Goal: Transaction & Acquisition: Book appointment/travel/reservation

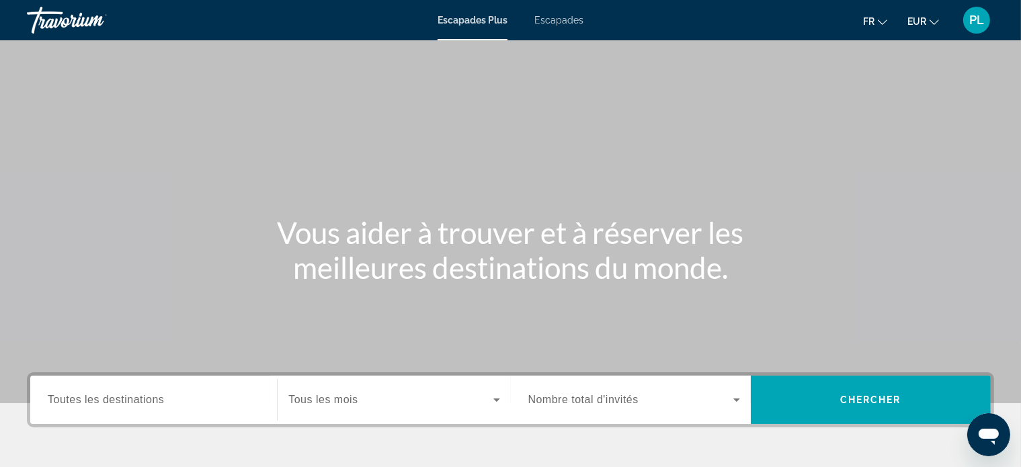
click at [126, 397] on span "Toutes les destinations" at bounding box center [106, 399] width 116 height 11
click at [126, 397] on input "Destination Toutes les destinations" at bounding box center [154, 401] width 212 height 16
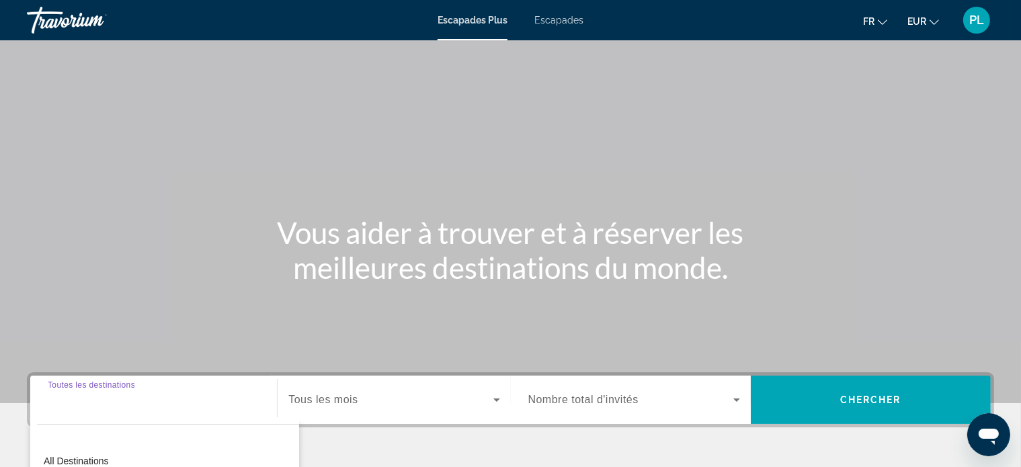
scroll to position [259, 0]
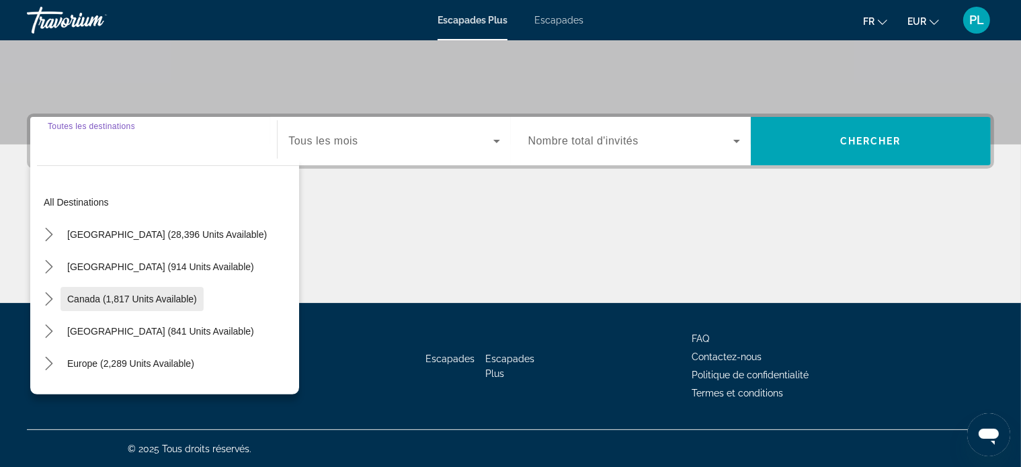
click at [161, 298] on span "Canada (1,817 units available)" at bounding box center [132, 299] width 130 height 11
type input "**********"
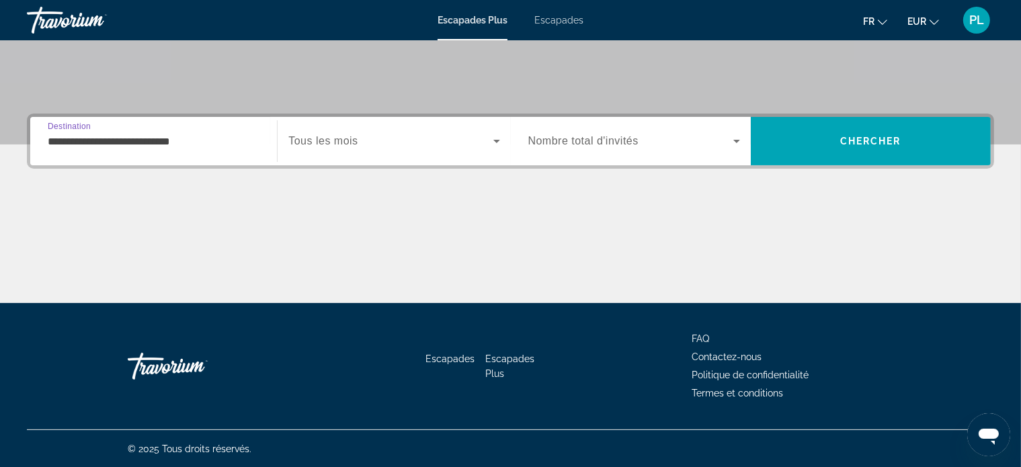
click at [567, 18] on font "Escapades" at bounding box center [559, 20] width 49 height 11
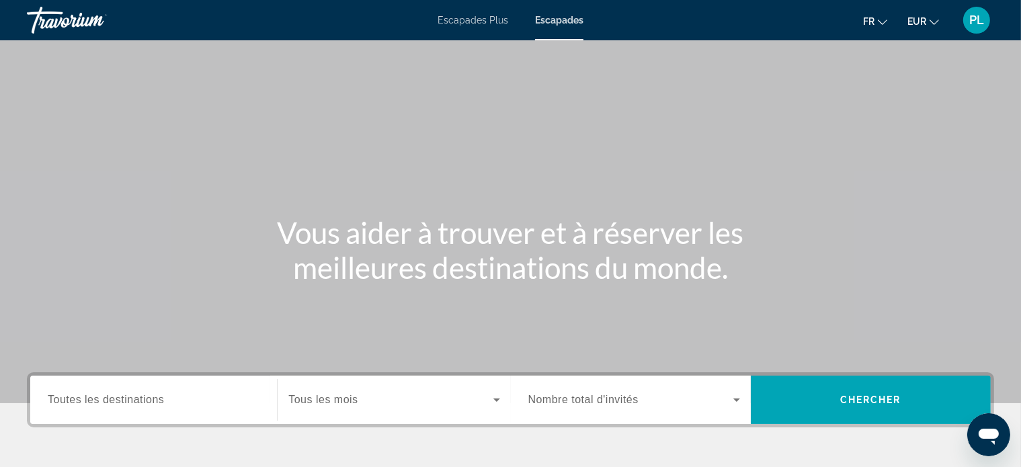
click at [132, 396] on span "Toutes les destinations" at bounding box center [106, 399] width 116 height 11
click at [132, 396] on input "Destination Toutes les destinations" at bounding box center [154, 401] width 212 height 16
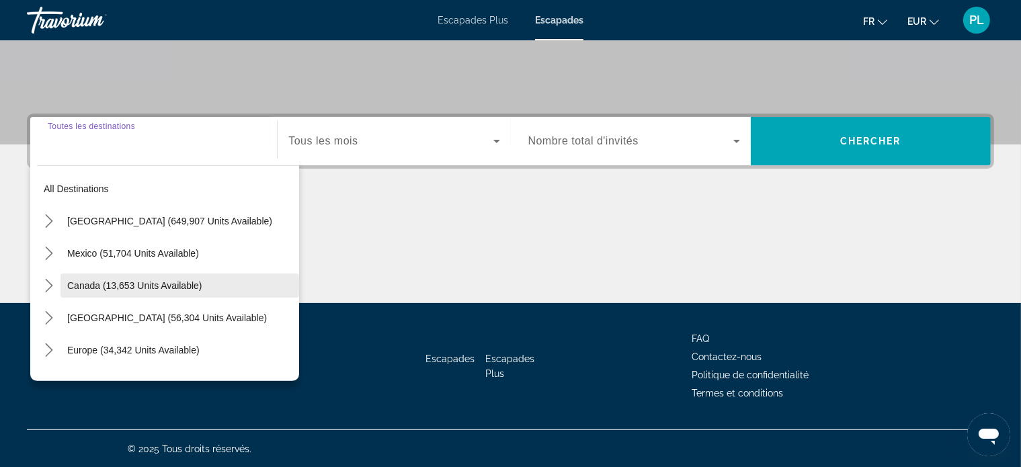
click at [136, 288] on span "Canada (13,653 units available)" at bounding box center [134, 285] width 135 height 11
type input "**********"
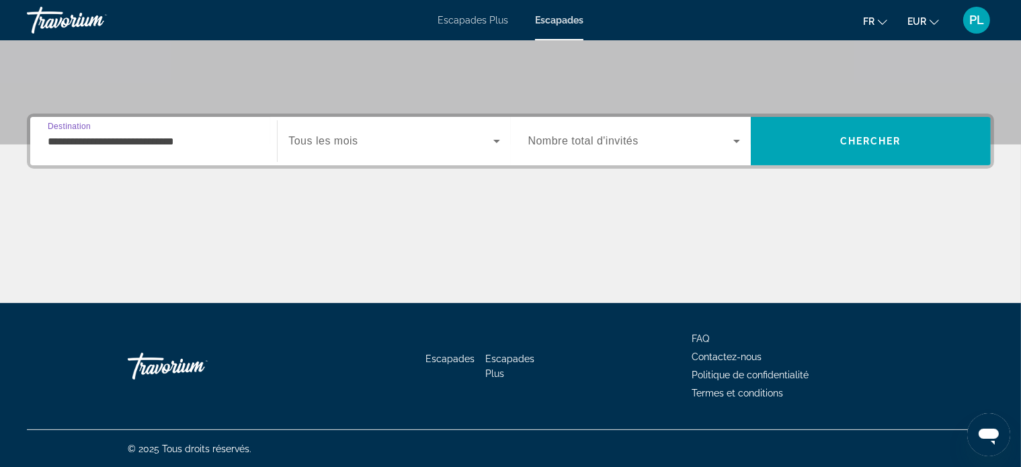
click at [500, 139] on icon "Search widget" at bounding box center [497, 141] width 16 height 16
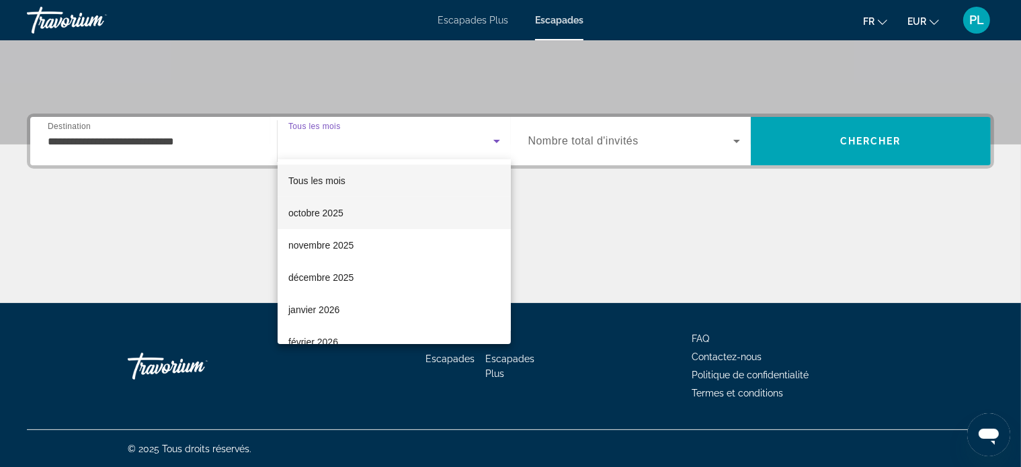
click at [341, 209] on font "octobre 2025" at bounding box center [315, 213] width 55 height 11
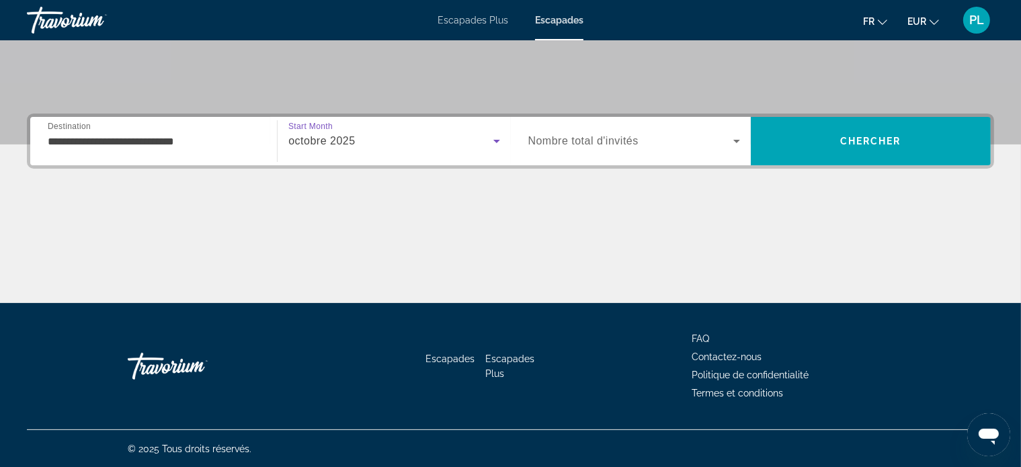
click at [741, 142] on icon "Search widget" at bounding box center [737, 141] width 16 height 16
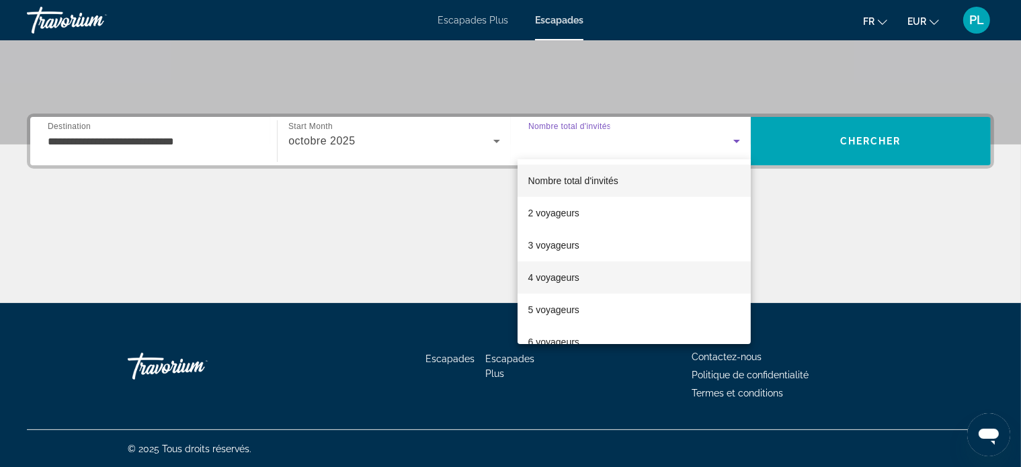
click at [595, 274] on mat-option "4 voyageurs" at bounding box center [634, 278] width 233 height 32
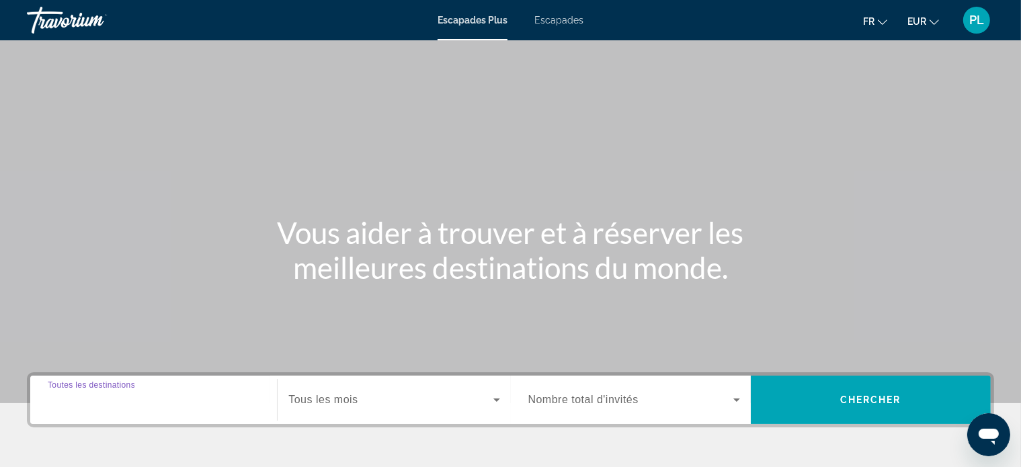
click at [171, 397] on input "Destination Toutes les destinations" at bounding box center [154, 401] width 212 height 16
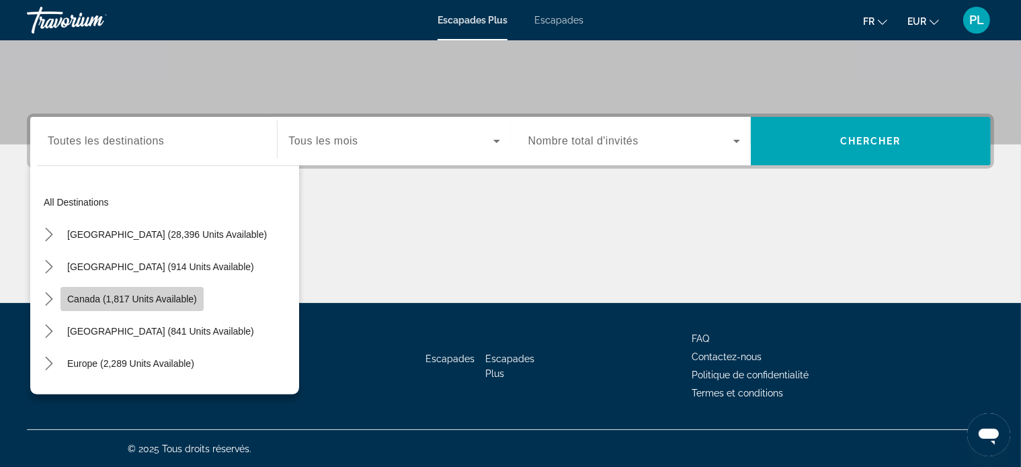
click at [169, 299] on span "Canada (1,817 units available)" at bounding box center [132, 299] width 130 height 11
type input "**********"
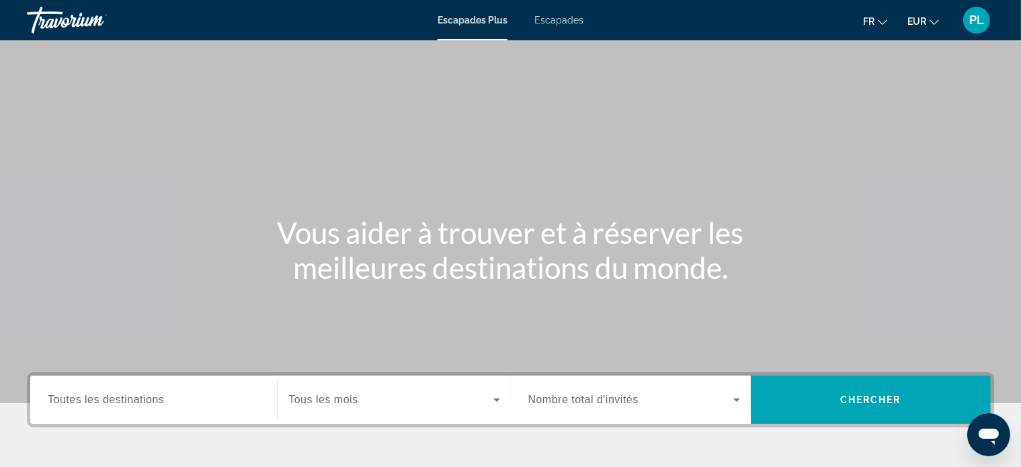
click at [153, 403] on span "Toutes les destinations" at bounding box center [106, 399] width 116 height 11
click at [153, 403] on input "Destination Toutes les destinations" at bounding box center [154, 401] width 212 height 16
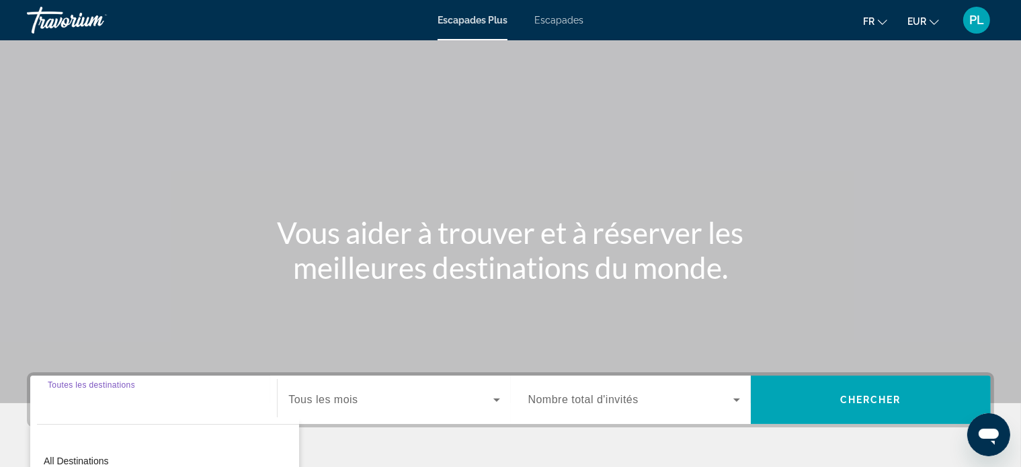
scroll to position [259, 0]
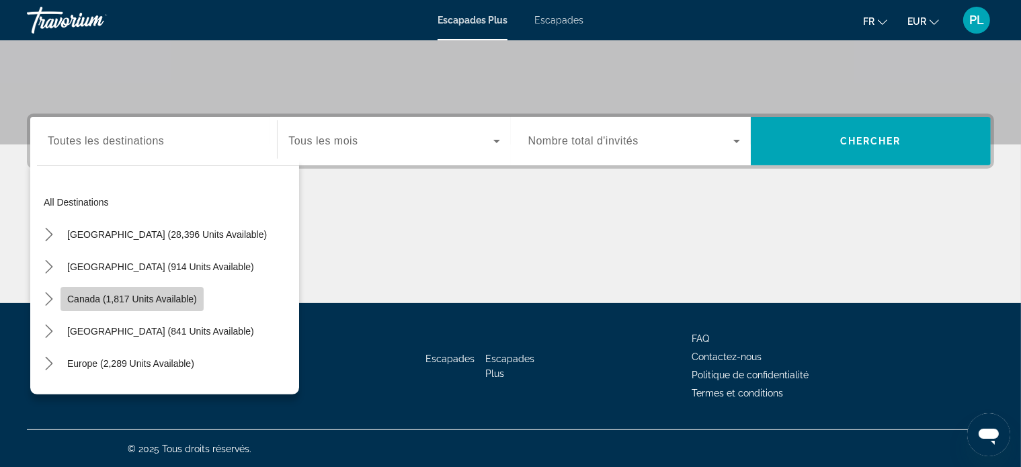
click at [153, 295] on span "Canada (1,817 units available)" at bounding box center [132, 299] width 130 height 11
type input "**********"
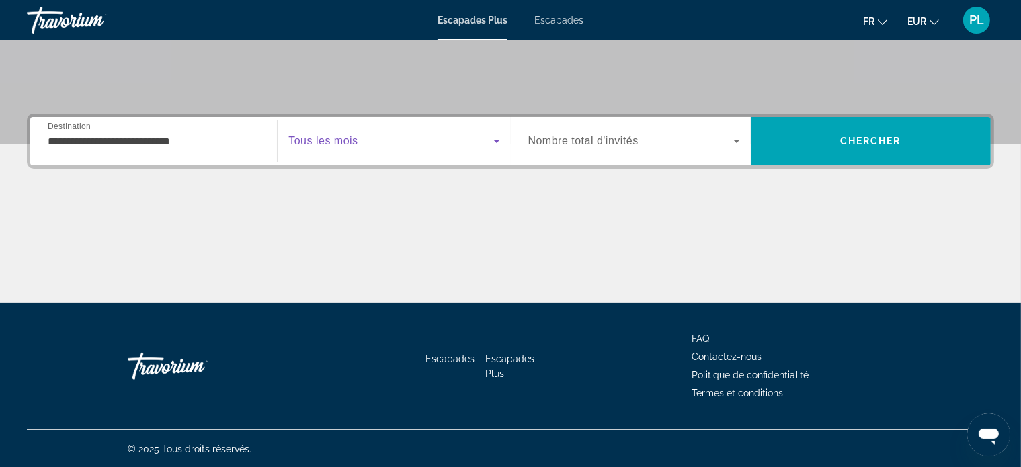
click at [496, 145] on icon "Widget de recherche" at bounding box center [497, 141] width 16 height 16
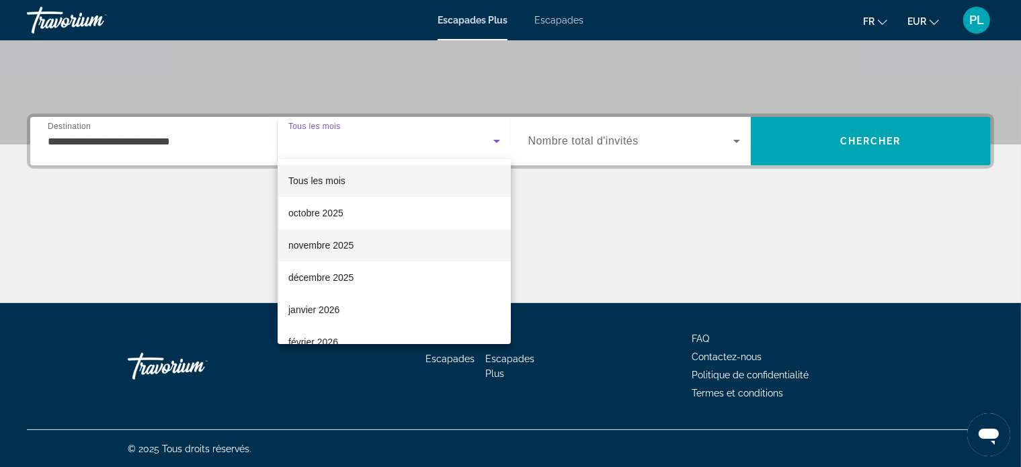
click at [387, 249] on mat-option "novembre 2025" at bounding box center [394, 245] width 233 height 32
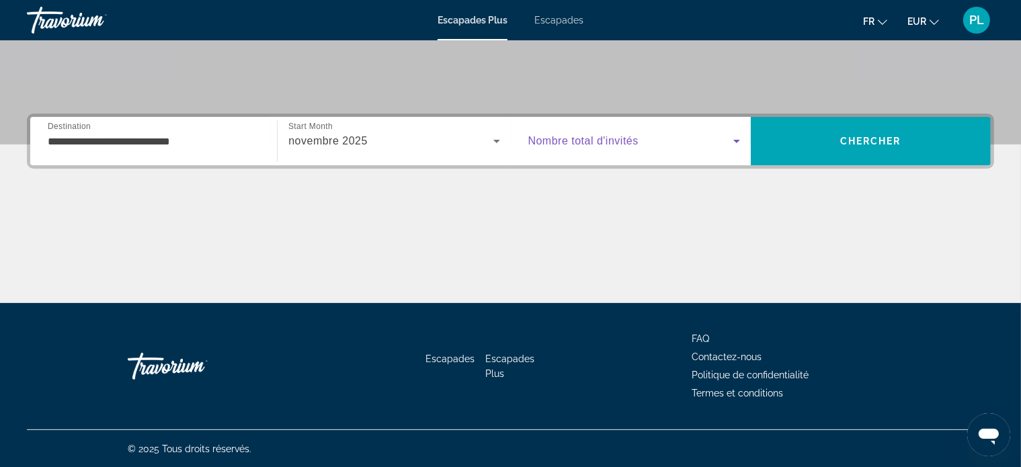
click at [740, 140] on icon "Widget de recherche" at bounding box center [737, 141] width 16 height 16
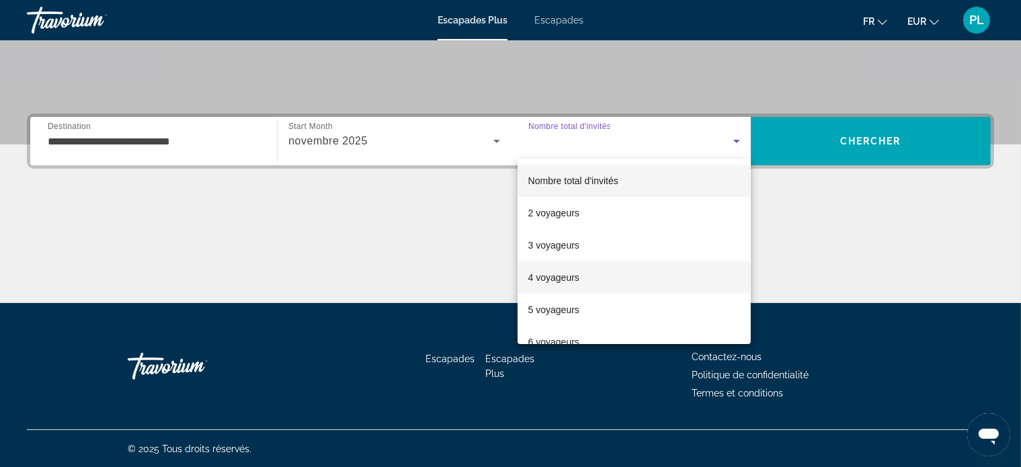
click at [567, 278] on font "4 voyageurs" at bounding box center [553, 277] width 51 height 11
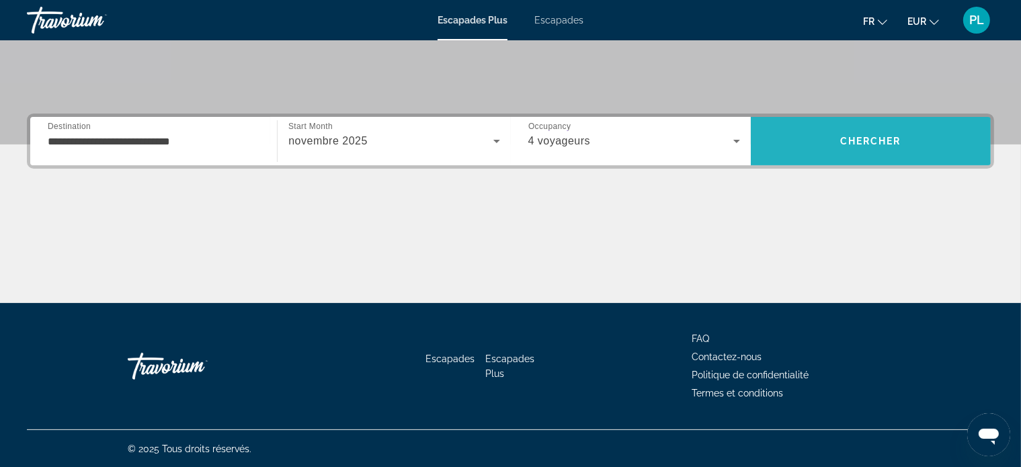
click at [918, 147] on span "Recherche" at bounding box center [871, 141] width 240 height 32
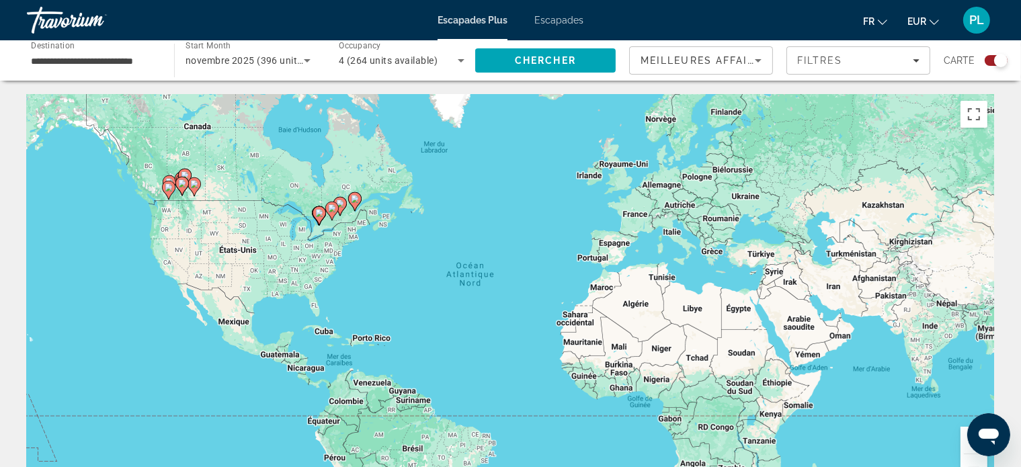
click at [551, 21] on font "Escapades" at bounding box center [559, 20] width 49 height 11
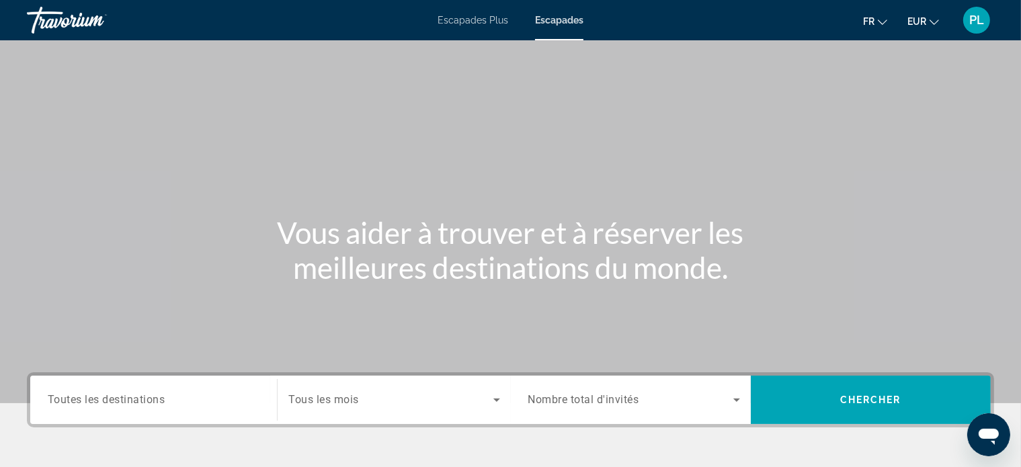
click at [165, 399] on span "Toutes les destinations" at bounding box center [107, 399] width 118 height 13
click at [165, 399] on input "Destination Toutes les destinations" at bounding box center [154, 401] width 212 height 16
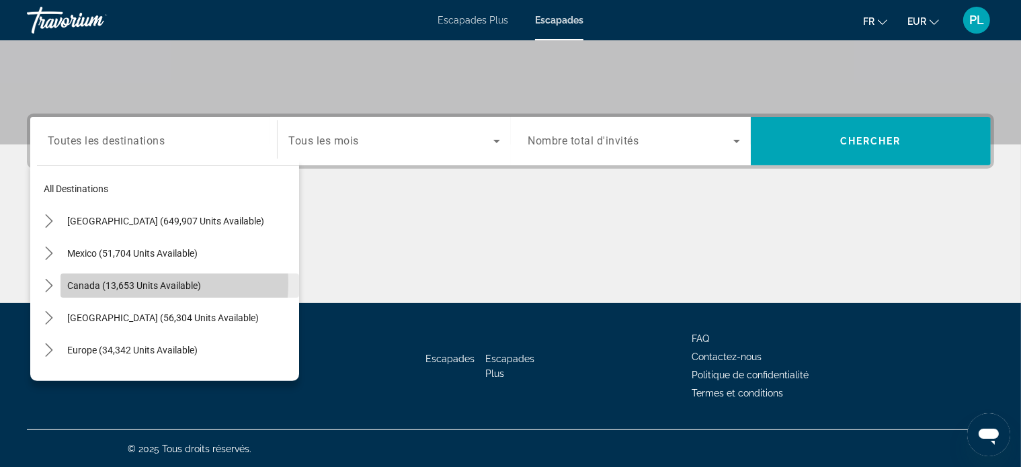
click at [134, 282] on span "Canada (13,653 units available)" at bounding box center [134, 285] width 134 height 11
type input "**********"
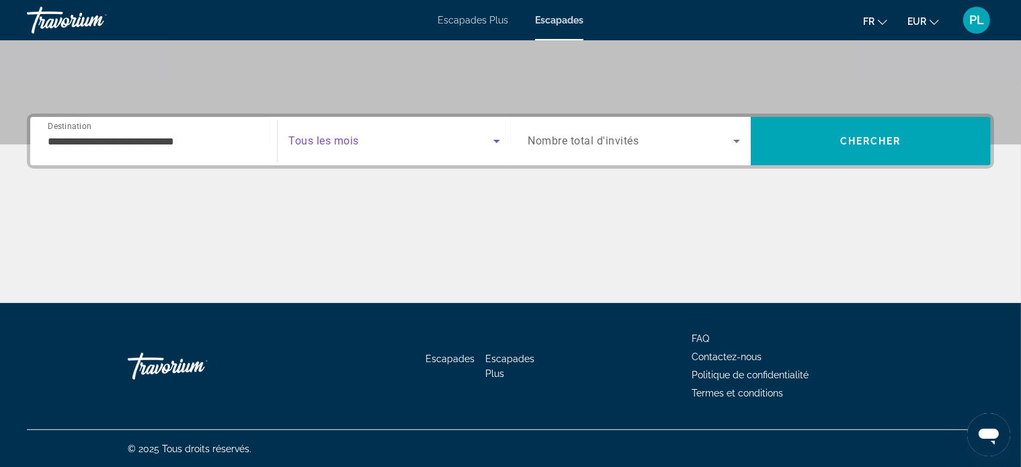
click at [496, 142] on icon "Search widget" at bounding box center [497, 141] width 16 height 16
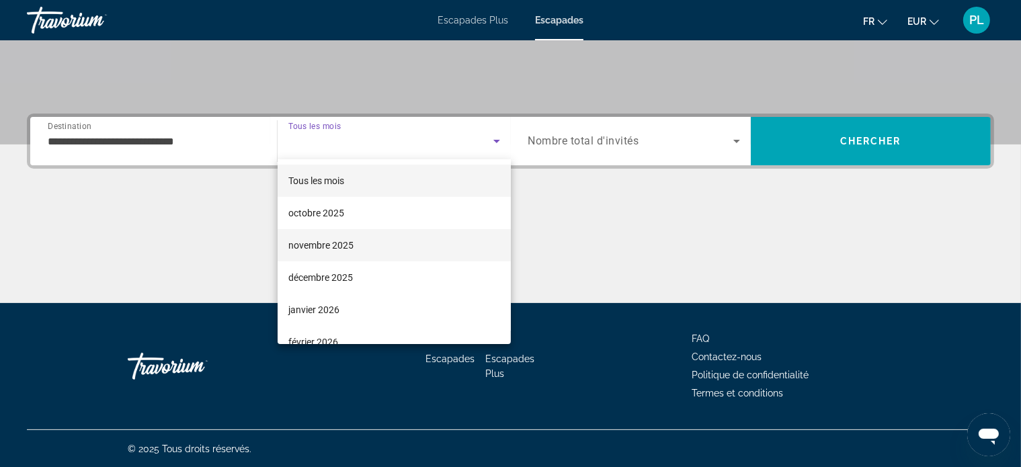
click at [362, 242] on mat-option "novembre 2025" at bounding box center [394, 245] width 233 height 32
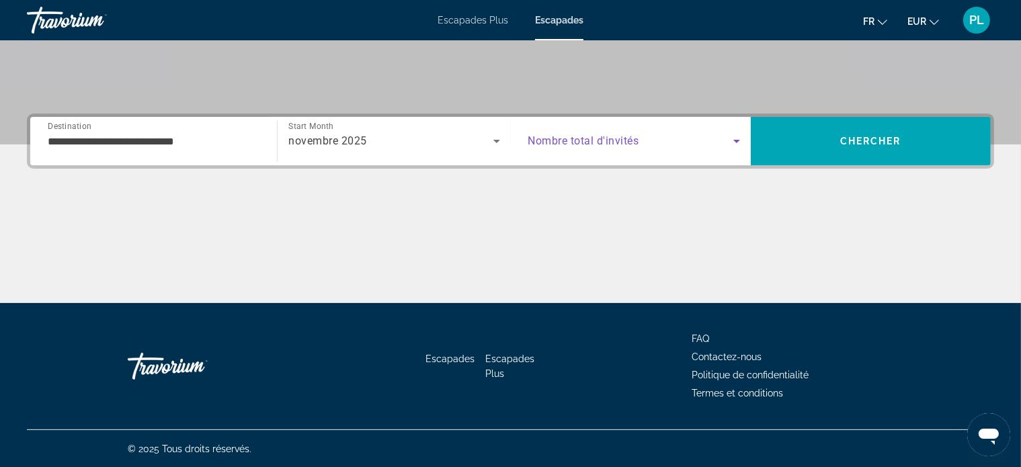
click at [738, 141] on icon "Search widget" at bounding box center [737, 141] width 7 height 3
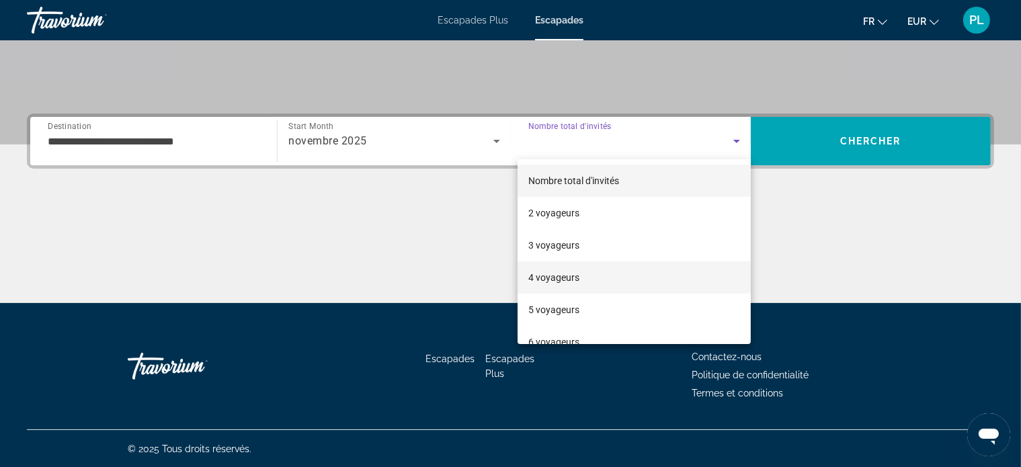
click at [570, 275] on font "4 voyageurs" at bounding box center [553, 277] width 51 height 11
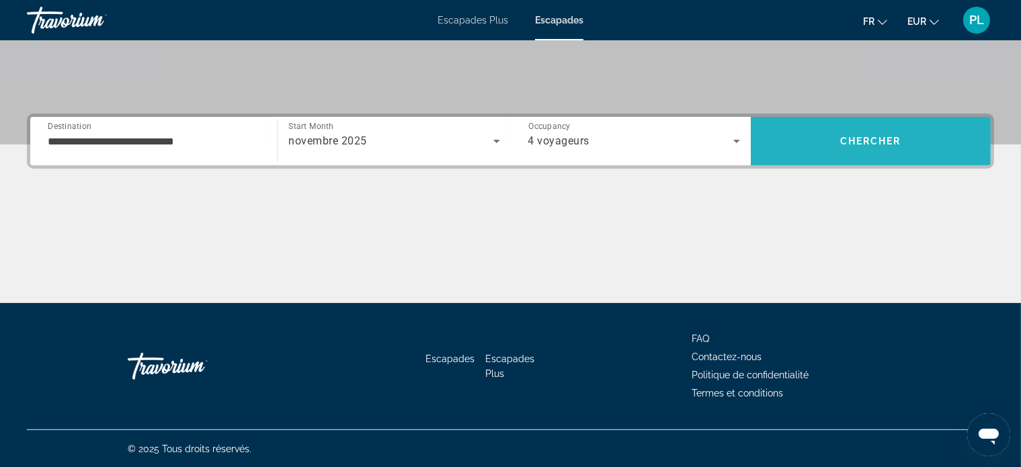
click at [878, 153] on span "Search" at bounding box center [871, 141] width 240 height 32
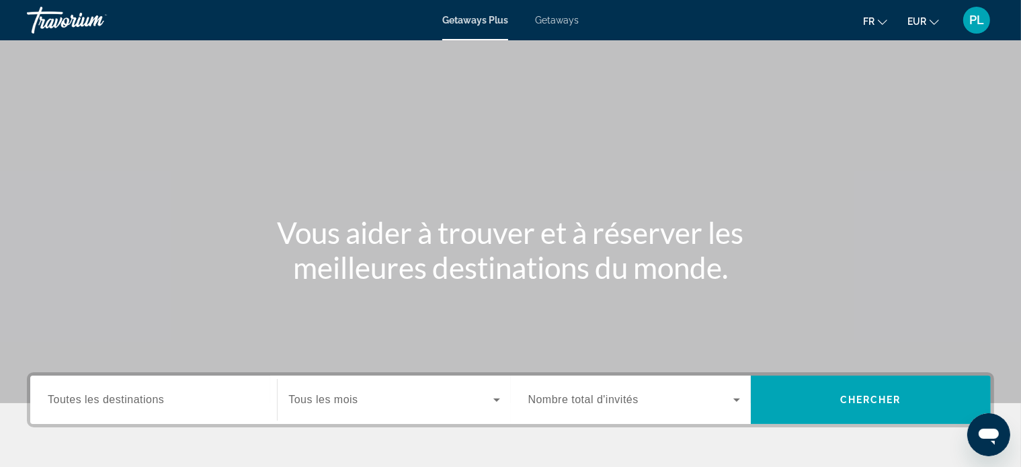
click at [576, 27] on div "Getaways Plus Getaways fr English Español Français Italiano Português русский E…" at bounding box center [510, 20] width 1021 height 35
click at [568, 21] on span "Getaways" at bounding box center [557, 20] width 44 height 11
click at [152, 400] on span "Toutes les destinations" at bounding box center [106, 399] width 116 height 11
click at [152, 400] on input "Destination Toutes les destinations" at bounding box center [154, 401] width 212 height 16
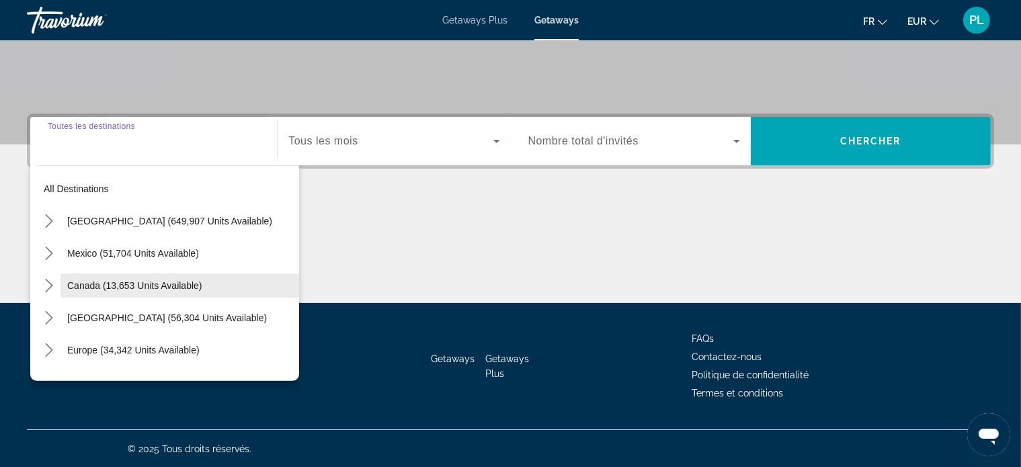
click at [120, 286] on span "Canada (13,653 units available)" at bounding box center [134, 285] width 135 height 11
type input "**********"
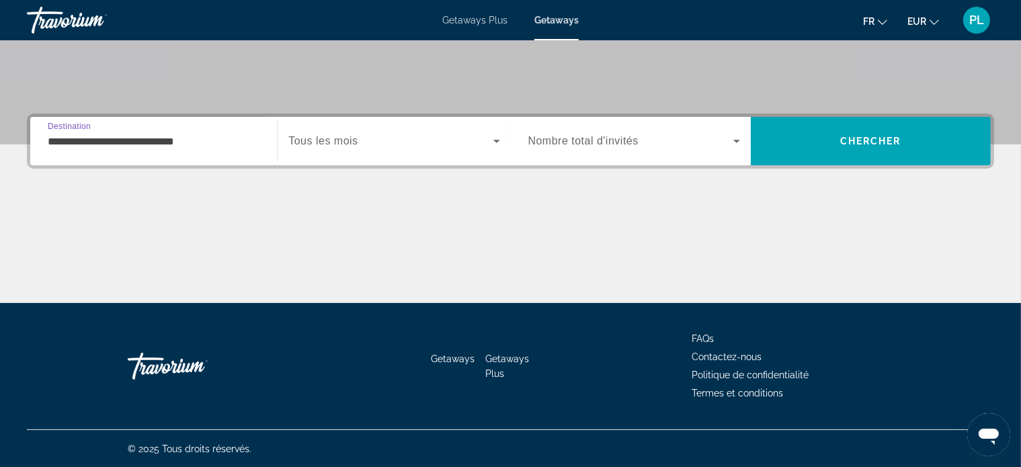
click at [500, 141] on icon "Search widget" at bounding box center [497, 141] width 16 height 16
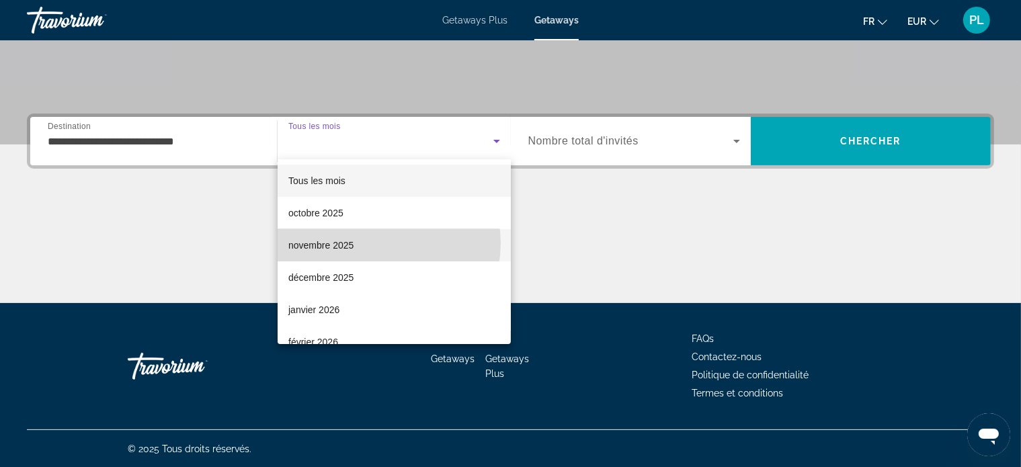
click at [378, 243] on mat-option "novembre 2025" at bounding box center [394, 245] width 233 height 32
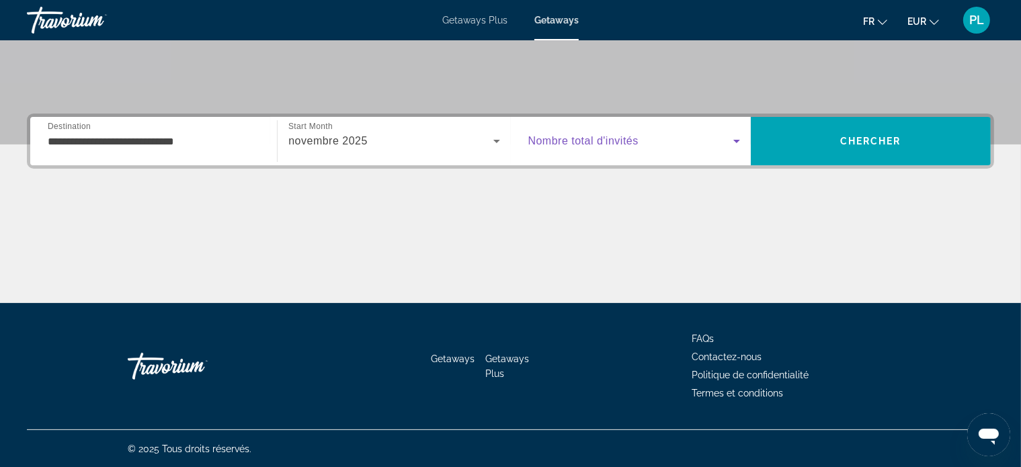
click at [736, 141] on icon "Search widget" at bounding box center [737, 141] width 7 height 3
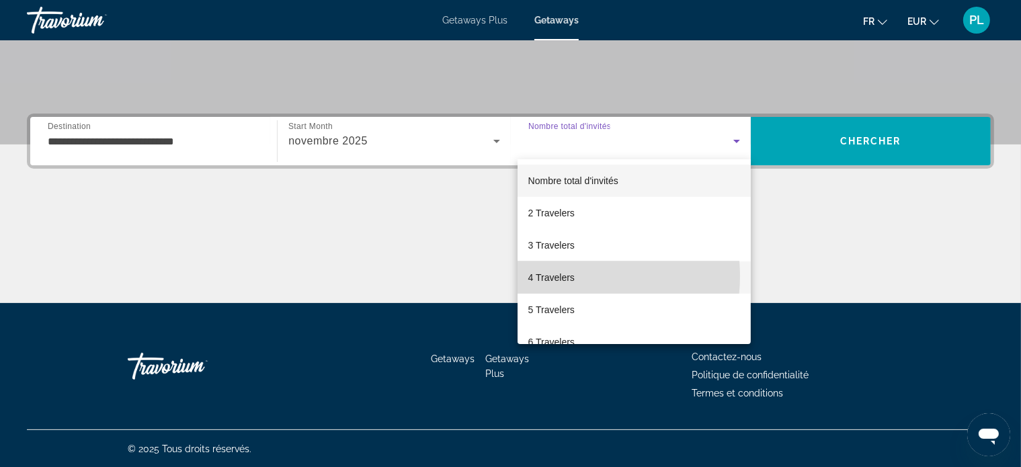
click at [559, 276] on span "4 Travelers" at bounding box center [551, 278] width 46 height 16
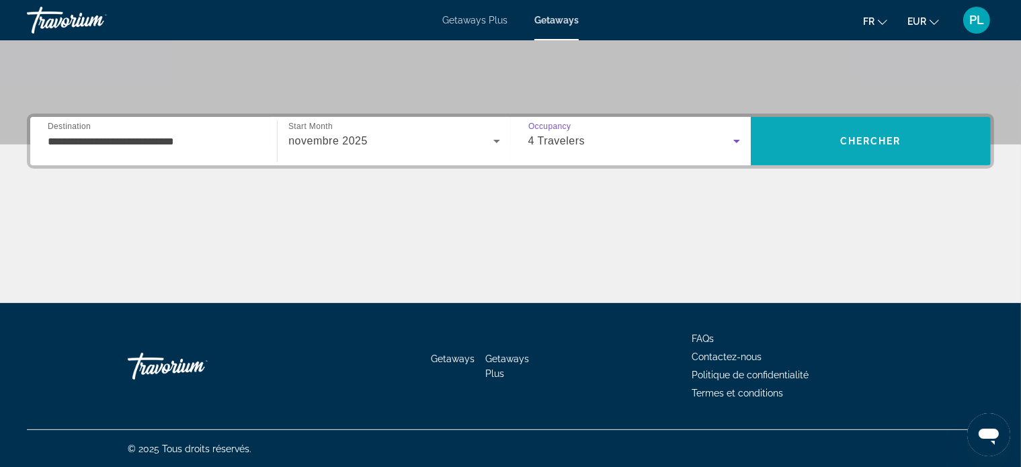
click at [819, 151] on span "Search" at bounding box center [871, 141] width 240 height 32
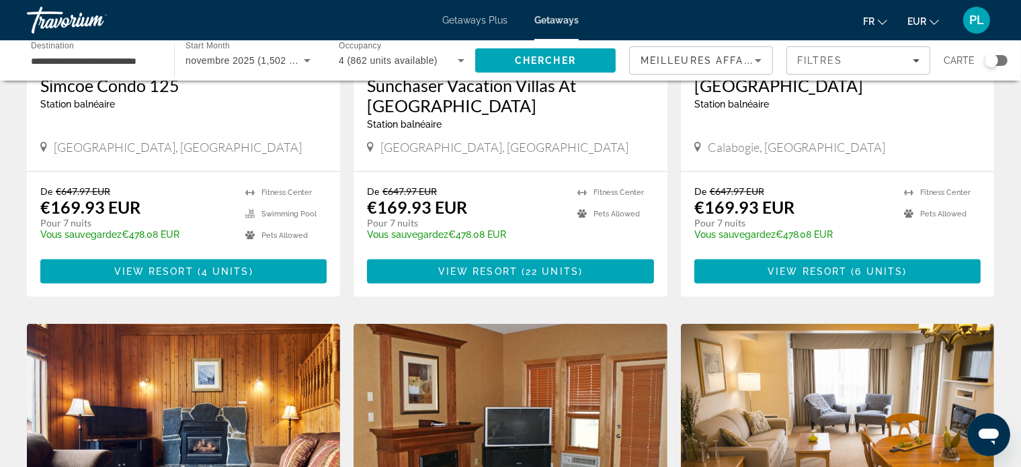
scroll to position [1412, 0]
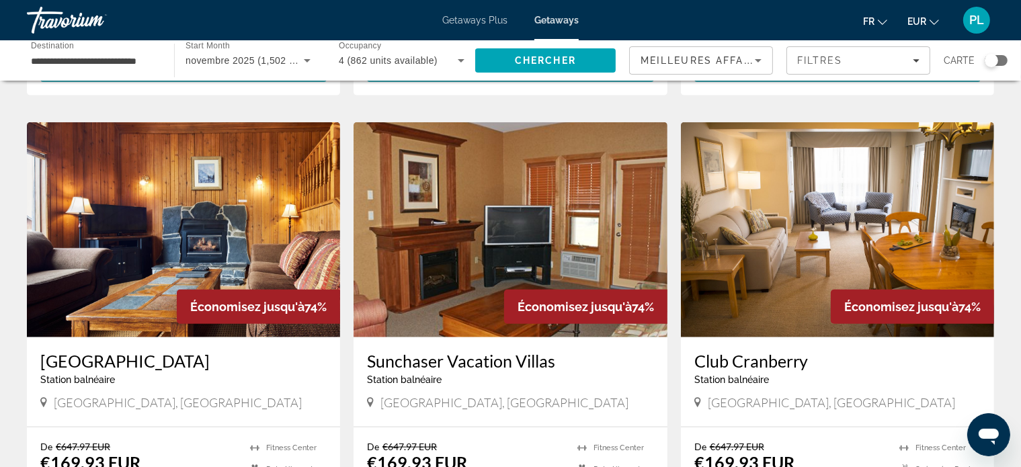
click at [762, 61] on icon "Sort by" at bounding box center [758, 60] width 16 height 16
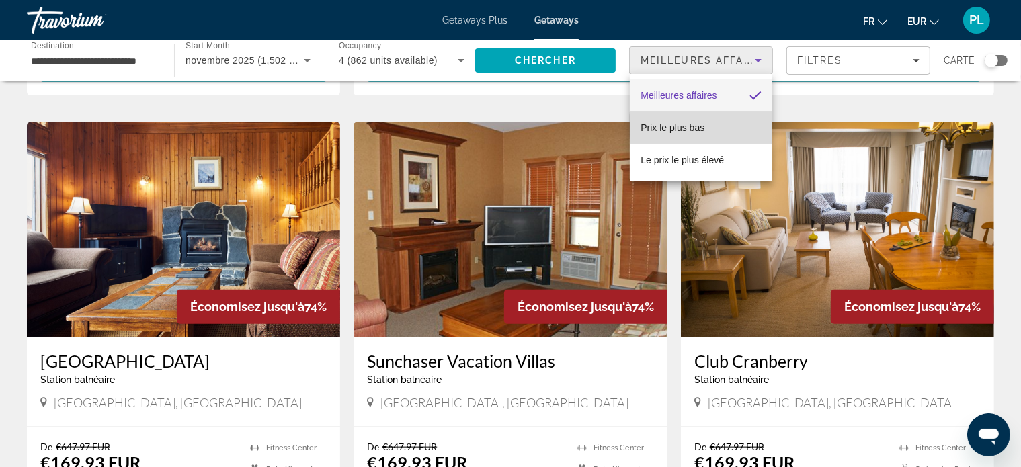
click at [715, 126] on mat-option "Prix ​​le plus bas" at bounding box center [701, 128] width 143 height 32
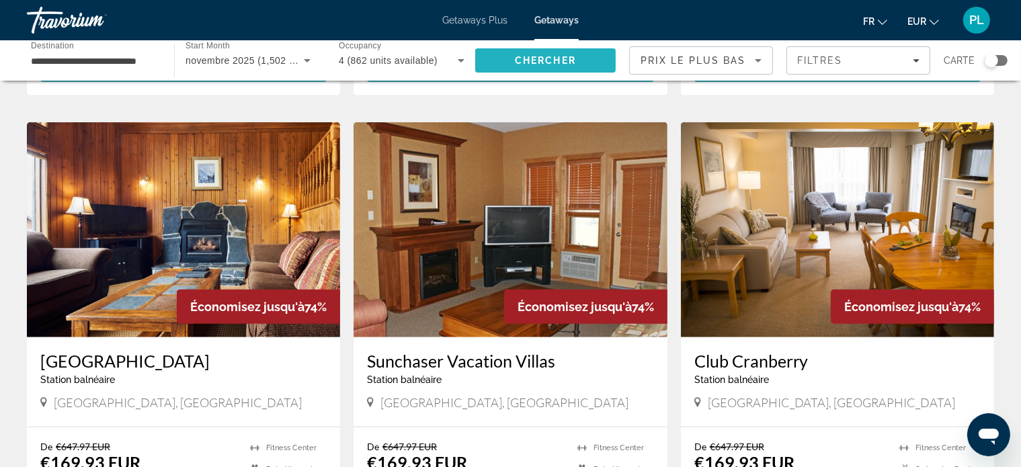
click at [591, 65] on span "Search" at bounding box center [545, 60] width 141 height 32
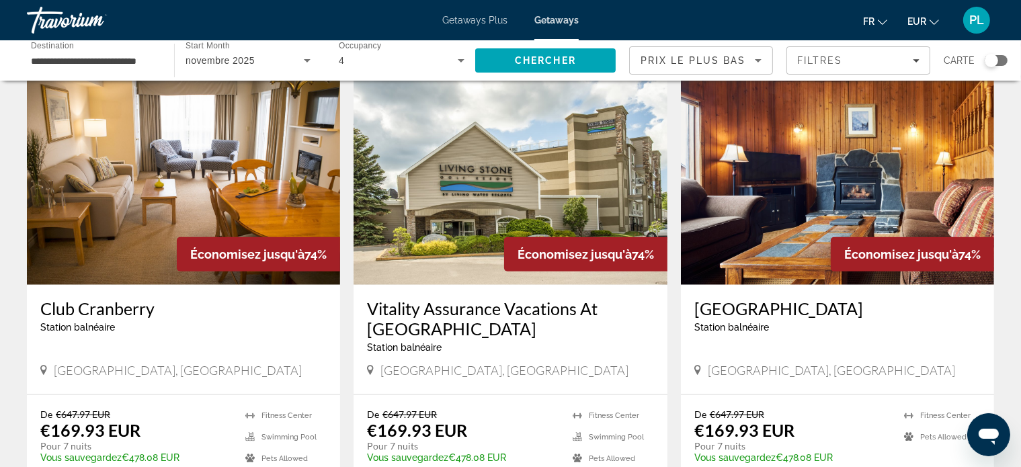
scroll to position [1614, 0]
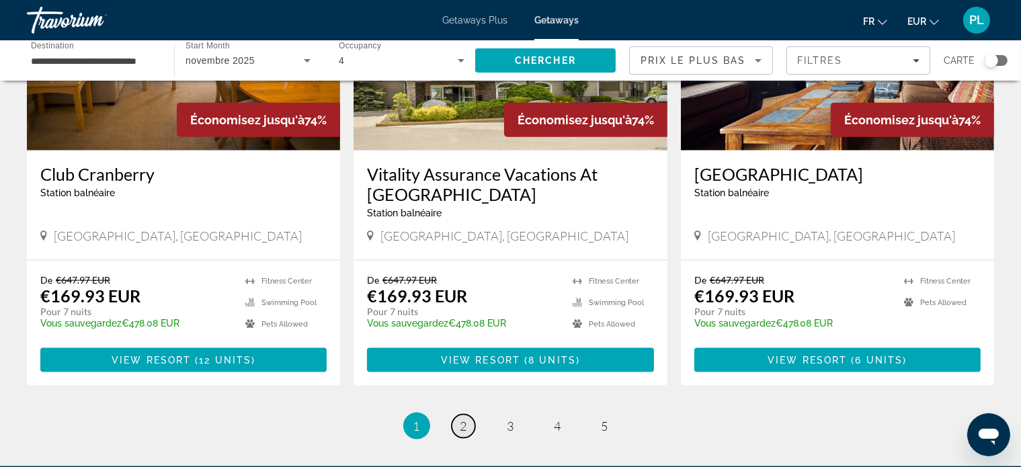
click at [466, 419] on span "2" at bounding box center [464, 426] width 7 height 15
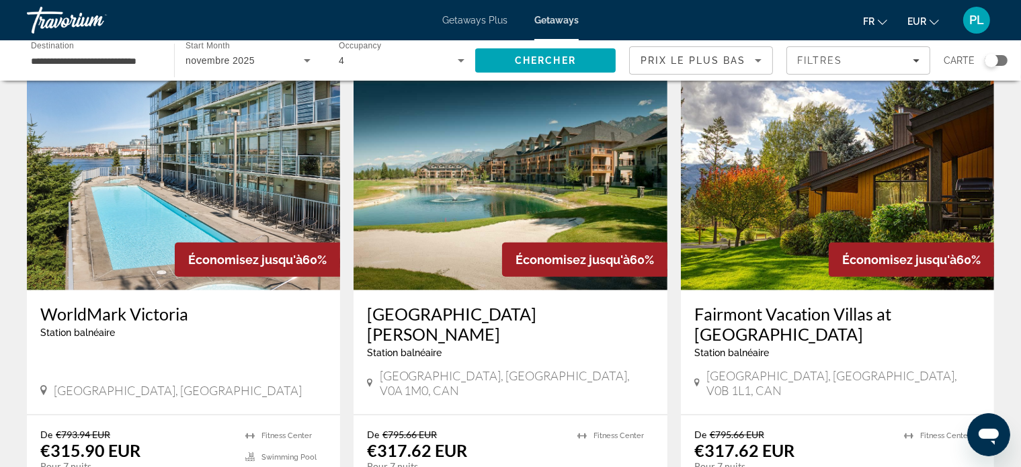
scroll to position [1614, 0]
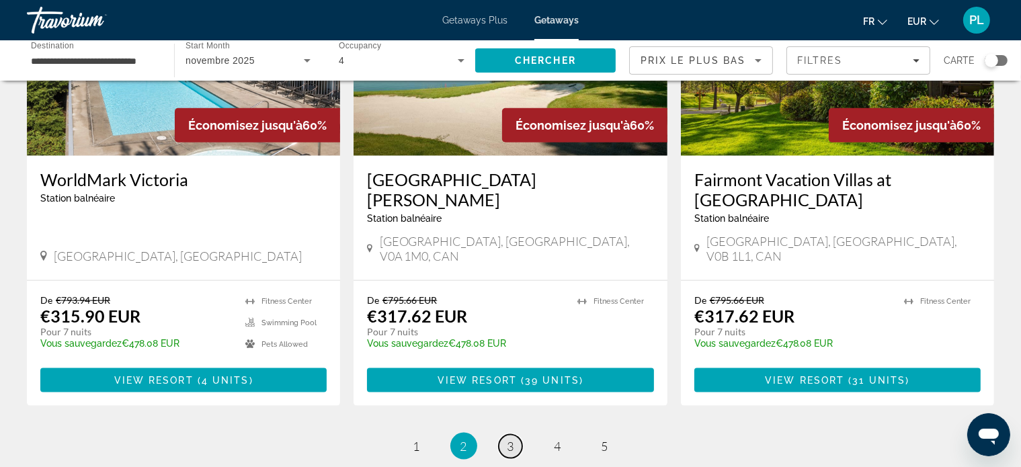
click at [511, 439] on span "3" at bounding box center [511, 446] width 7 height 15
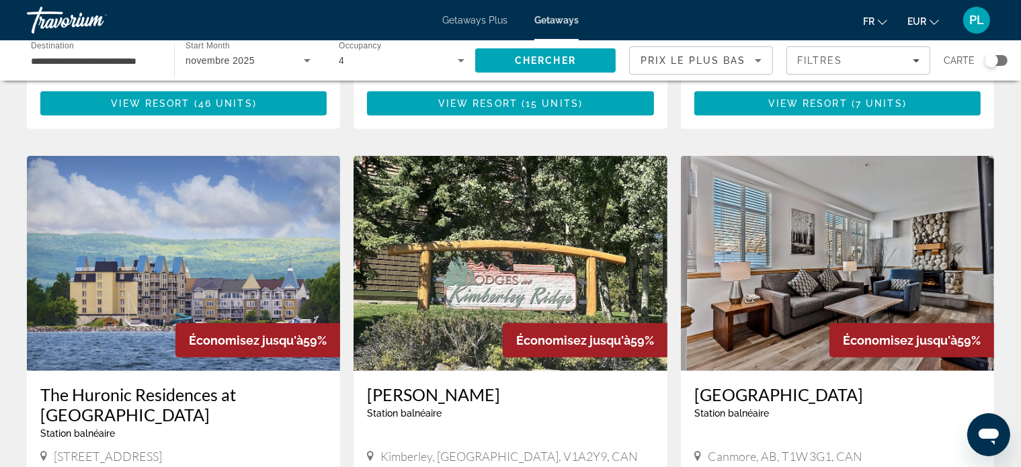
scroll to position [807, 0]
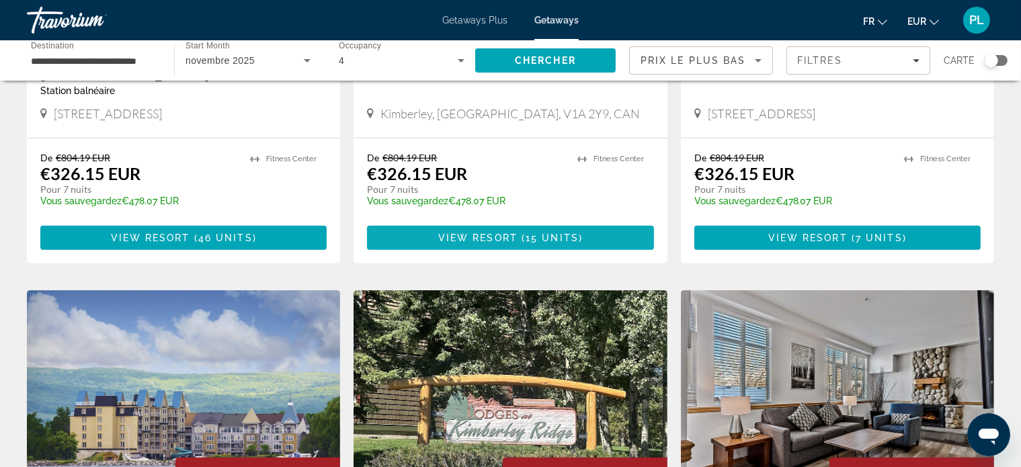
click at [541, 233] on span "15 units" at bounding box center [552, 238] width 53 height 11
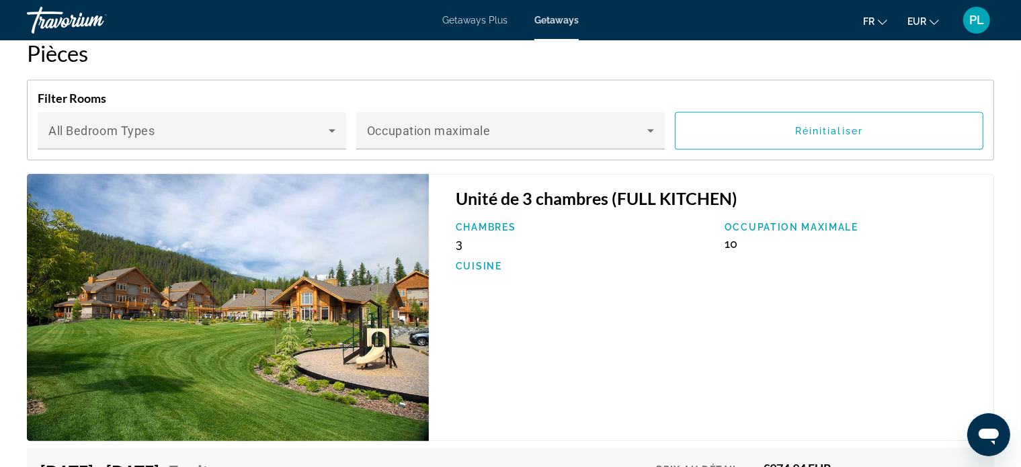
scroll to position [2353, 0]
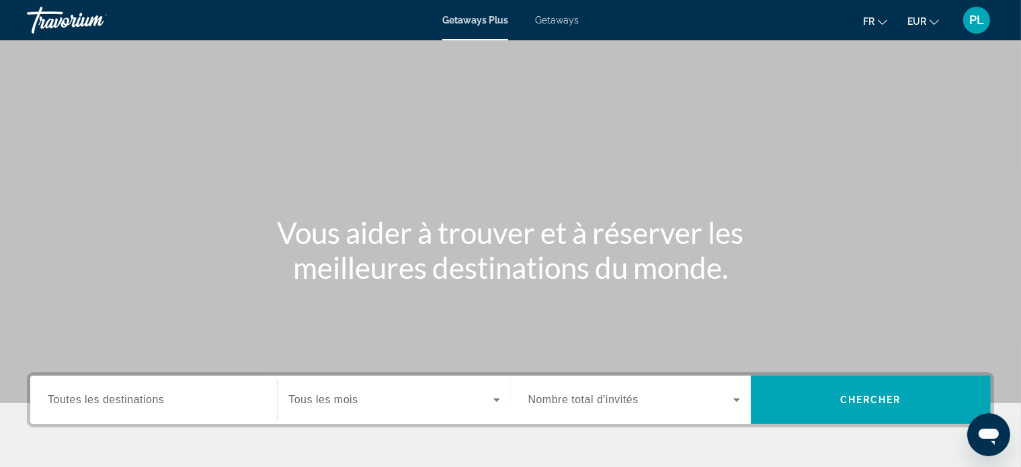
click at [559, 20] on span "Getaways" at bounding box center [557, 20] width 44 height 11
click at [175, 399] on input "Destination Toutes les destinations" at bounding box center [154, 401] width 212 height 16
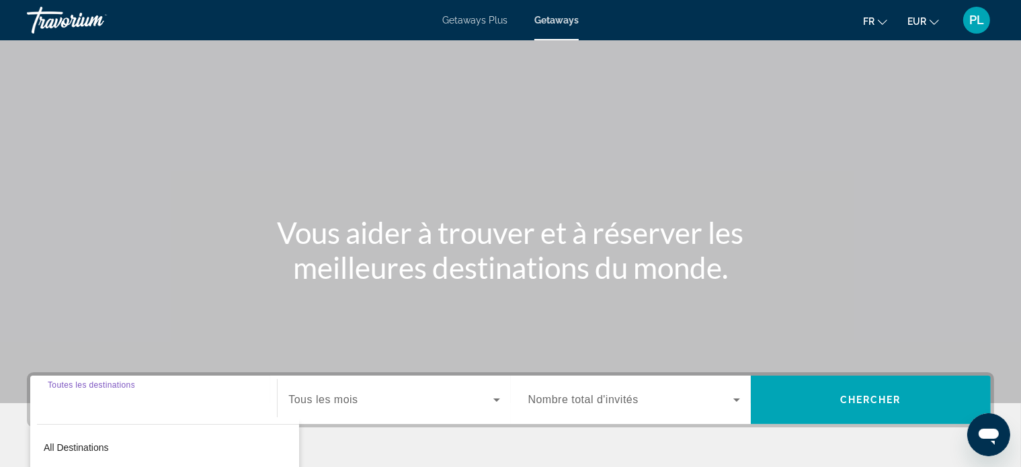
scroll to position [259, 0]
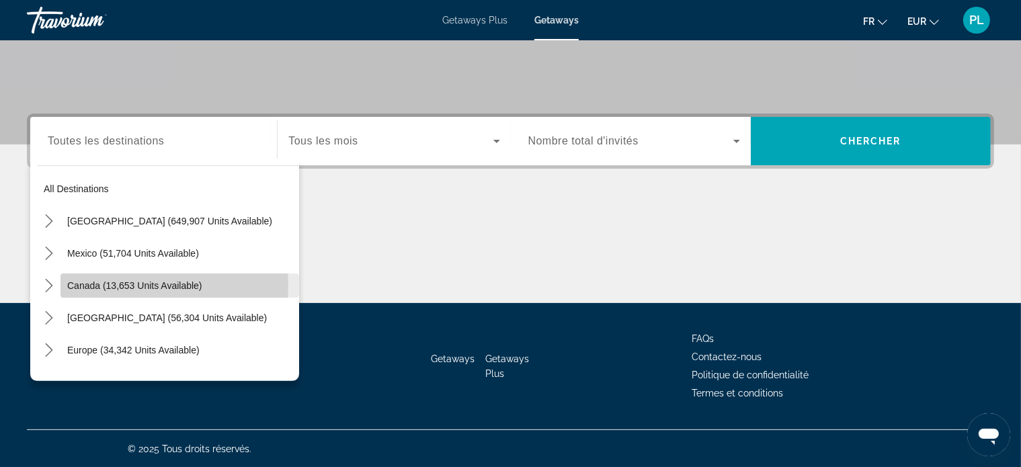
click at [156, 284] on span "Canada (13,653 units available)" at bounding box center [134, 285] width 135 height 11
type input "**********"
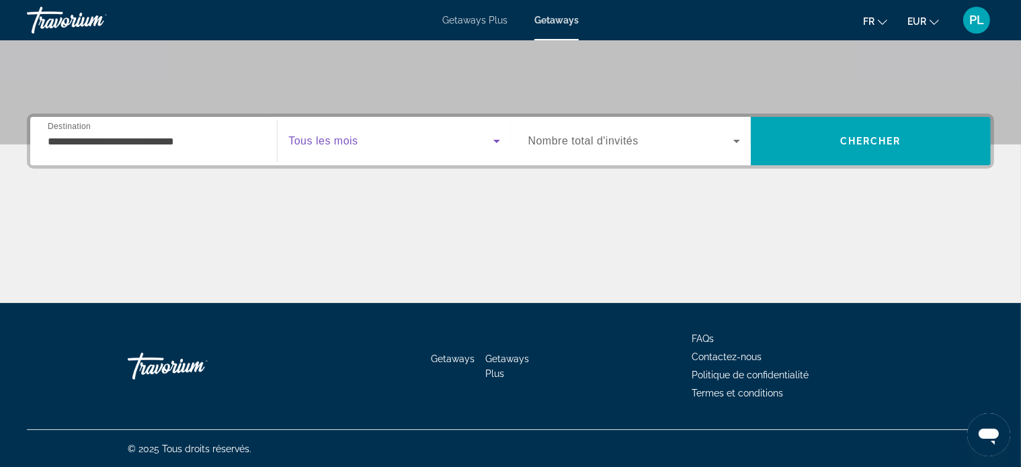
click at [495, 139] on icon "Search widget" at bounding box center [497, 141] width 16 height 16
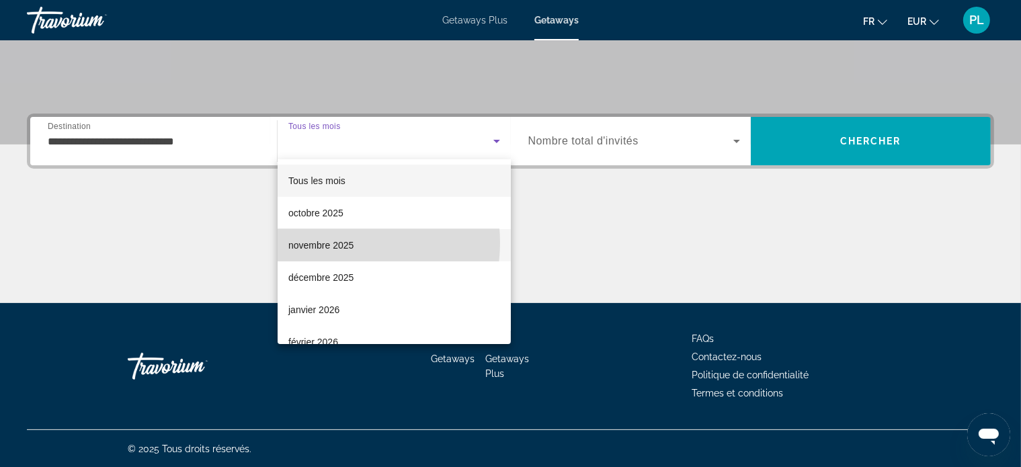
click at [334, 243] on span "novembre 2025" at bounding box center [320, 245] width 65 height 16
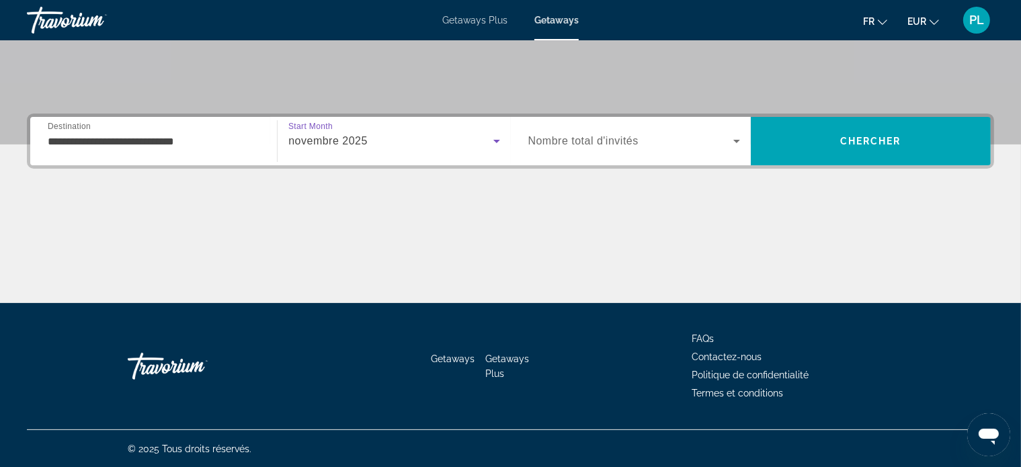
click at [736, 143] on icon "Search widget" at bounding box center [737, 141] width 16 height 16
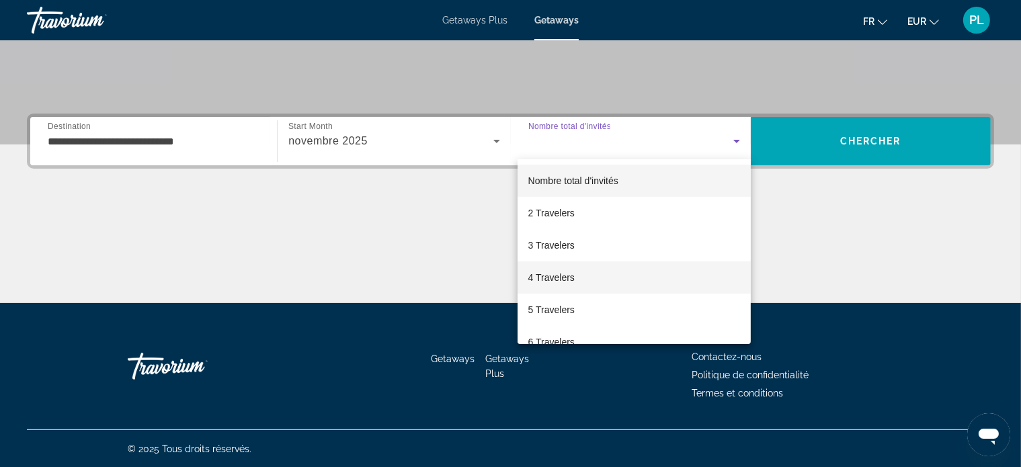
click at [592, 278] on mat-option "4 Travelers" at bounding box center [634, 278] width 233 height 32
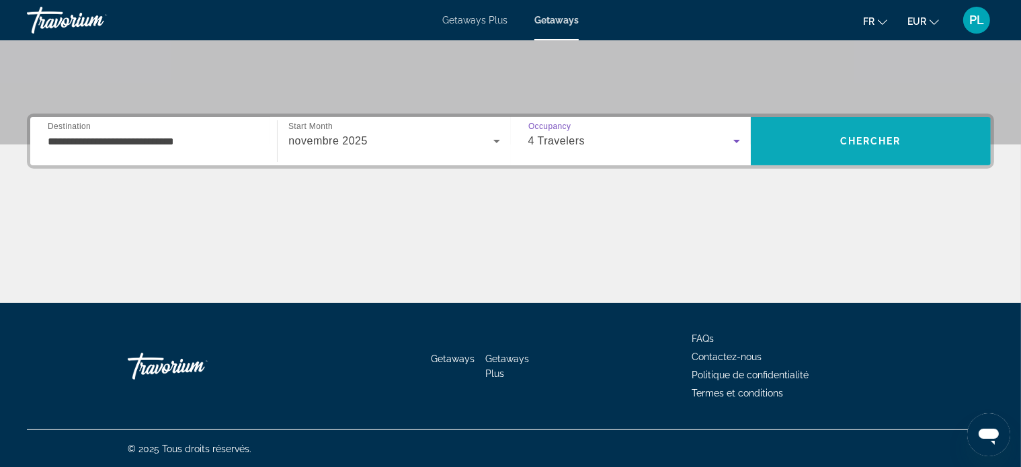
click at [869, 147] on span "Search" at bounding box center [871, 141] width 240 height 32
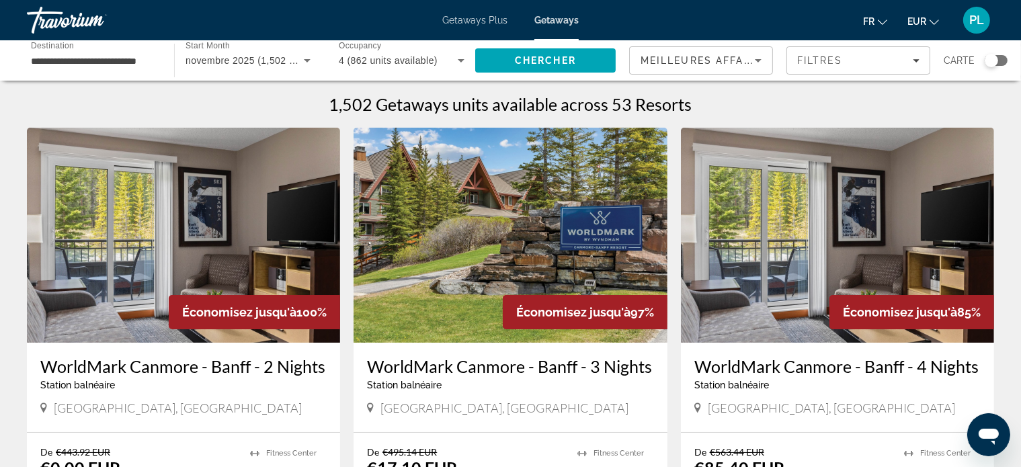
click at [762, 58] on icon "Sort by" at bounding box center [758, 60] width 16 height 16
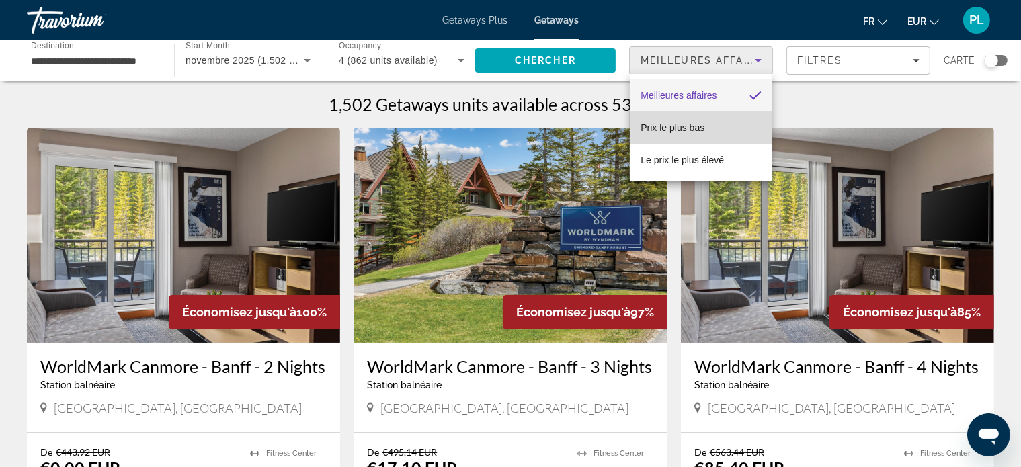
click at [709, 126] on mat-option "Prix ​​le plus bas" at bounding box center [701, 128] width 143 height 32
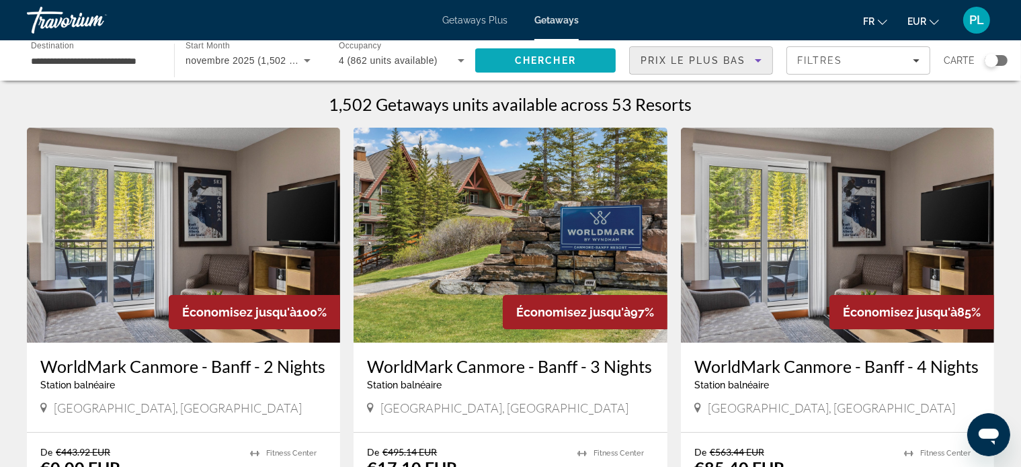
click at [603, 58] on span "Search" at bounding box center [545, 60] width 141 height 32
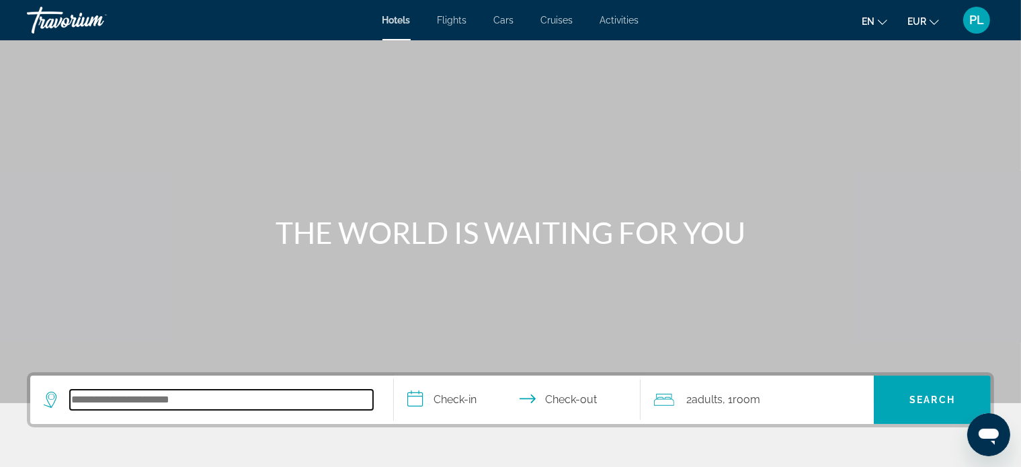
paste input "**********"
type input "**********"
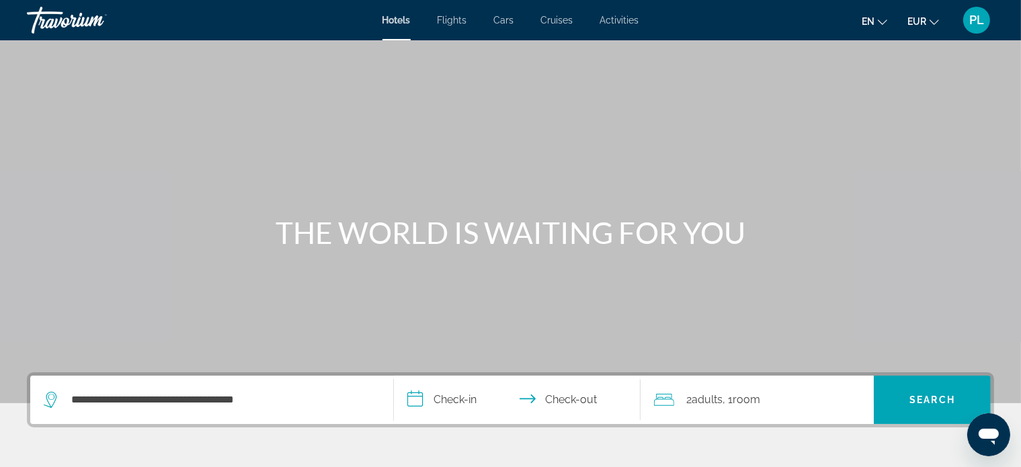
click at [420, 405] on input "**********" at bounding box center [520, 402] width 252 height 52
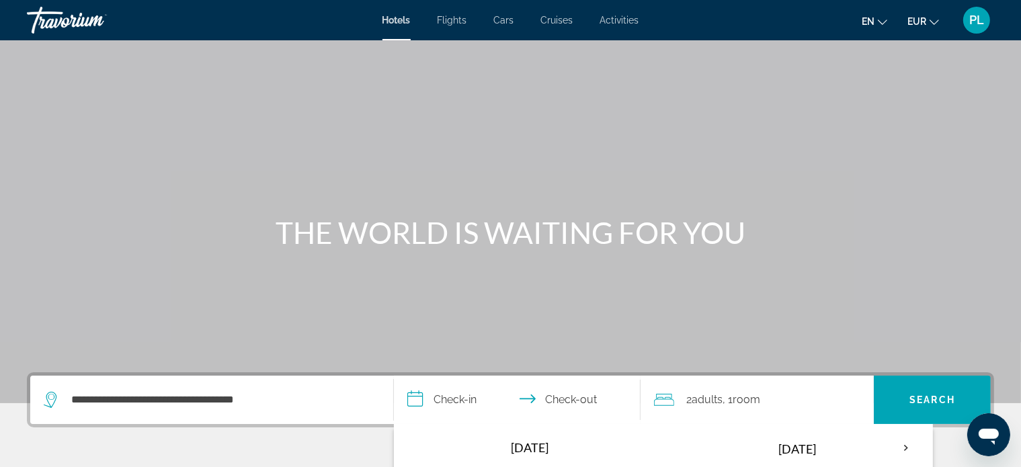
scroll to position [328, 0]
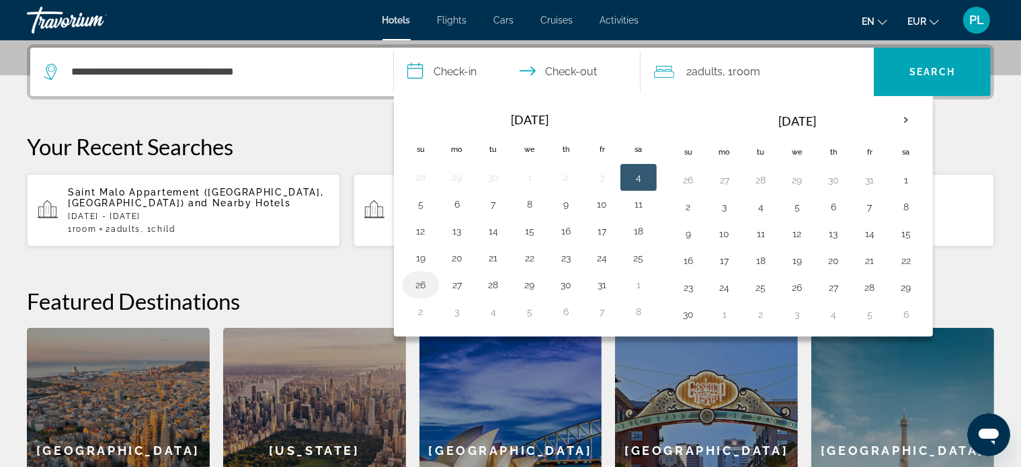
click at [422, 286] on button "26" at bounding box center [421, 285] width 22 height 19
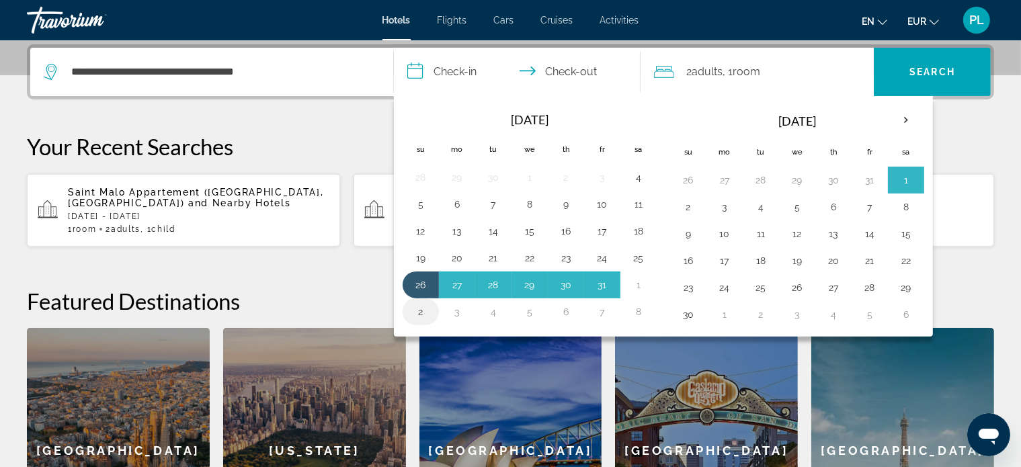
click at [424, 311] on button "2" at bounding box center [421, 312] width 22 height 19
type input "**********"
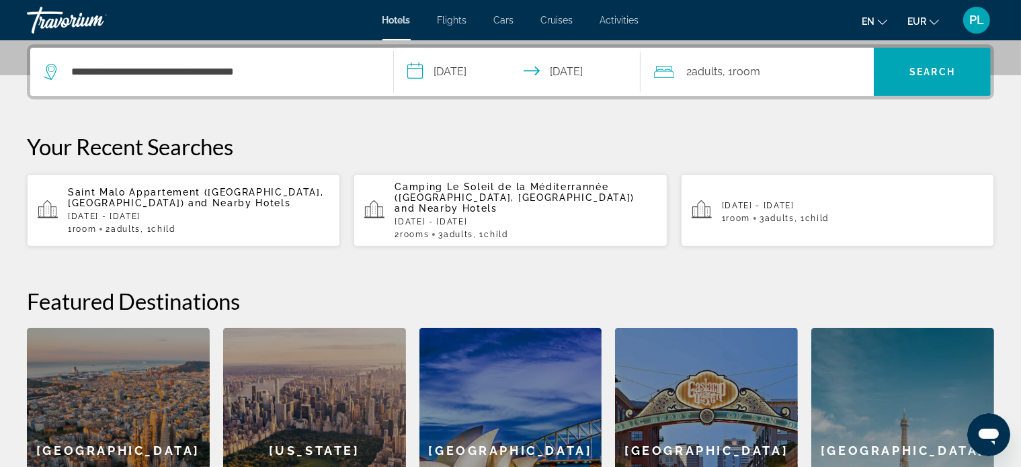
click at [728, 79] on span ", 1 Room rooms" at bounding box center [742, 72] width 38 height 19
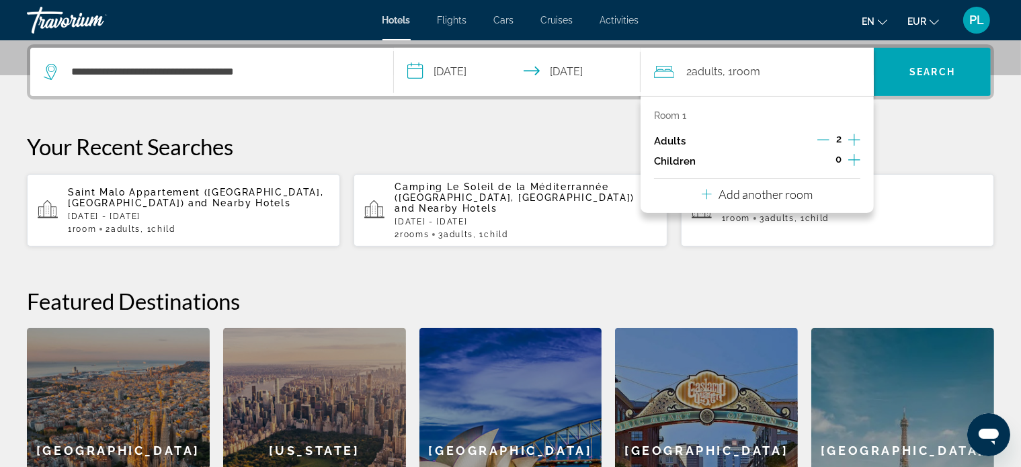
click at [853, 159] on icon "Increment children" at bounding box center [855, 160] width 12 height 16
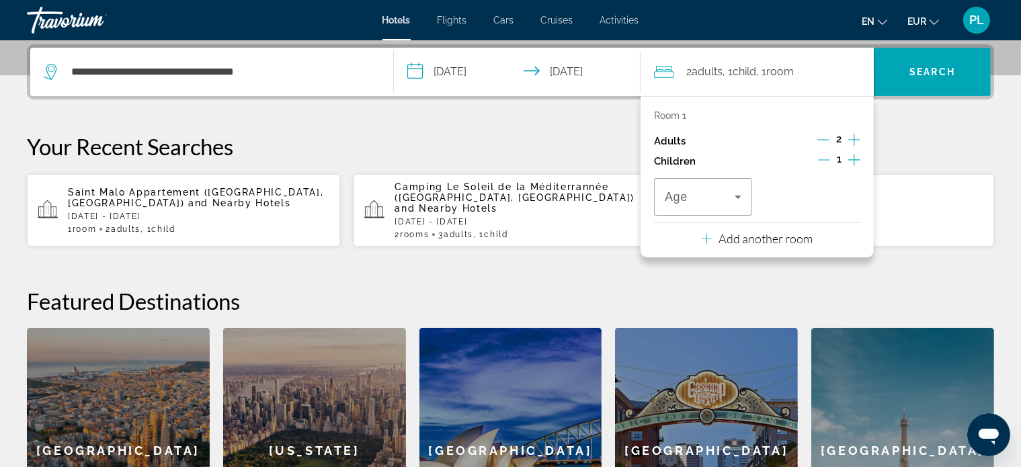
click at [853, 159] on icon "Increment children" at bounding box center [855, 160] width 12 height 16
click at [739, 198] on icon "Travelers: 2 adults, 2 children" at bounding box center [738, 197] width 16 height 16
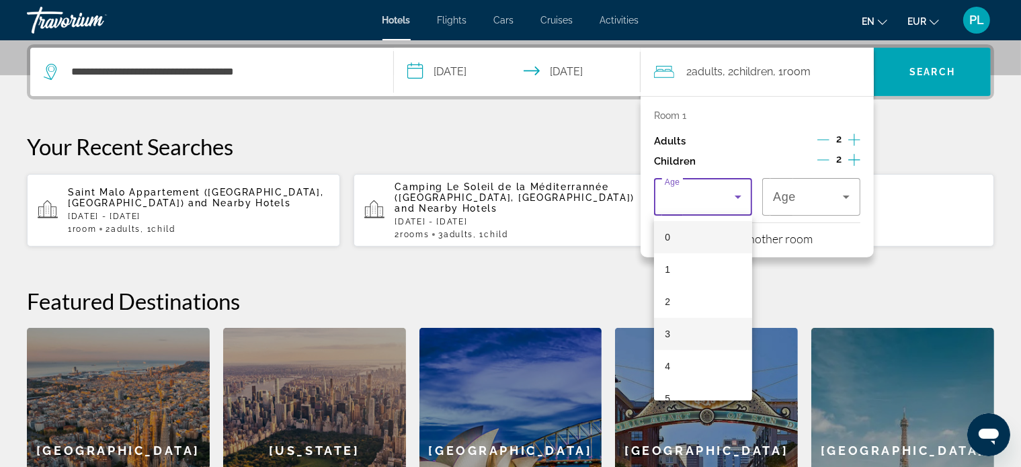
scroll to position [67, 0]
click at [673, 335] on mat-option "5" at bounding box center [703, 331] width 98 height 32
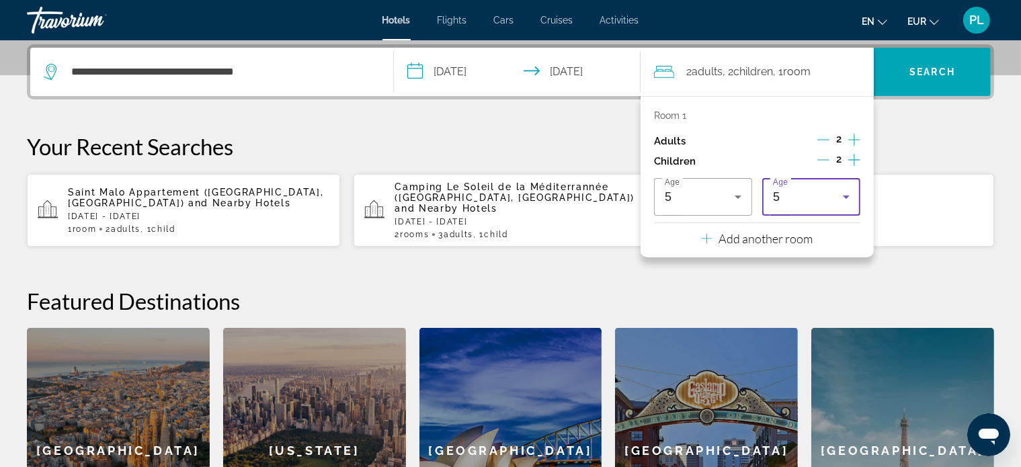
click at [853, 199] on icon "Travelers: 2 adults, 2 children" at bounding box center [846, 197] width 16 height 16
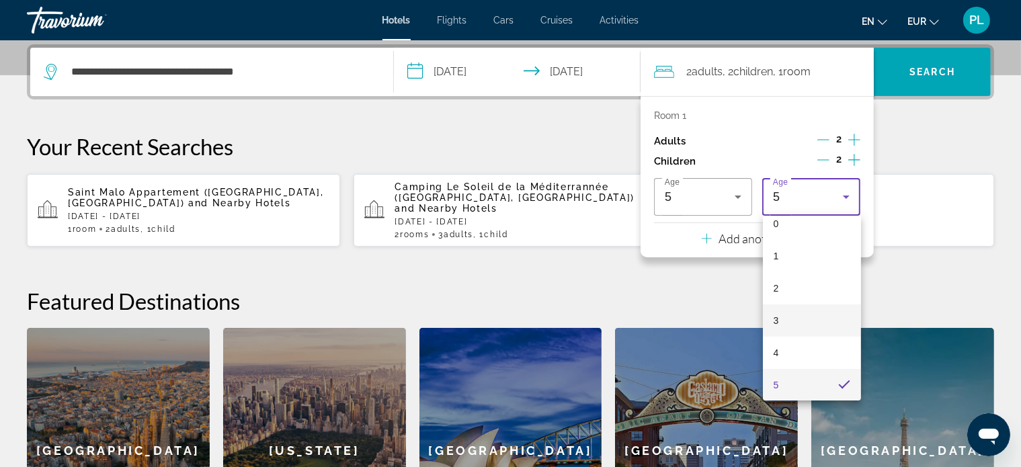
scroll to position [148, 0]
click at [775, 377] on span "9" at bounding box center [776, 380] width 5 height 16
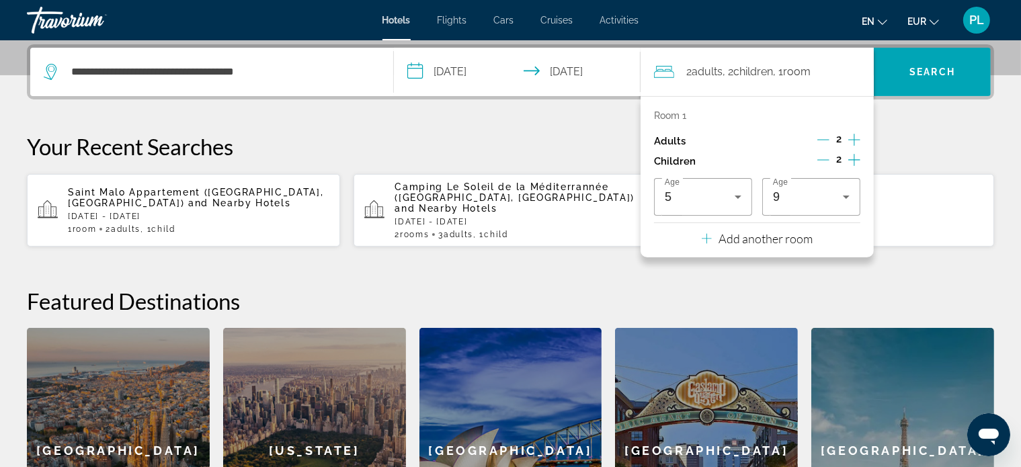
click at [795, 243] on p "Add another room" at bounding box center [766, 238] width 94 height 15
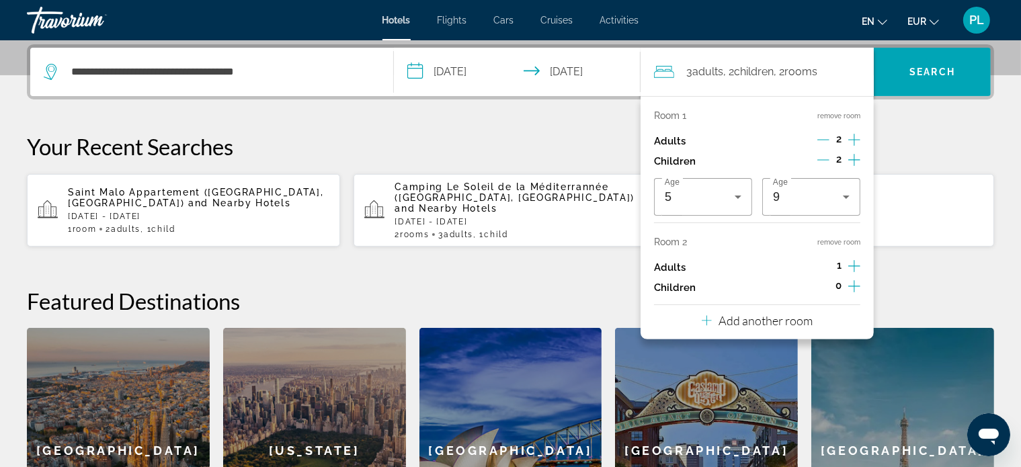
click at [819, 160] on icon "Decrement children" at bounding box center [824, 160] width 12 height 12
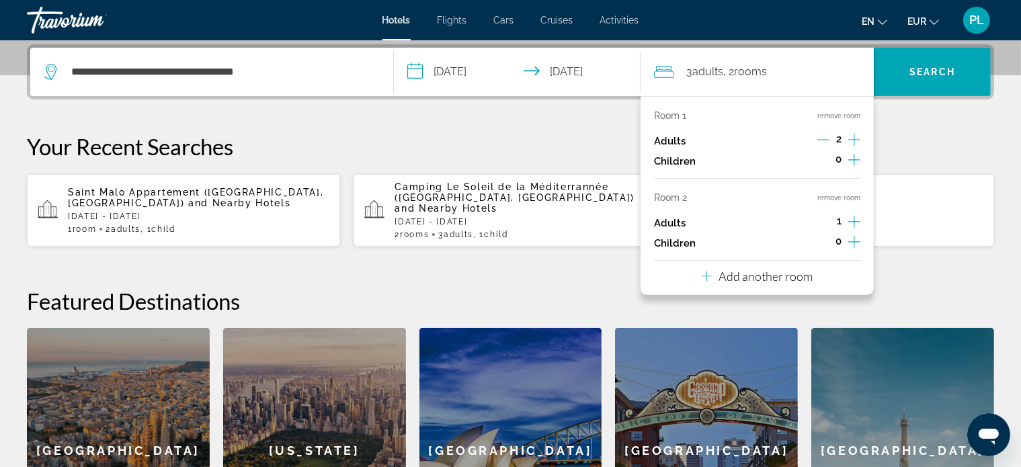
click at [821, 139] on icon "Decrement adults" at bounding box center [824, 140] width 12 height 12
click at [852, 239] on icon "Increment children" at bounding box center [855, 242] width 12 height 16
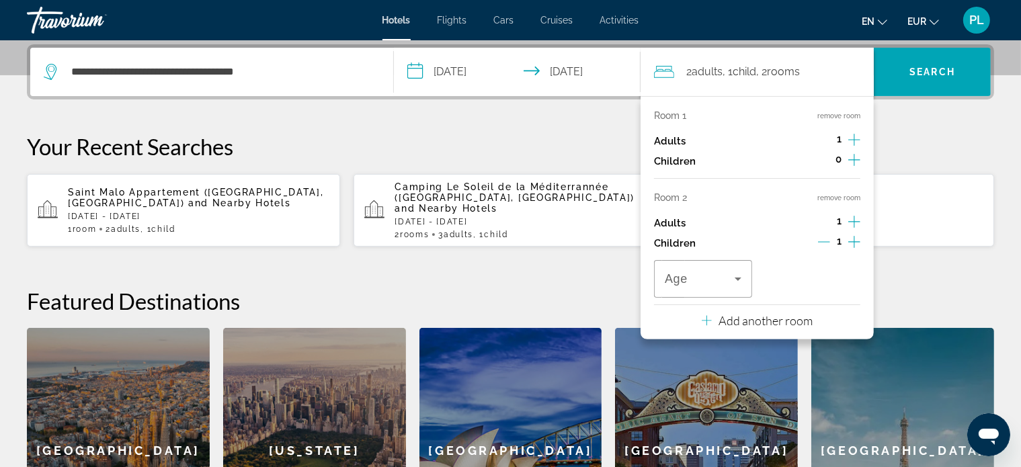
click at [852, 239] on icon "Increment children" at bounding box center [855, 242] width 12 height 16
click at [742, 279] on icon "Travelers: 2 adults, 2 children" at bounding box center [738, 279] width 16 height 16
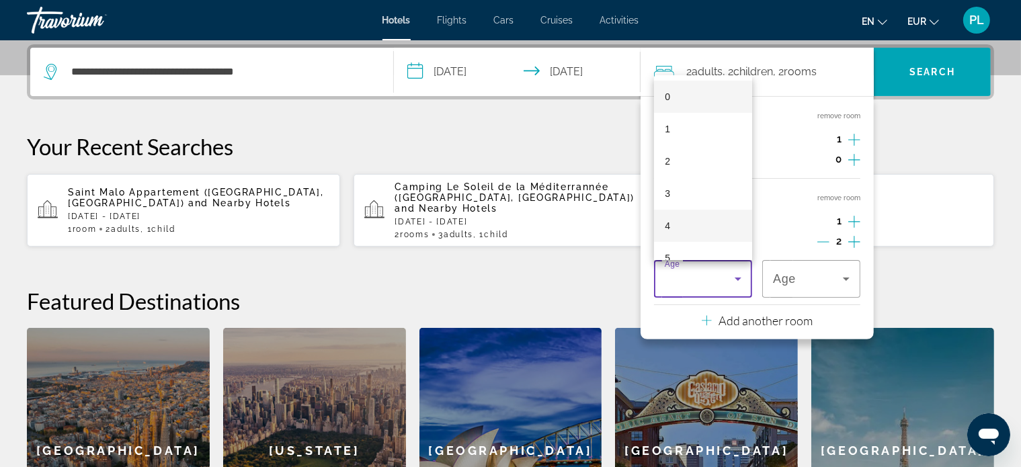
scroll to position [67, 0]
click at [671, 194] on mat-option "5" at bounding box center [703, 191] width 98 height 32
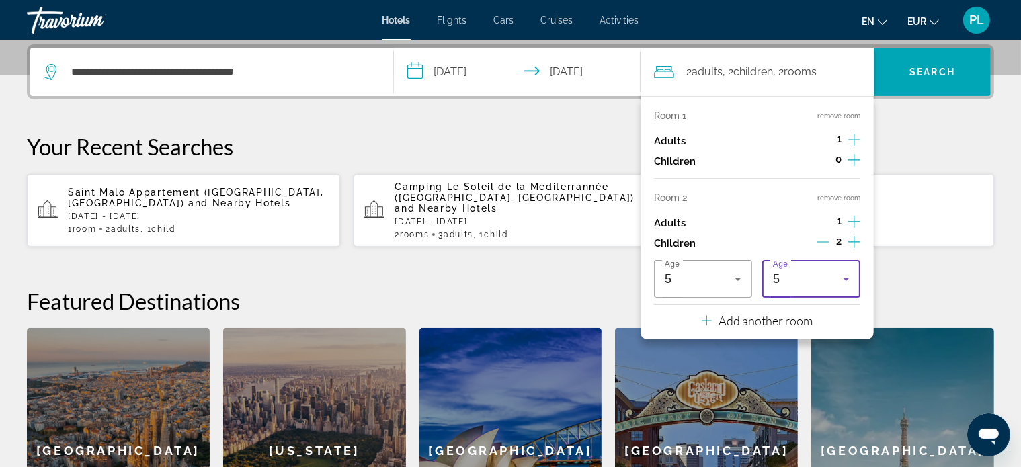
click at [850, 276] on icon "Travelers: 2 adults, 2 children" at bounding box center [846, 279] width 16 height 16
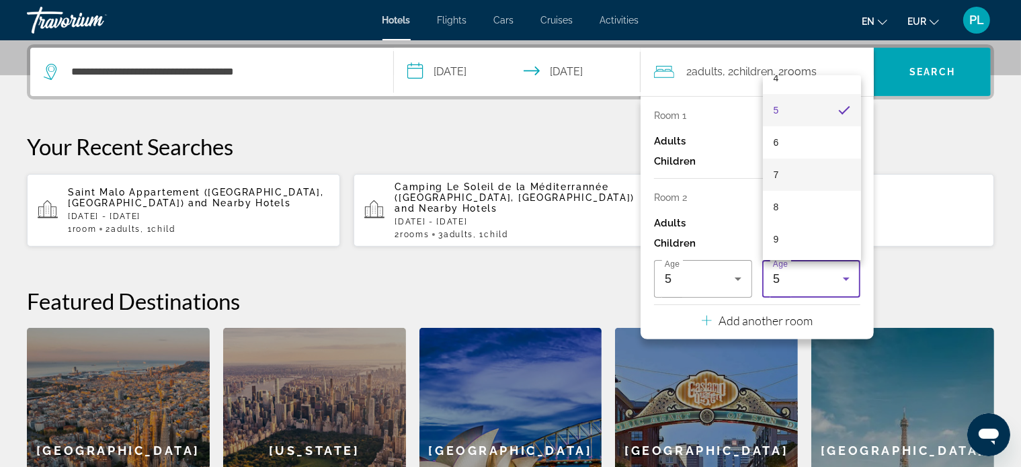
scroll to position [215, 0]
click at [778, 171] on span "9" at bounding box center [776, 172] width 5 height 16
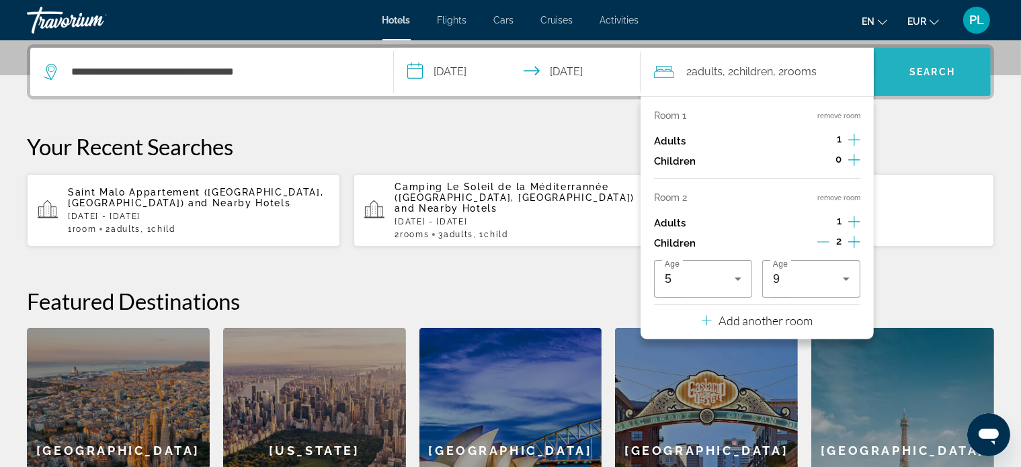
click at [904, 85] on span "Search" at bounding box center [932, 72] width 117 height 32
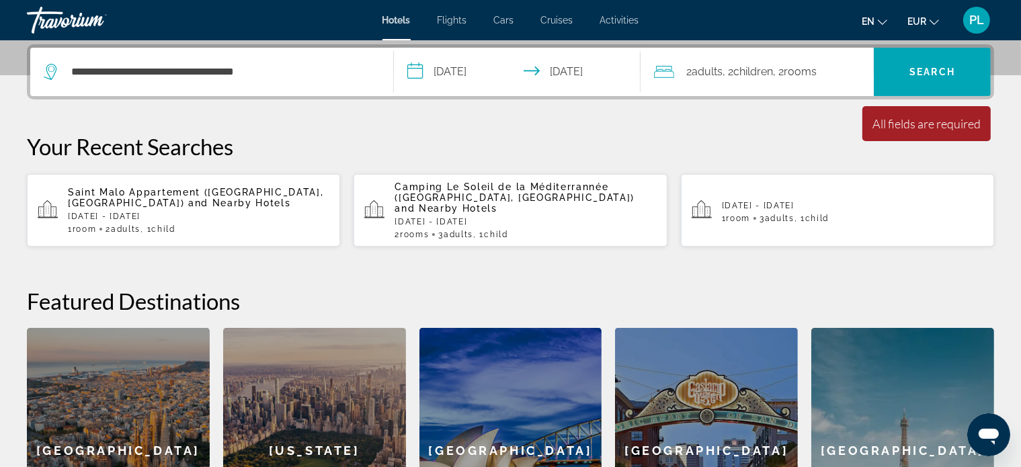
click at [932, 125] on div "All fields are required" at bounding box center [927, 123] width 108 height 15
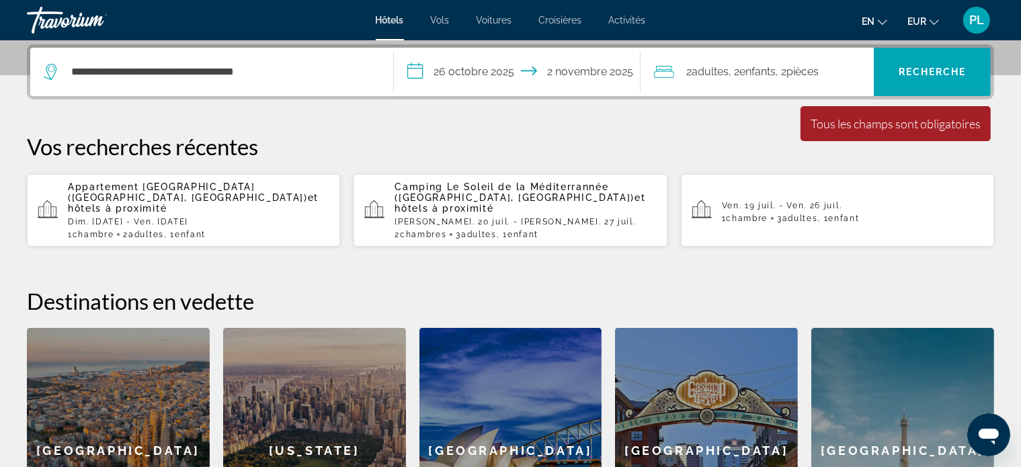
click at [873, 125] on font "Tous les champs sont obligatoires" at bounding box center [896, 123] width 170 height 15
click at [917, 71] on font "Recherche" at bounding box center [933, 72] width 68 height 11
click at [672, 73] on icon "Voyageurs : 2 adultes, 2 enfants" at bounding box center [664, 72] width 20 height 16
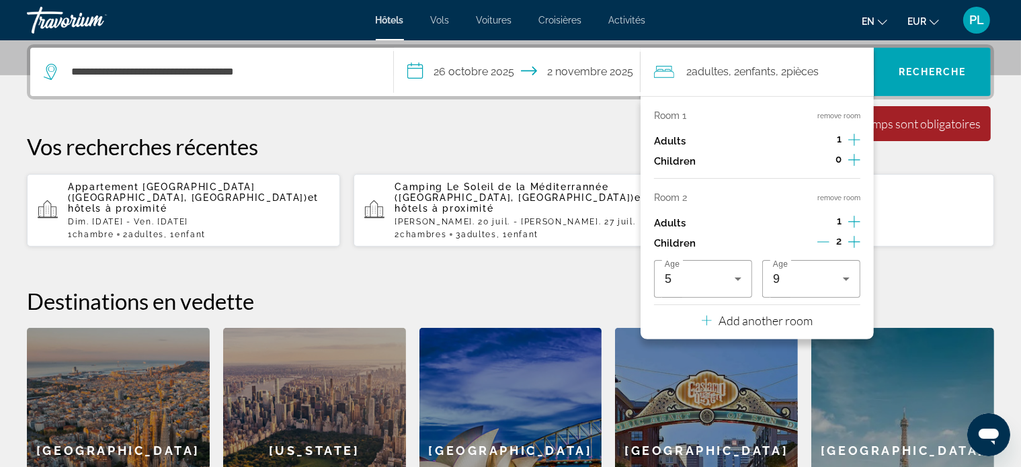
click at [920, 248] on div "**********" at bounding box center [510, 309] width 1021 height 530
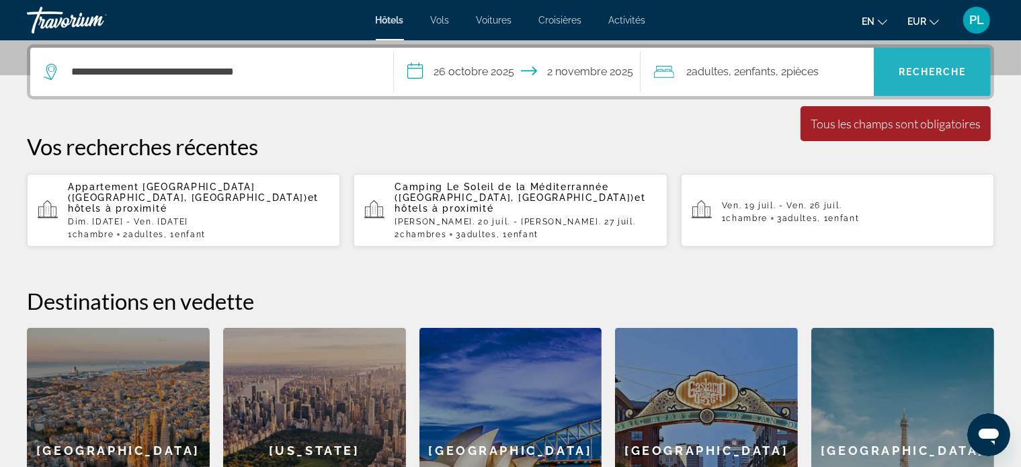
click at [922, 84] on span "Recherche" at bounding box center [932, 72] width 117 height 32
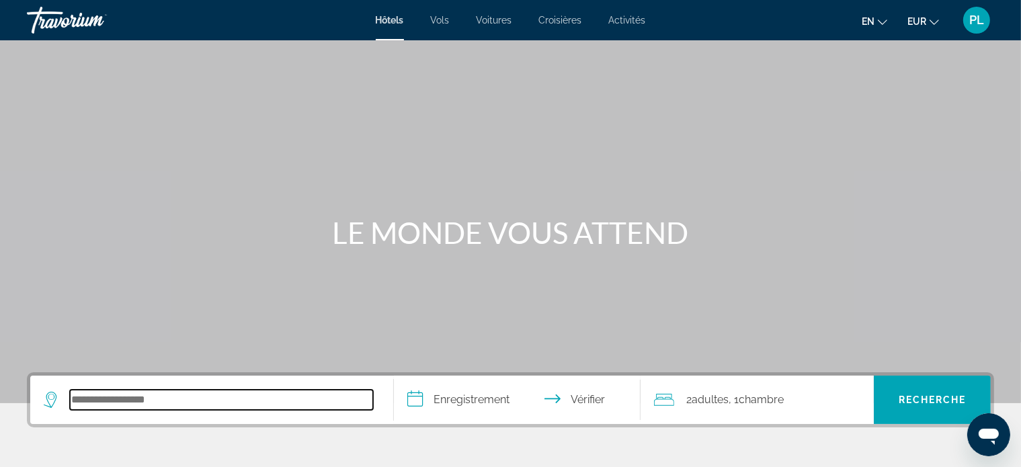
paste input "**********"
type input "**********"
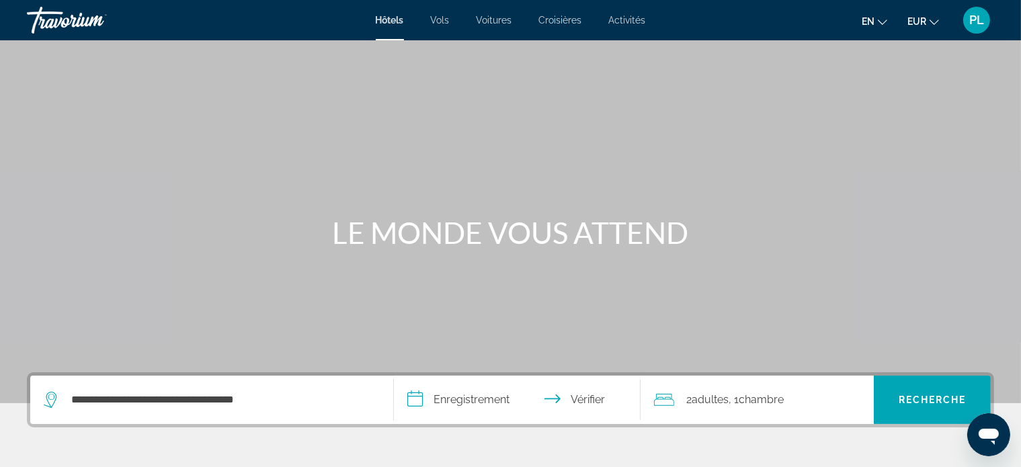
click at [412, 400] on input "**********" at bounding box center [520, 402] width 252 height 52
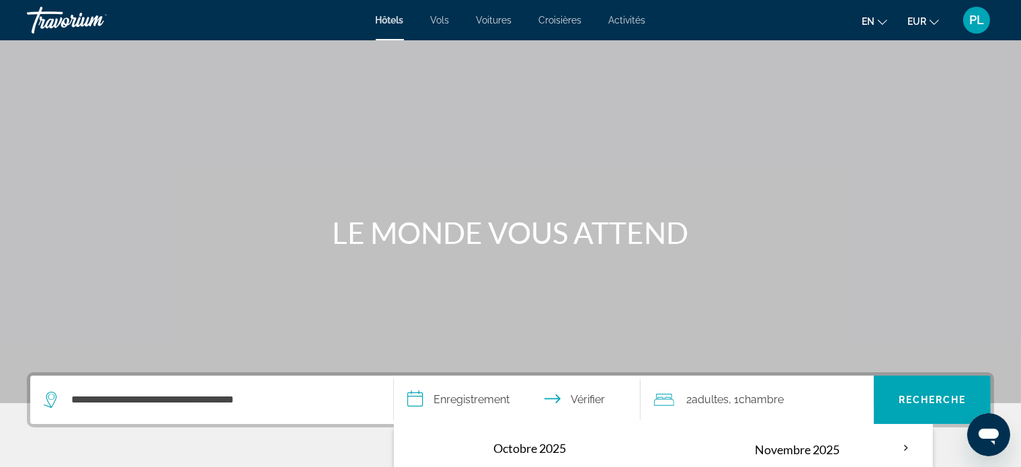
scroll to position [328, 0]
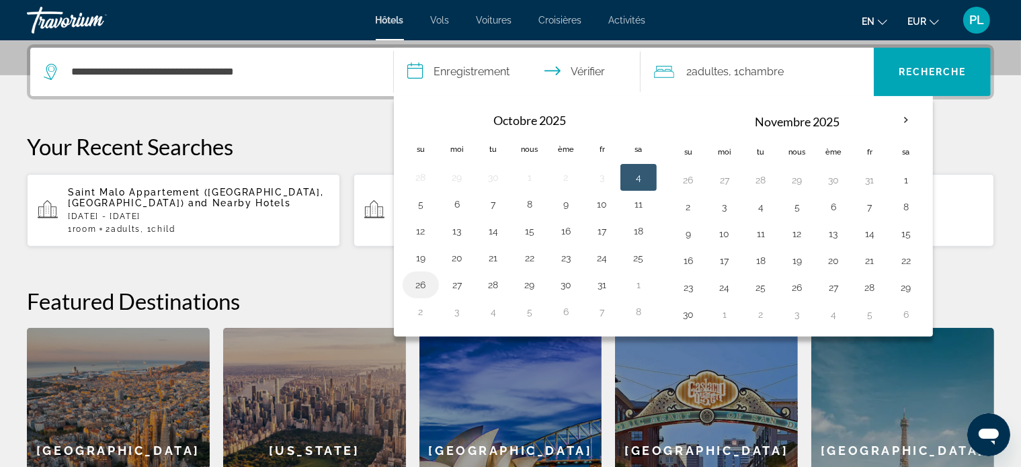
click at [419, 286] on button "26" at bounding box center [421, 285] width 22 height 19
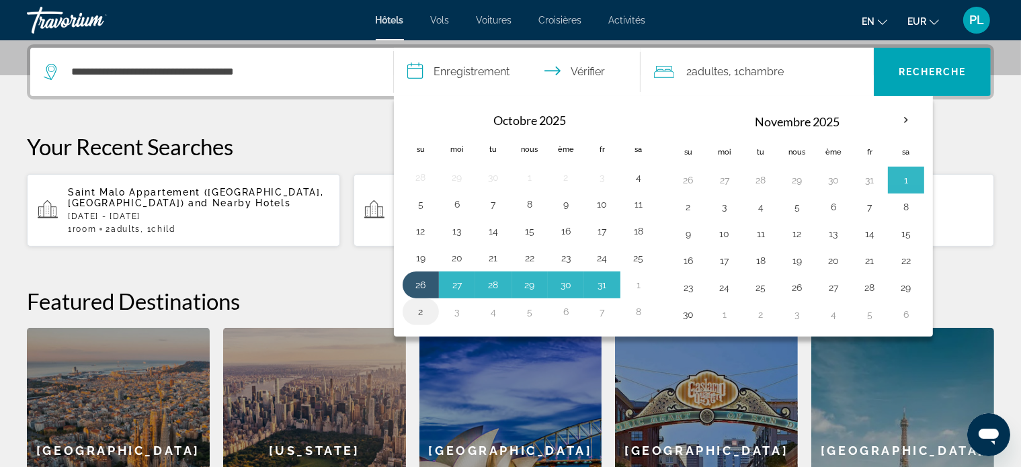
click at [422, 311] on button "2" at bounding box center [421, 312] width 22 height 19
type input "**********"
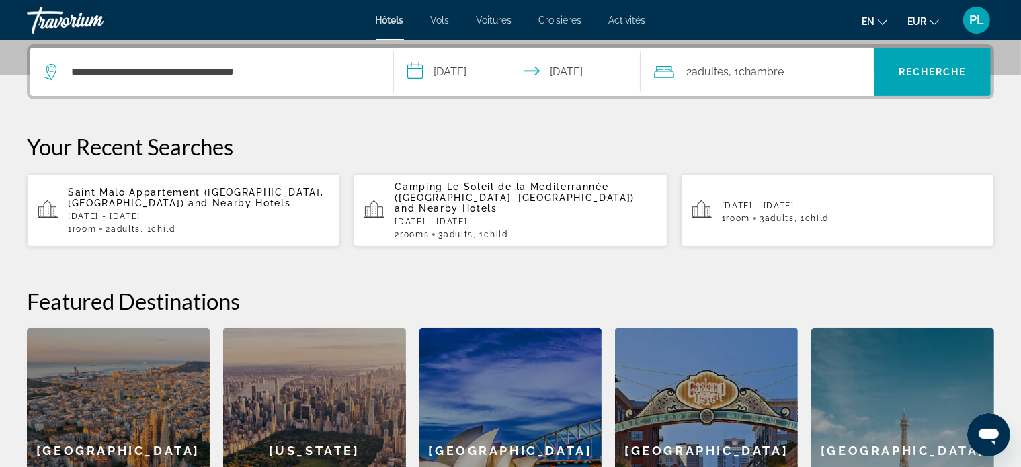
click at [763, 75] on font "chambre" at bounding box center [761, 71] width 45 height 13
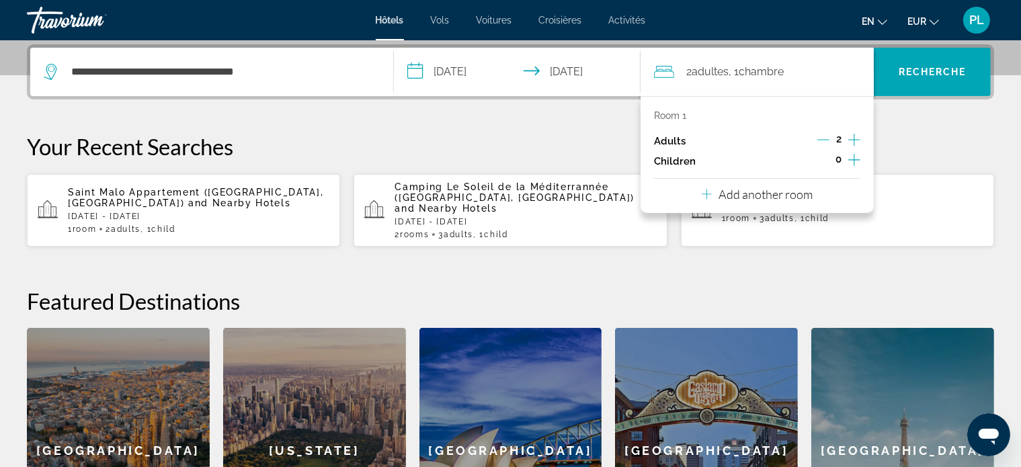
click at [855, 138] on icon "Increment adults" at bounding box center [855, 140] width 12 height 16
click at [826, 139] on icon "Decrement adults" at bounding box center [824, 140] width 12 height 12
click at [853, 159] on icon "Increment children" at bounding box center [855, 160] width 12 height 16
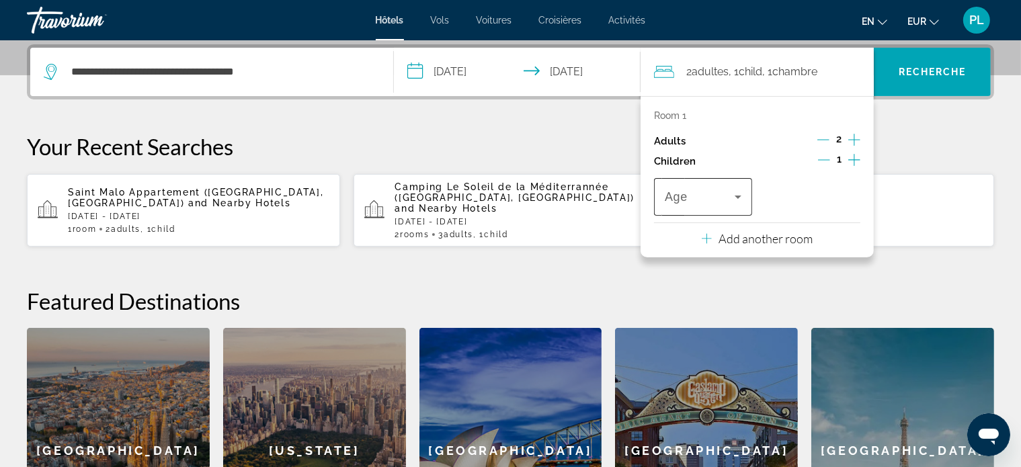
click at [740, 198] on icon "Travelers: 2 adults, 1 child" at bounding box center [738, 197] width 16 height 16
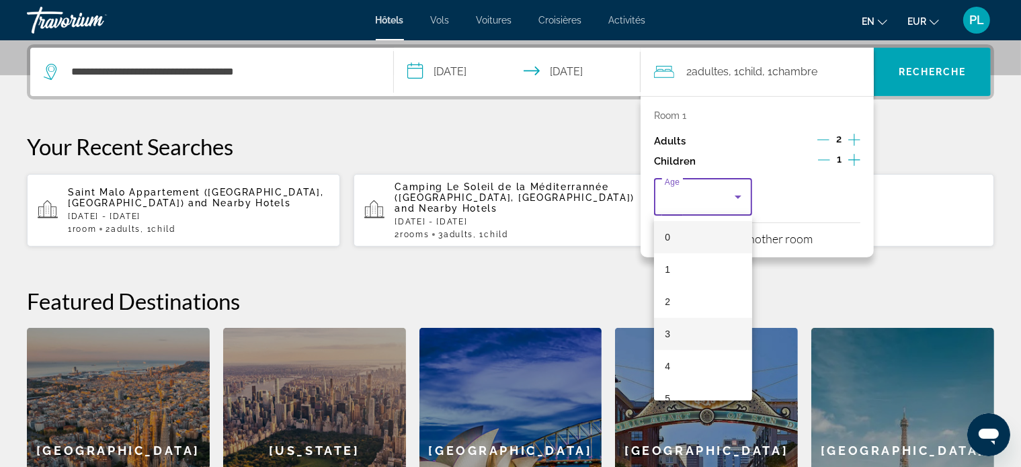
scroll to position [134, 0]
click at [663, 260] on mat-option "5" at bounding box center [703, 264] width 98 height 32
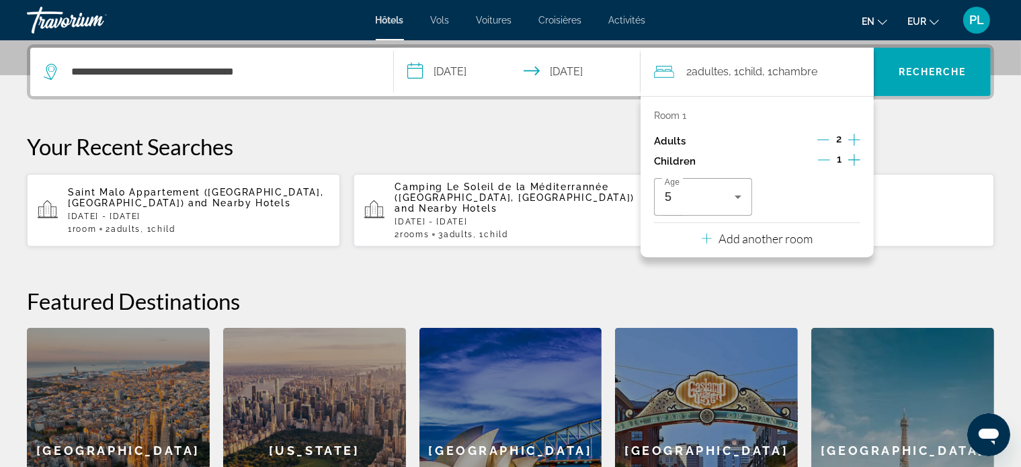
click at [855, 161] on icon "Increment children" at bounding box center [855, 160] width 12 height 12
click at [853, 196] on icon "Travelers: 2 adults, 2 children" at bounding box center [846, 197] width 16 height 16
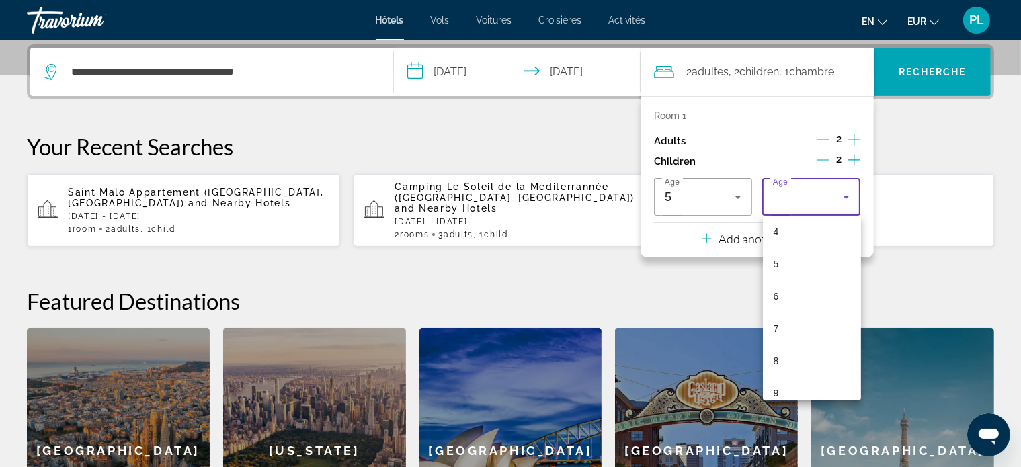
scroll to position [269, 0]
click at [777, 259] on font "9" at bounding box center [776, 258] width 5 height 11
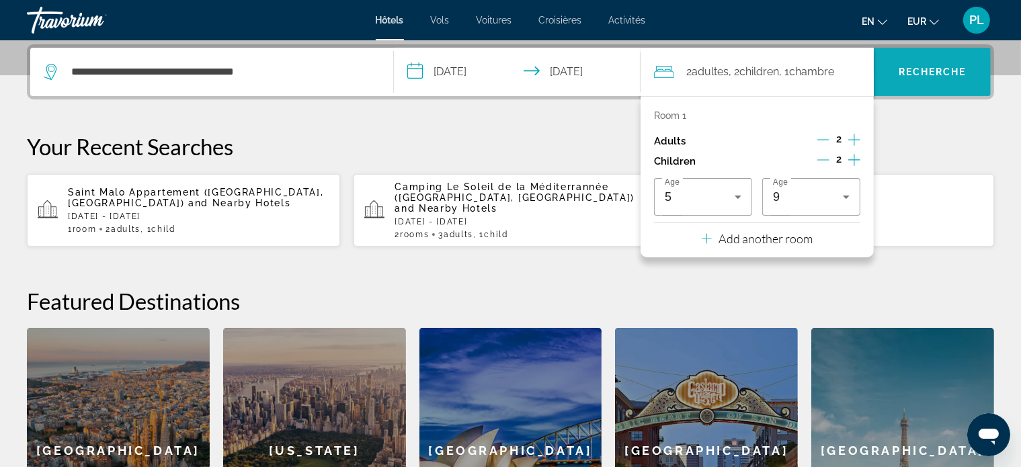
click at [933, 77] on span "Recherche" at bounding box center [932, 72] width 117 height 32
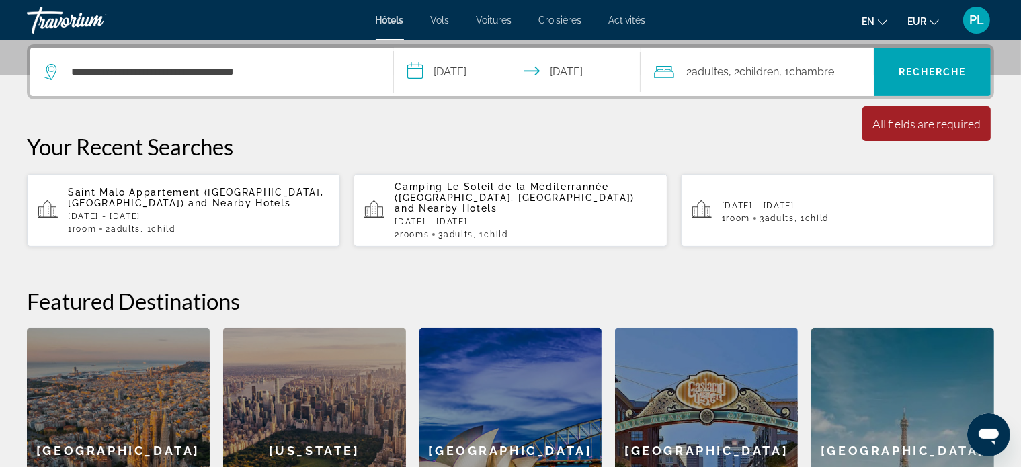
click at [48, 75] on icon "Widget de recherche" at bounding box center [50, 72] width 13 height 16
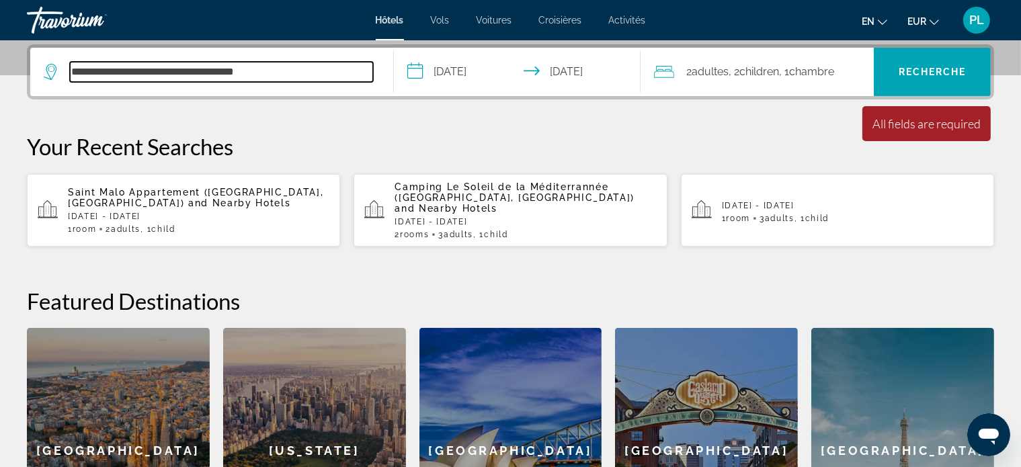
drag, startPoint x: 290, startPoint y: 69, endPoint x: 71, endPoint y: 79, distance: 220.1
click at [71, 79] on input "**********" at bounding box center [221, 72] width 303 height 20
click at [214, 75] on input "Rechercher une destination hôtelière" at bounding box center [221, 72] width 303 height 20
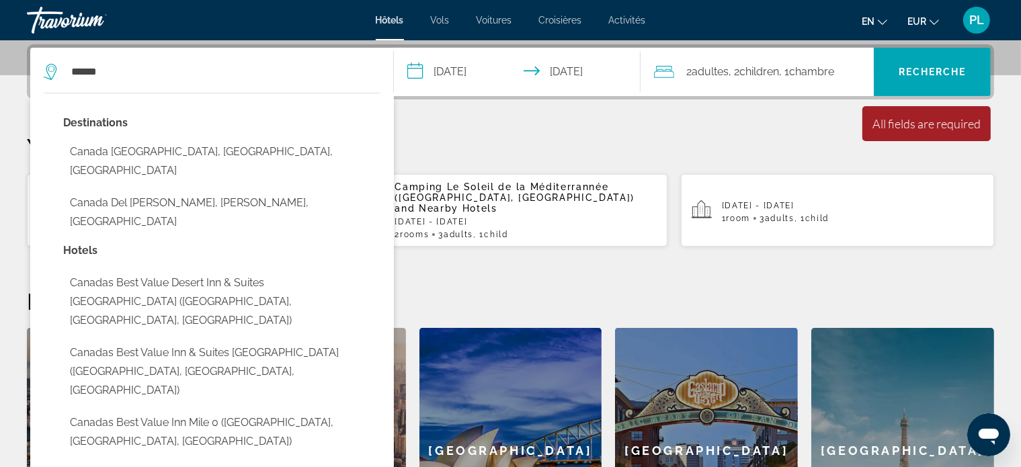
click at [836, 143] on p "Your Recent Searches" at bounding box center [511, 146] width 968 height 27
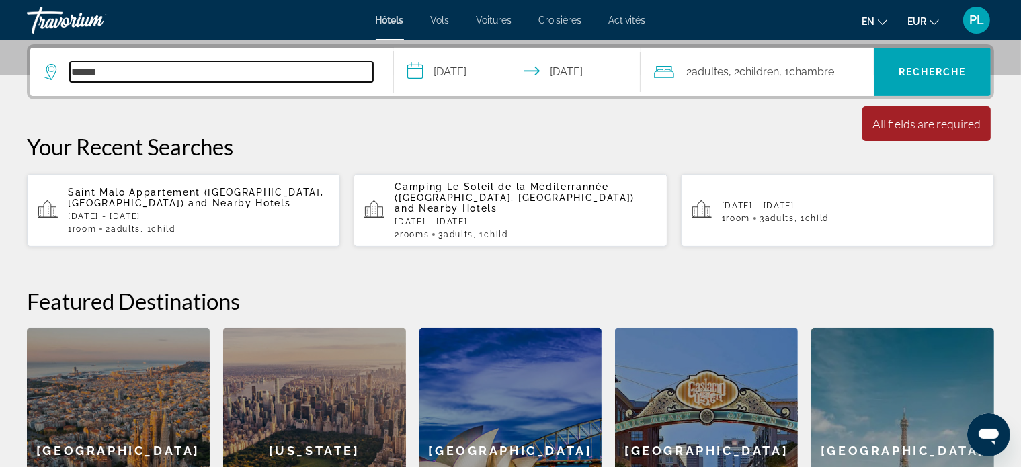
click at [196, 63] on input "******" at bounding box center [221, 72] width 303 height 20
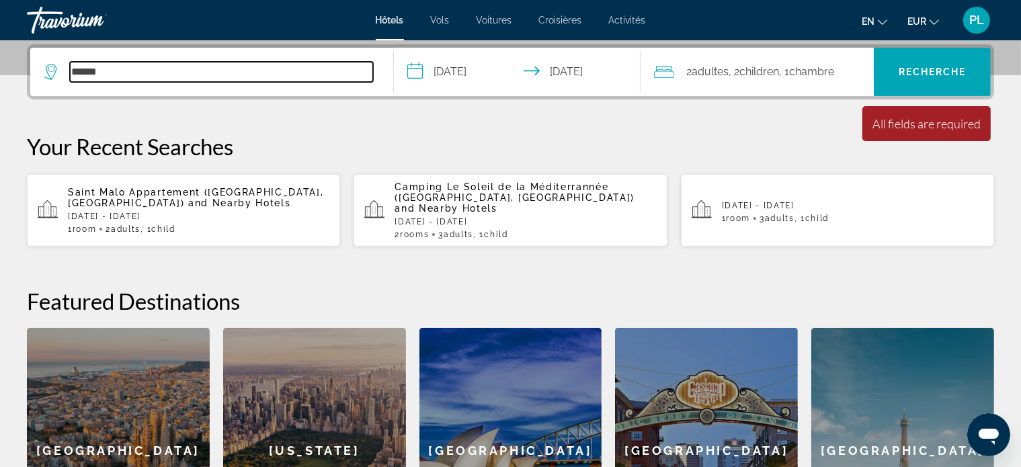
type input "**********"
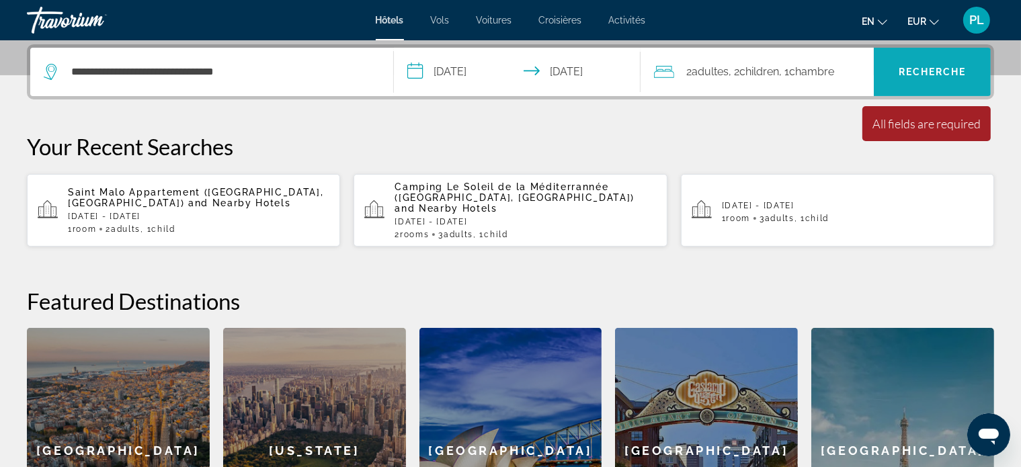
click at [926, 79] on span "Recherche" at bounding box center [932, 72] width 117 height 32
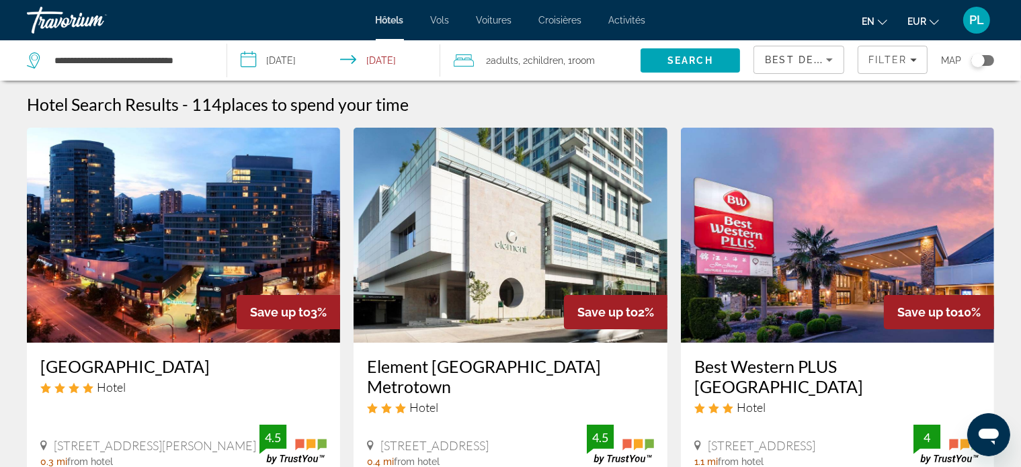
scroll to position [67, 0]
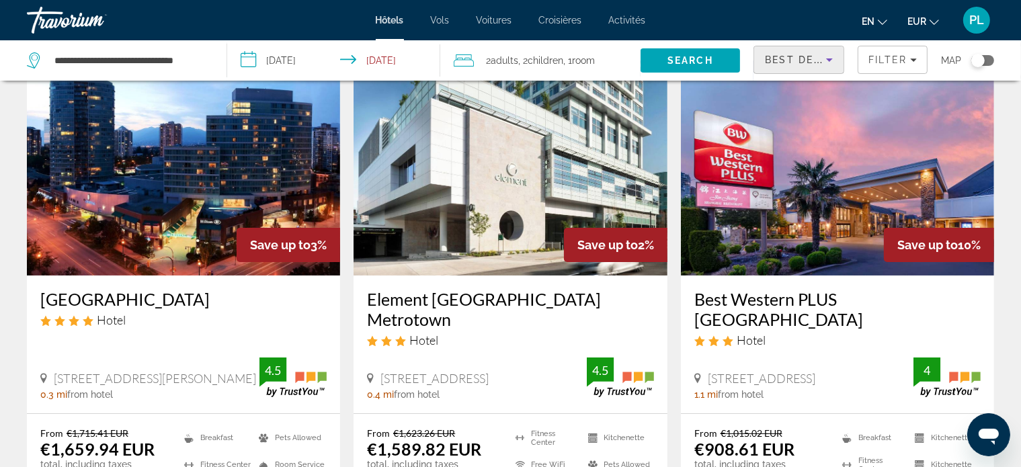
click at [828, 58] on icon "Sort by" at bounding box center [829, 59] width 7 height 3
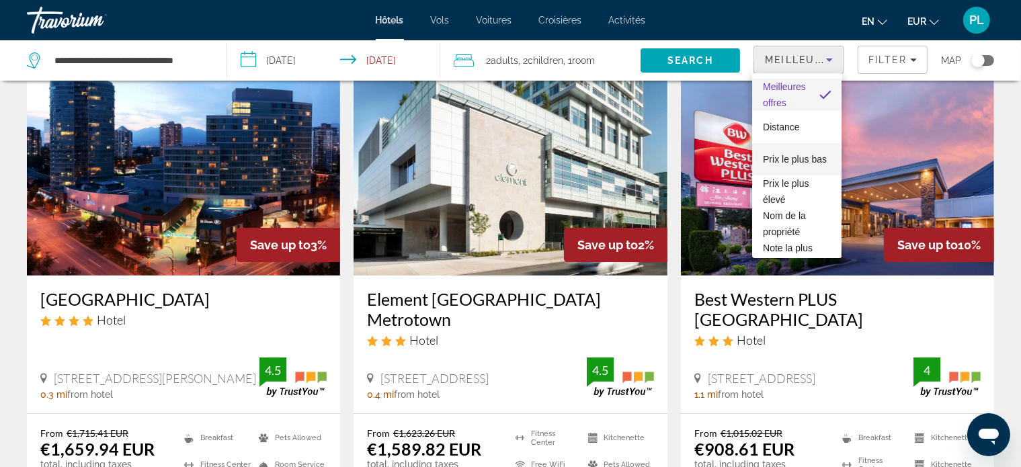
click at [787, 154] on font "Prix ​​le plus bas" at bounding box center [795, 159] width 64 height 11
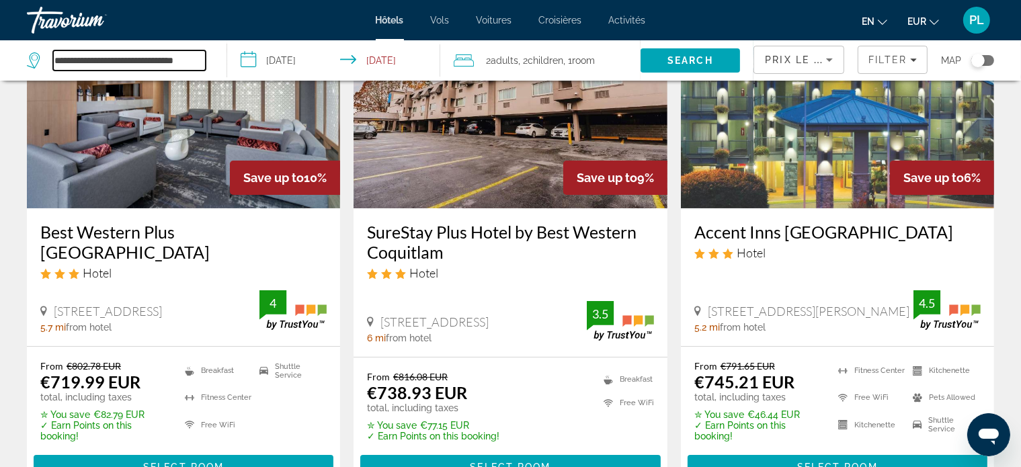
drag, startPoint x: 204, startPoint y: 58, endPoint x: 44, endPoint y: 58, distance: 160.7
click at [44, 58] on div "**********" at bounding box center [117, 60] width 180 height 20
type input "*****"
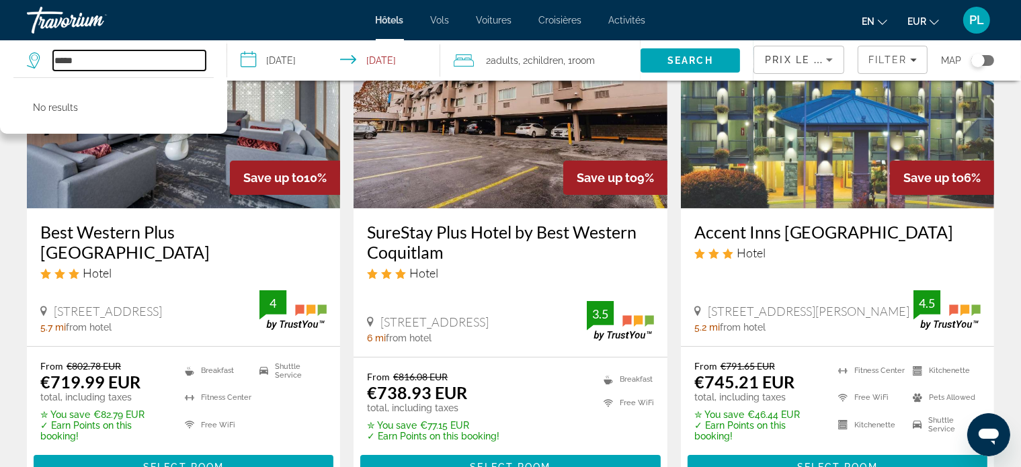
drag, startPoint x: 94, startPoint y: 61, endPoint x: 37, endPoint y: 61, distance: 57.2
click at [37, 61] on div "*****" at bounding box center [117, 60] width 180 height 20
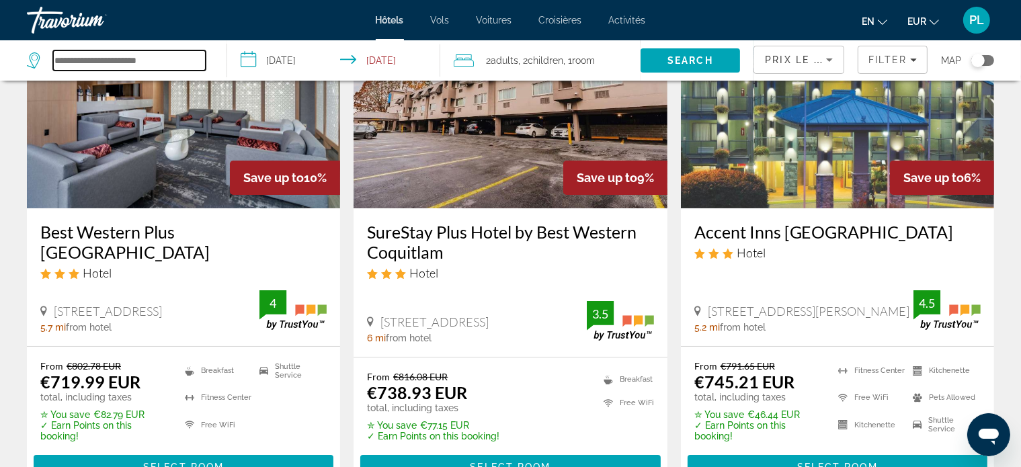
paste input "**********"
type input "**********"
click at [678, 61] on span "Search" at bounding box center [691, 60] width 46 height 11
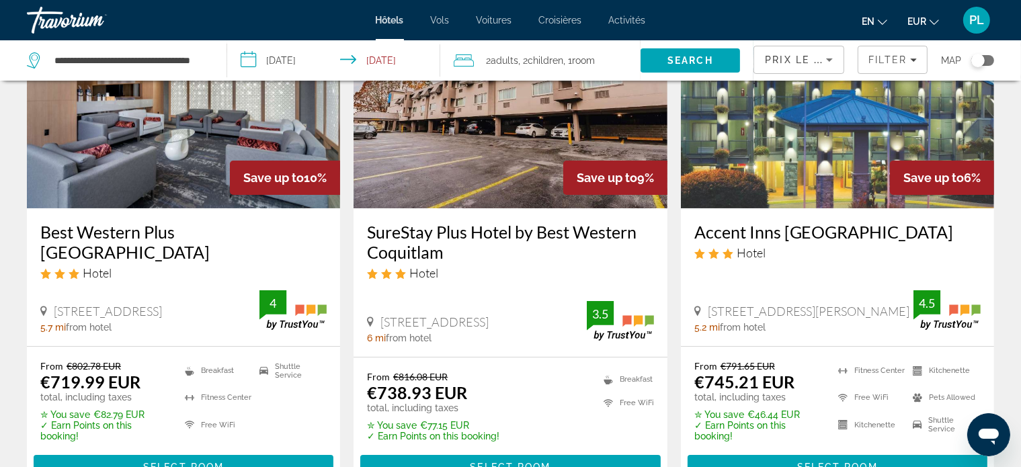
click at [828, 61] on icon "Sort by" at bounding box center [830, 60] width 16 height 16
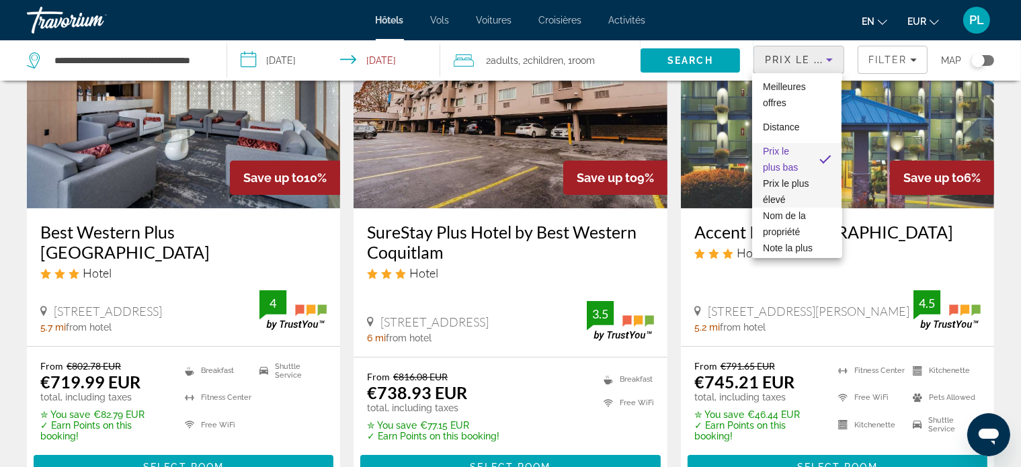
click at [789, 208] on span "Prix ​​le plus élevé" at bounding box center [797, 191] width 68 height 32
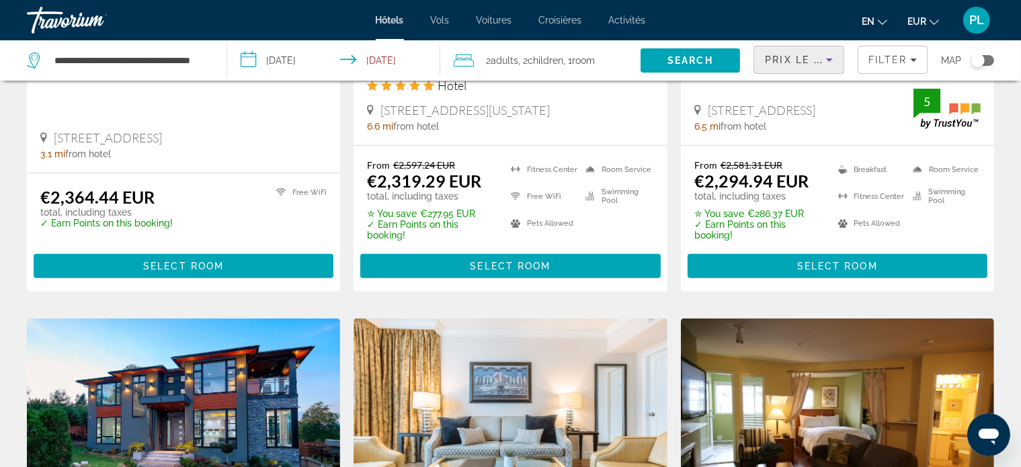
scroll to position [1546, 0]
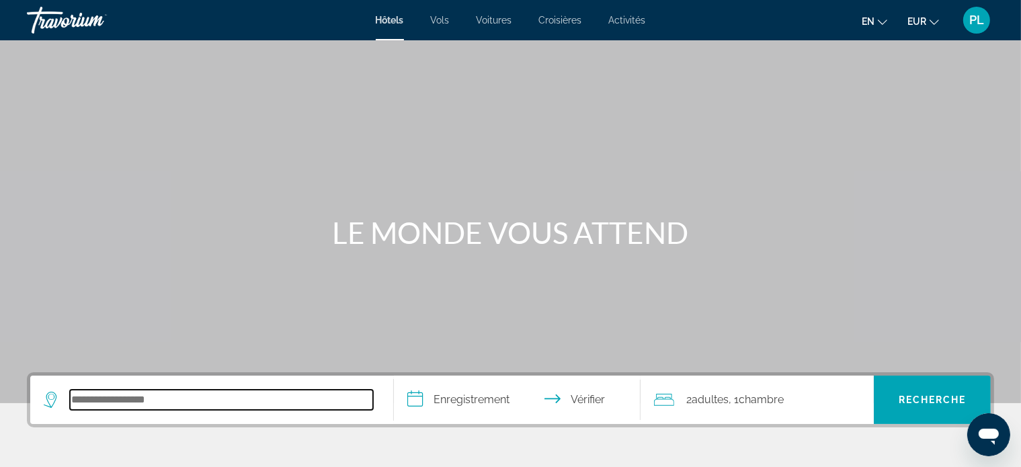
paste input "**********"
type input "**********"
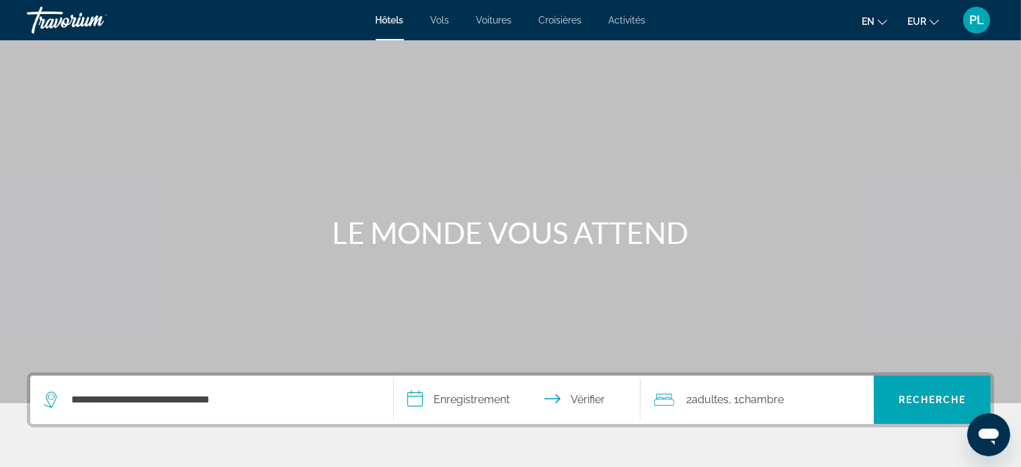
click at [419, 405] on input "**********" at bounding box center [520, 402] width 252 height 52
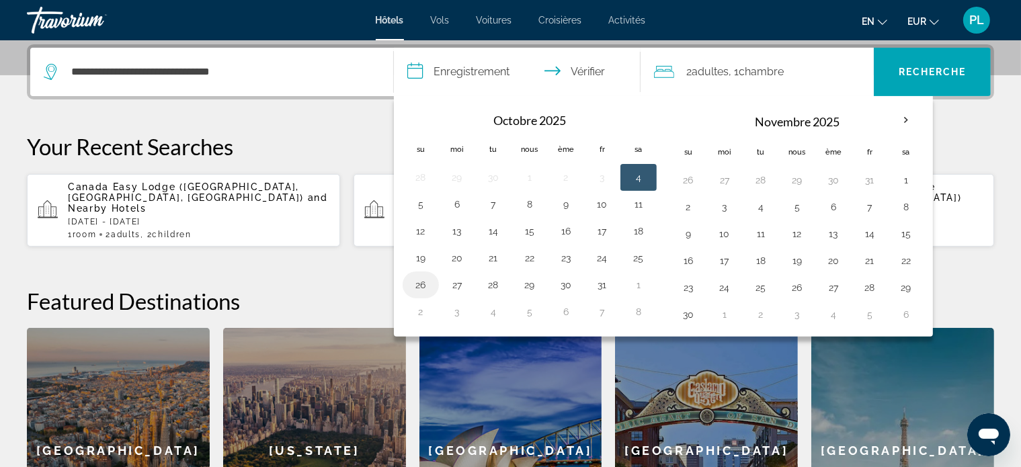
click at [422, 284] on button "26" at bounding box center [421, 285] width 22 height 19
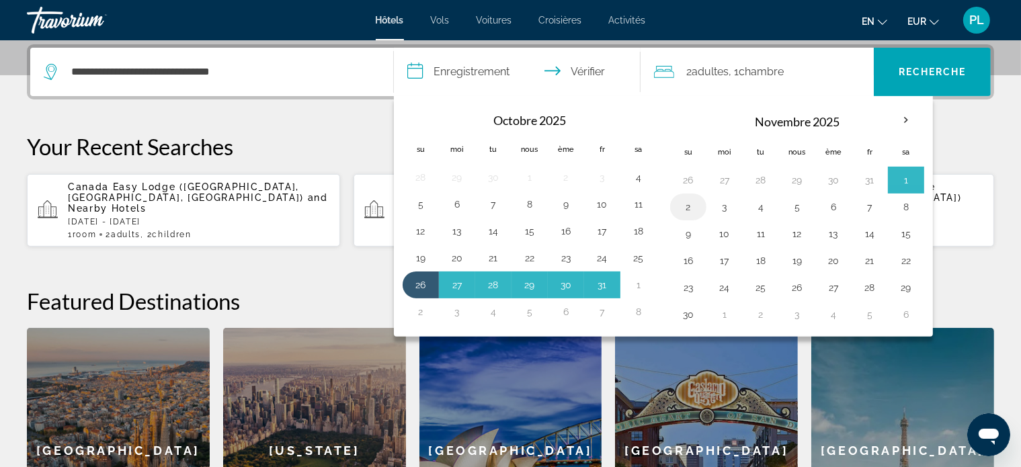
click at [685, 206] on button "2" at bounding box center [689, 207] width 22 height 19
type input "**********"
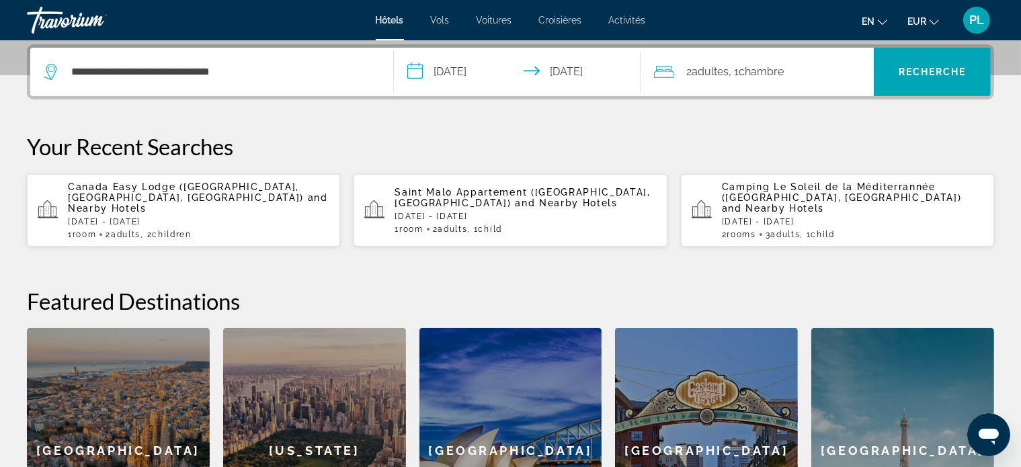
click at [753, 73] on font "chambre" at bounding box center [761, 71] width 45 height 13
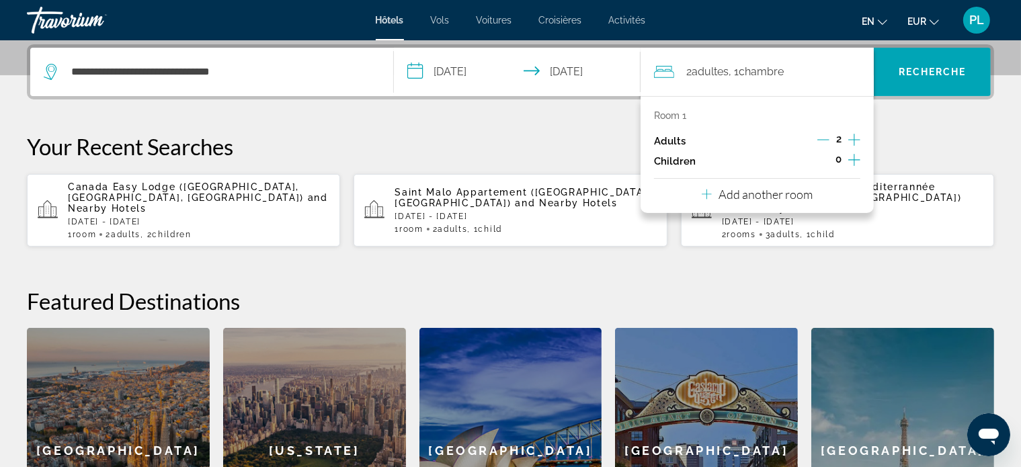
click at [854, 161] on icon "Increment children" at bounding box center [855, 160] width 12 height 16
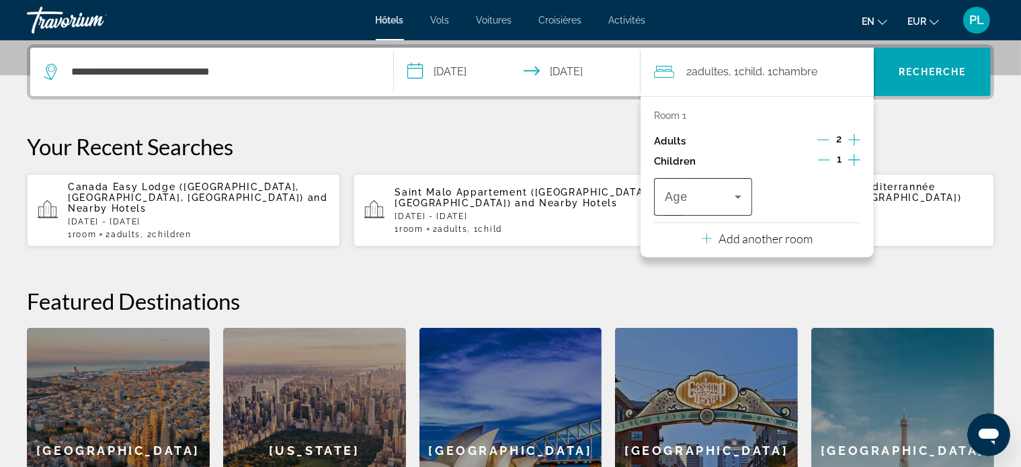
click at [738, 198] on icon "Travelers: 2 adults, 1 child" at bounding box center [738, 197] width 7 height 3
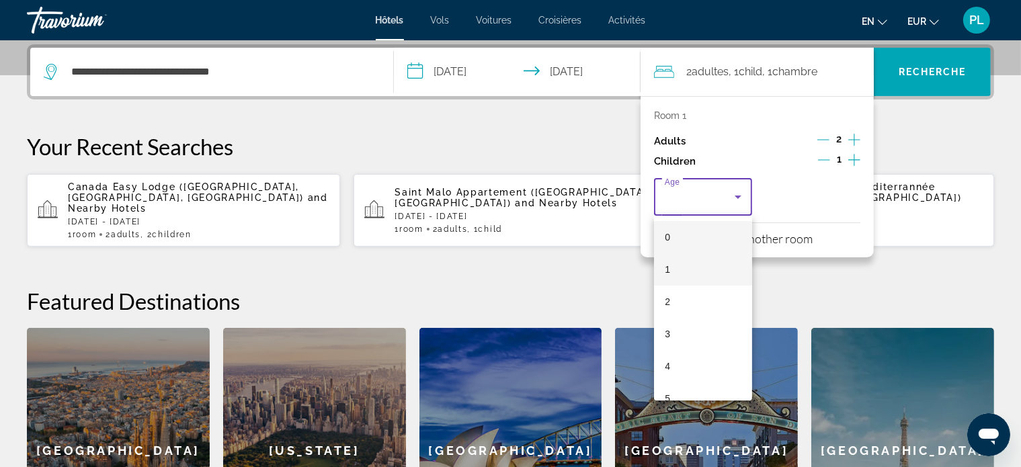
scroll to position [67, 0]
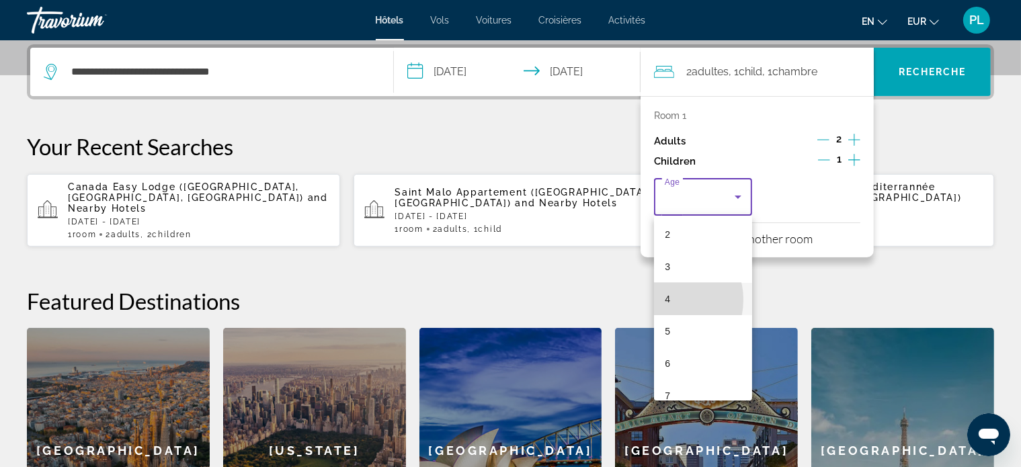
click at [668, 300] on font "4" at bounding box center [667, 299] width 5 height 11
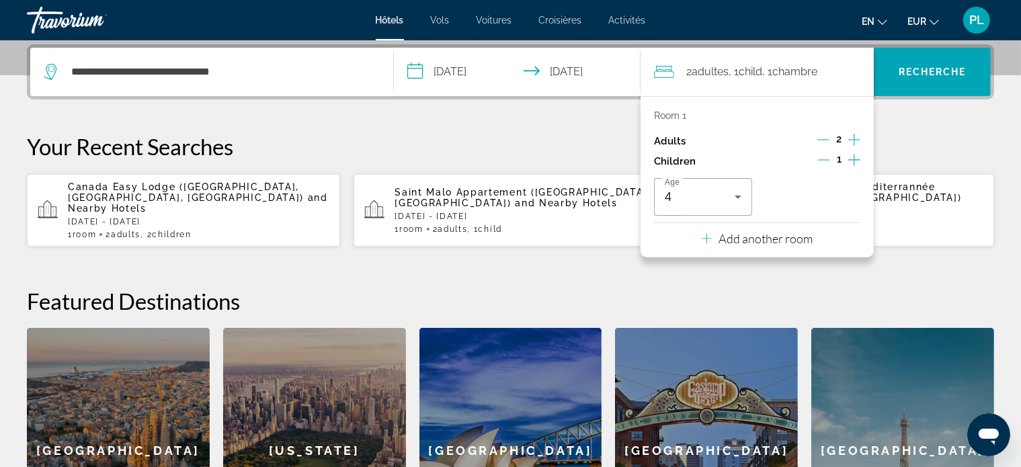
click at [852, 161] on icon "Increment children" at bounding box center [855, 160] width 12 height 16
click at [847, 196] on icon "Travelers: 2 adults, 2 children" at bounding box center [846, 197] width 7 height 3
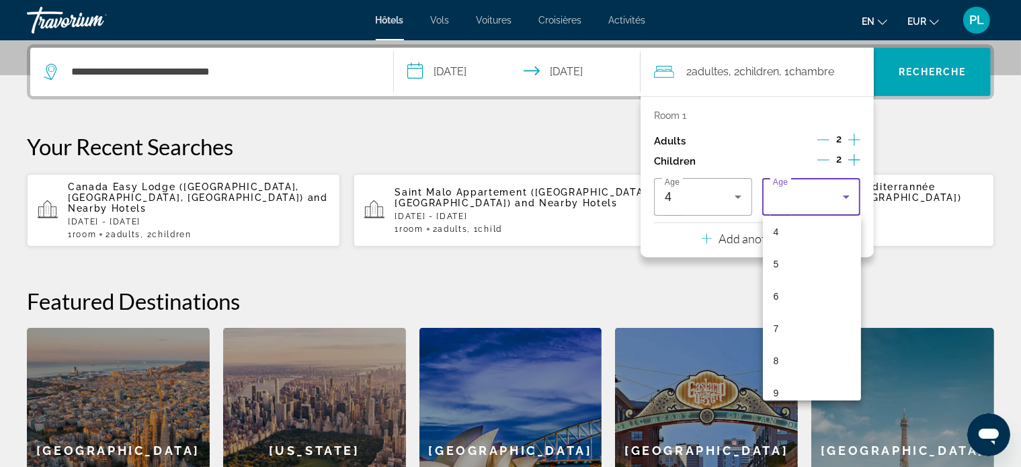
scroll to position [269, 0]
click at [778, 321] on font "11" at bounding box center [779, 323] width 11 height 11
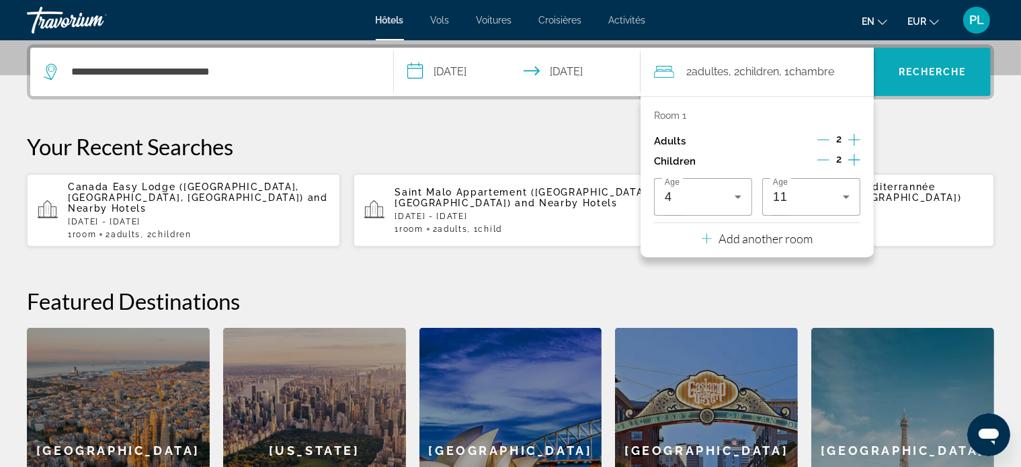
click at [944, 73] on font "Recherche" at bounding box center [933, 72] width 68 height 11
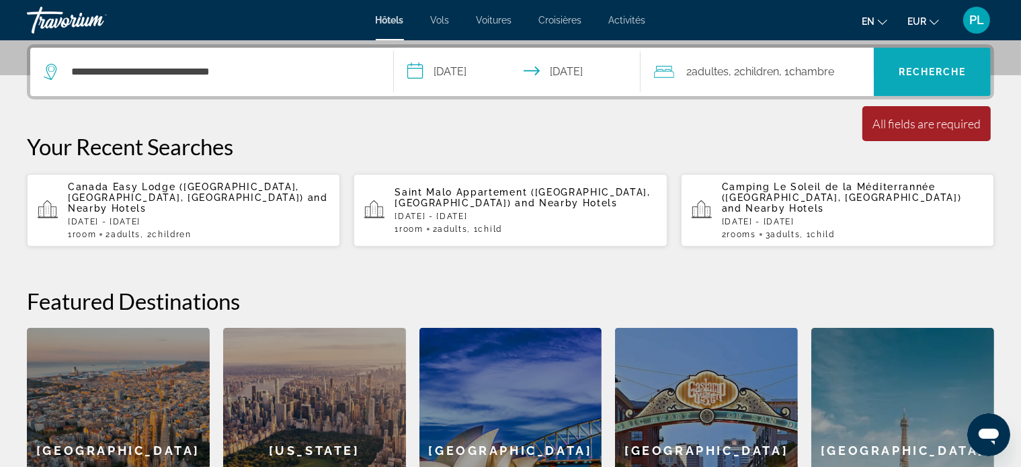
click at [918, 67] on font "Recherche" at bounding box center [933, 72] width 68 height 11
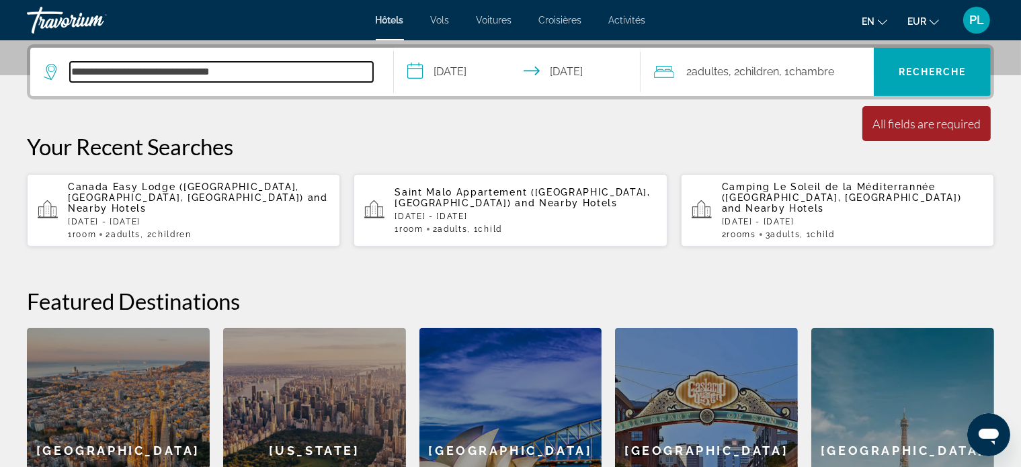
drag, startPoint x: 263, startPoint y: 72, endPoint x: 32, endPoint y: 74, distance: 231.3
click at [61, 73] on div "**********" at bounding box center [208, 72] width 329 height 20
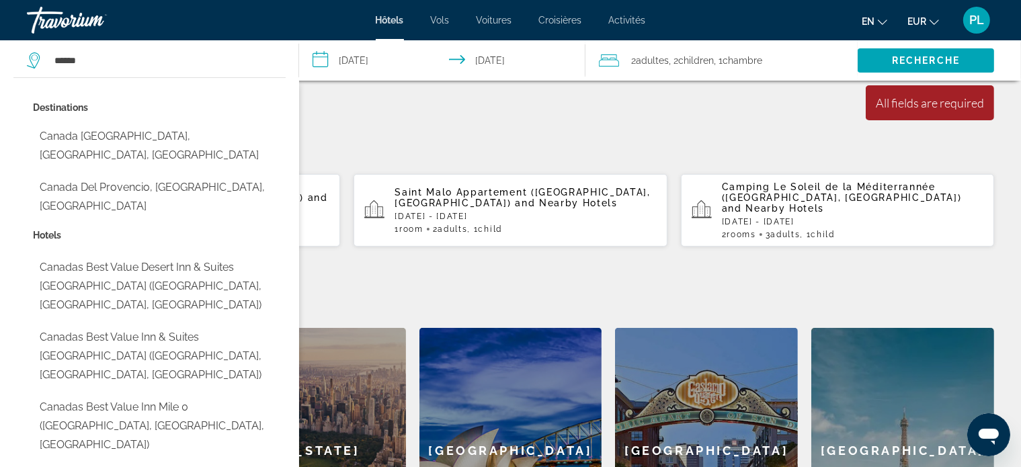
scroll to position [395, 0]
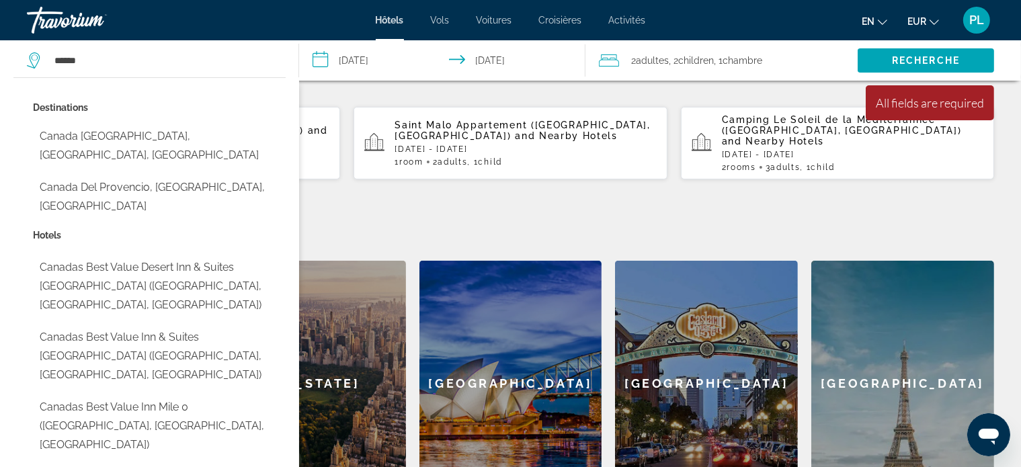
type input "**********"
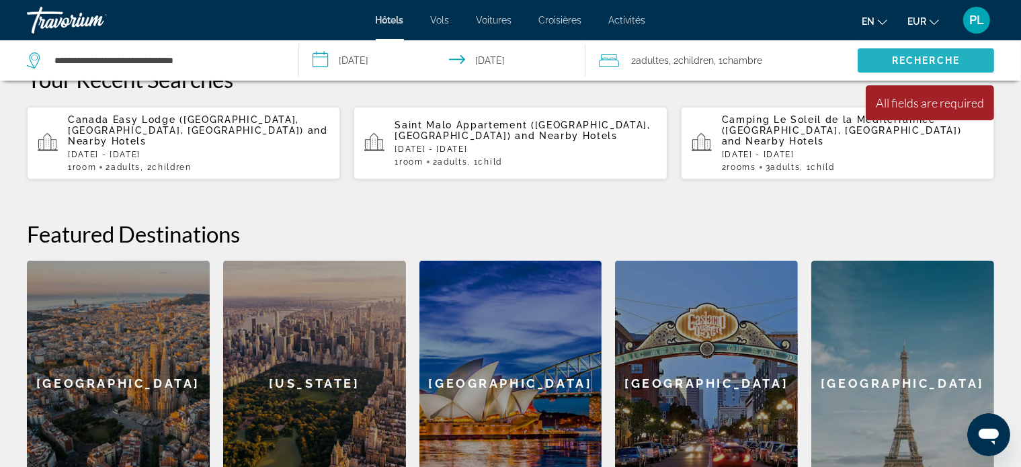
click at [913, 57] on font "Recherche" at bounding box center [926, 60] width 68 height 11
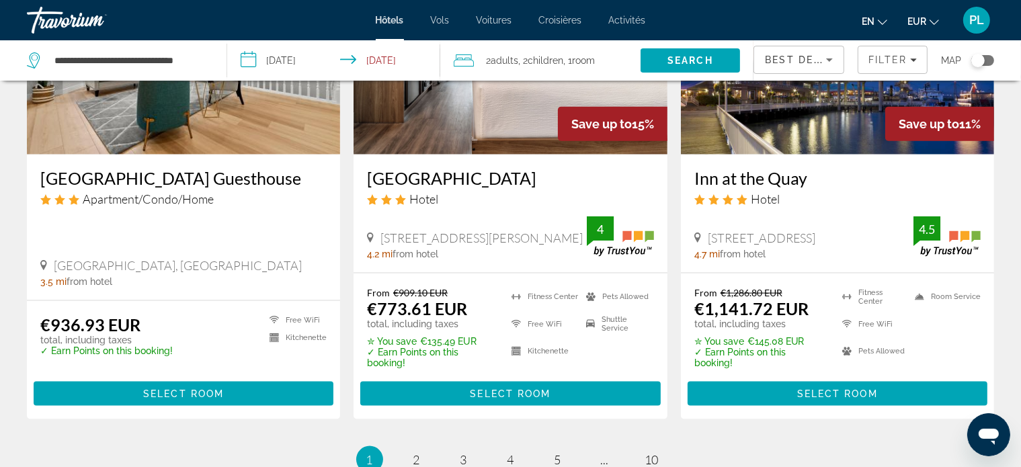
scroll to position [1946, 0]
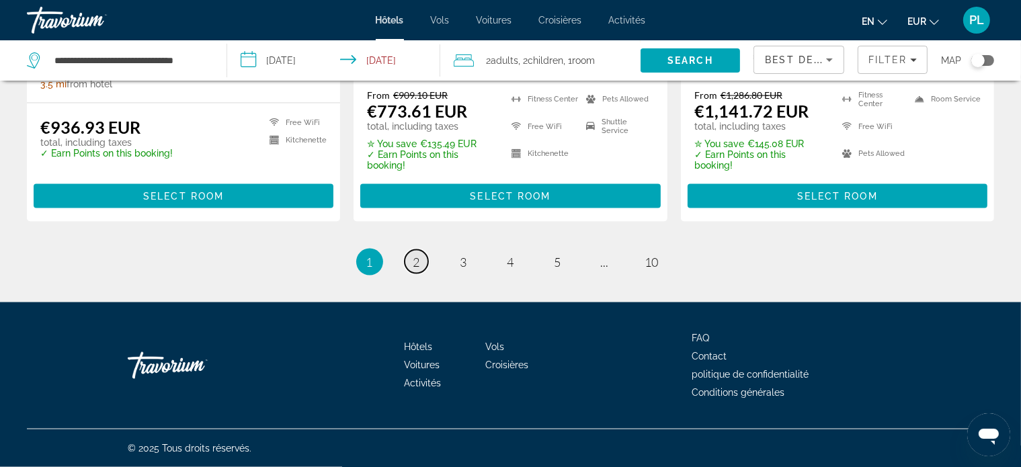
click at [420, 266] on link "page 2" at bounding box center [417, 262] width 24 height 24
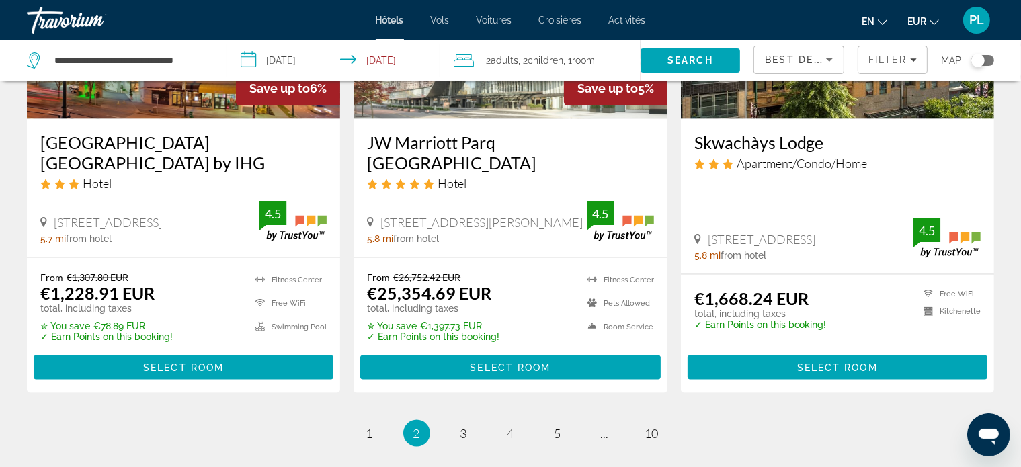
scroll to position [1950, 0]
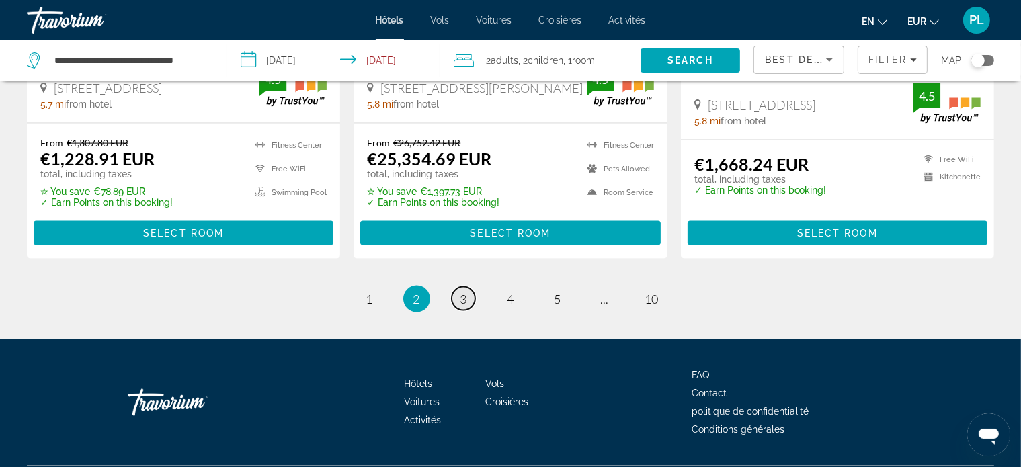
click at [465, 292] on span "3" at bounding box center [464, 299] width 7 height 15
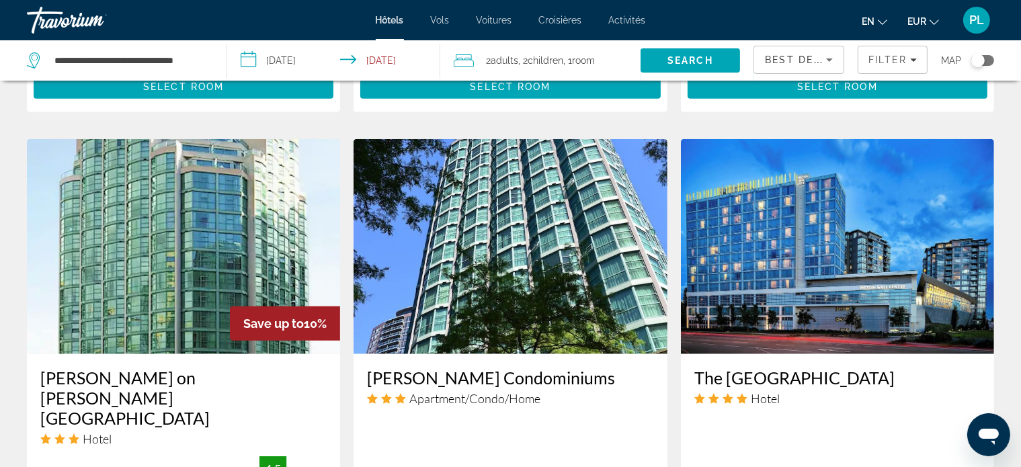
scroll to position [1815, 0]
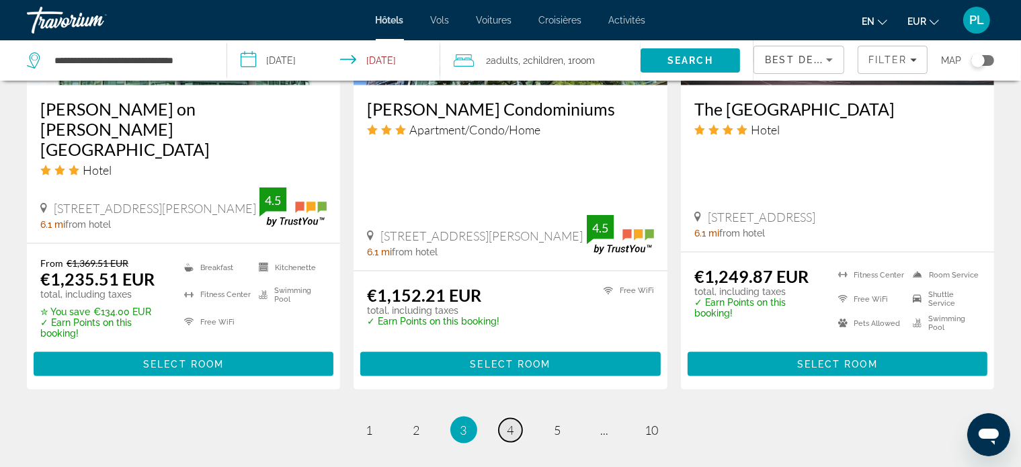
click at [512, 423] on span "4" at bounding box center [511, 430] width 7 height 15
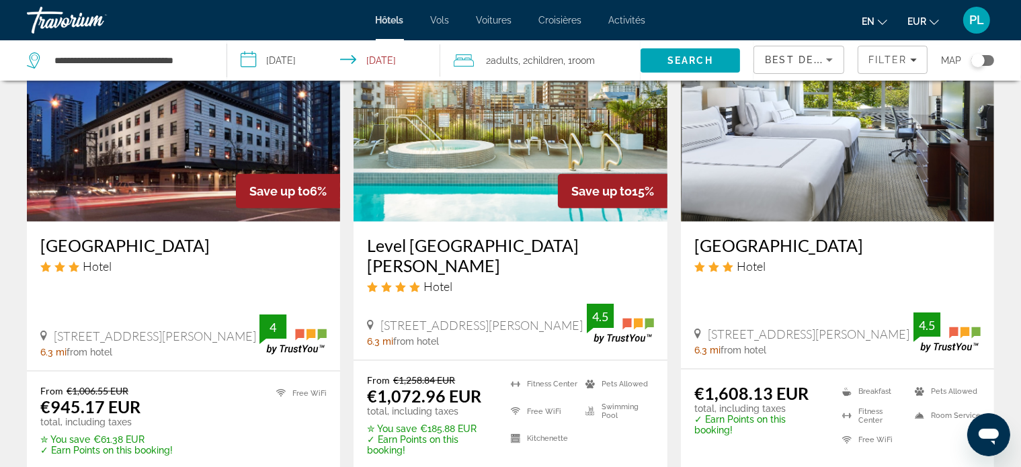
scroll to position [1883, 0]
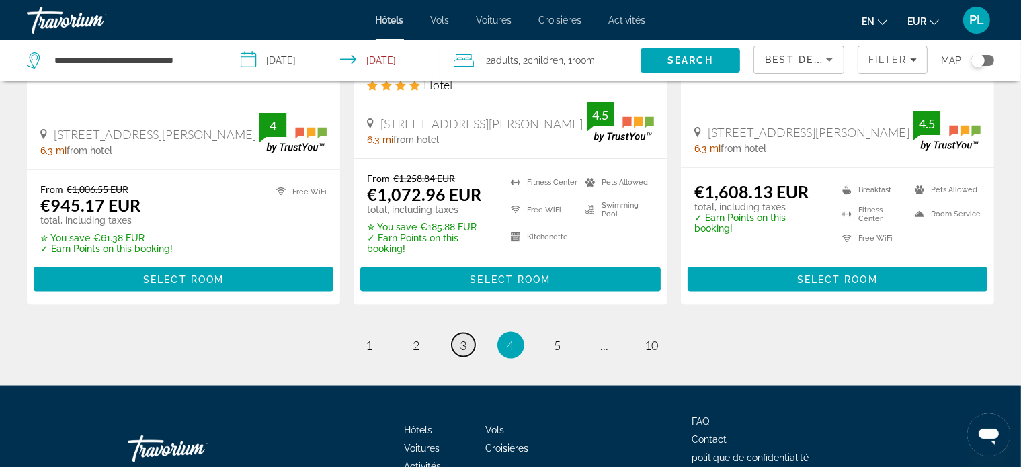
click at [463, 346] on span "3" at bounding box center [464, 345] width 7 height 15
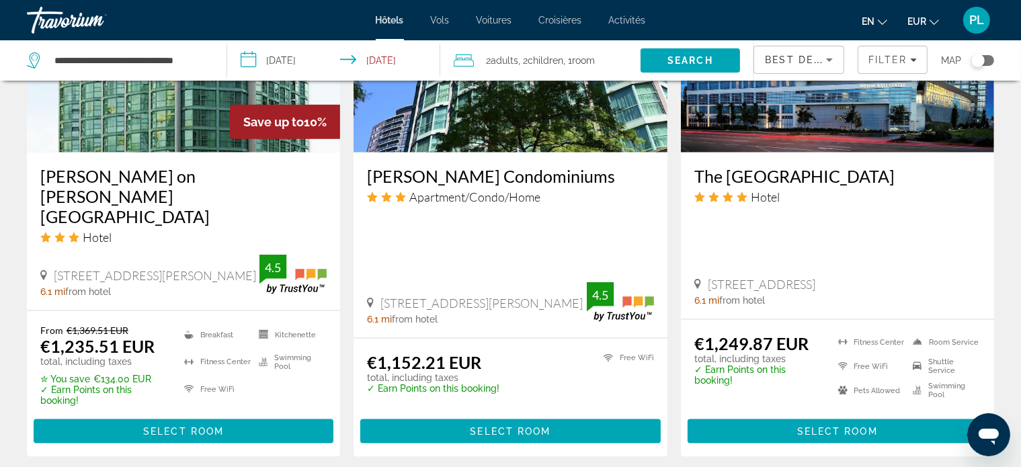
scroll to position [1883, 0]
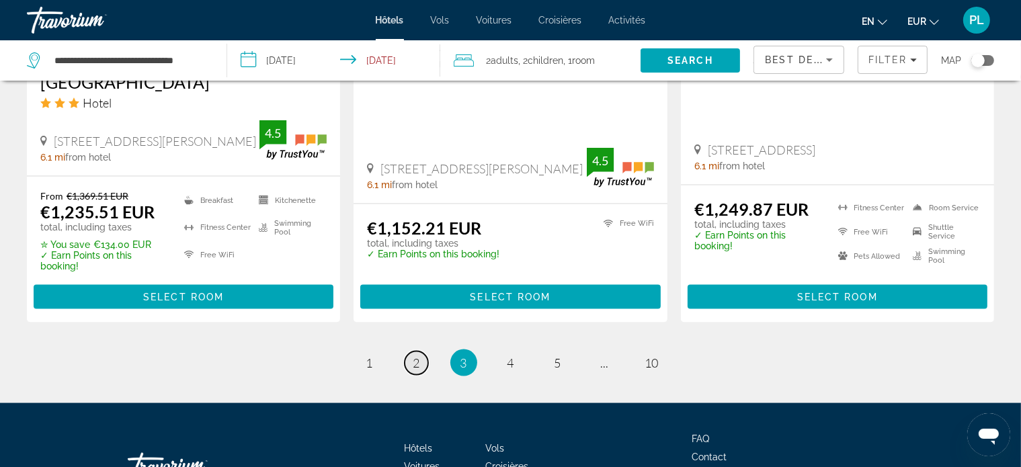
click at [420, 356] on span "2" at bounding box center [417, 363] width 7 height 15
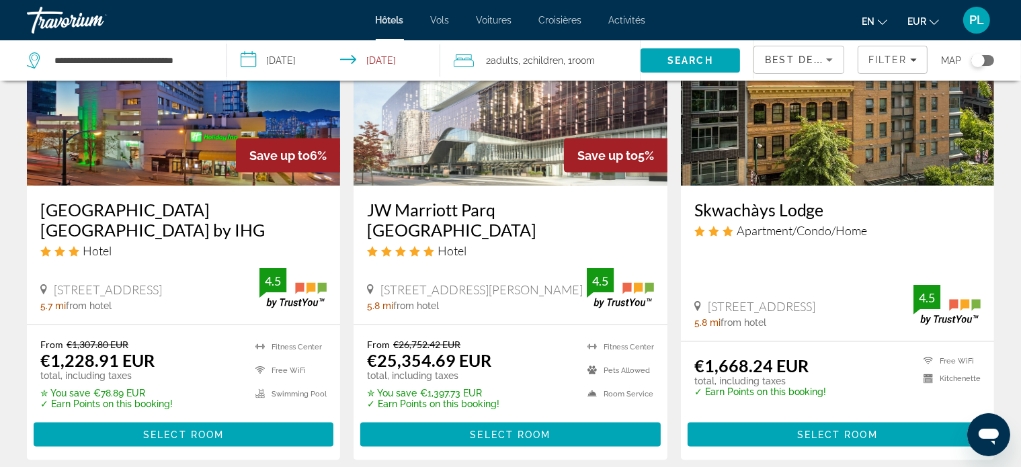
scroll to position [1883, 0]
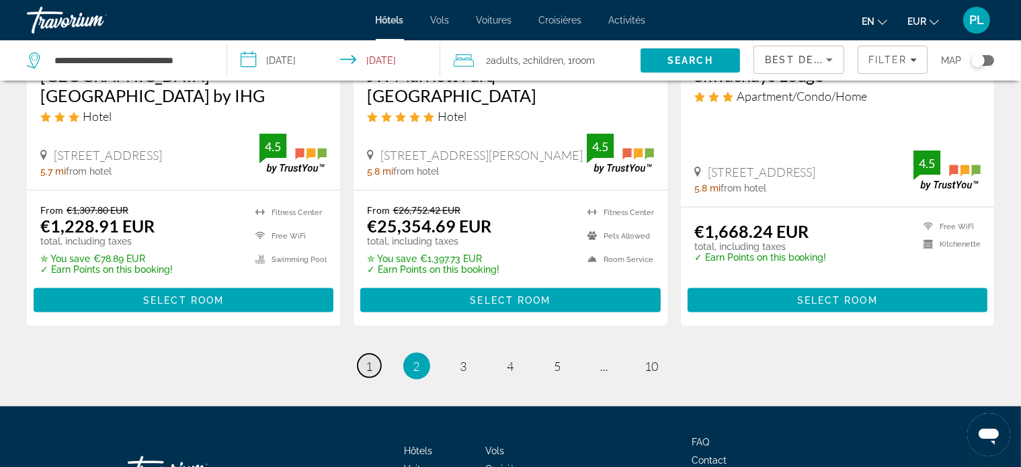
click at [372, 359] on span "1" at bounding box center [369, 366] width 7 height 15
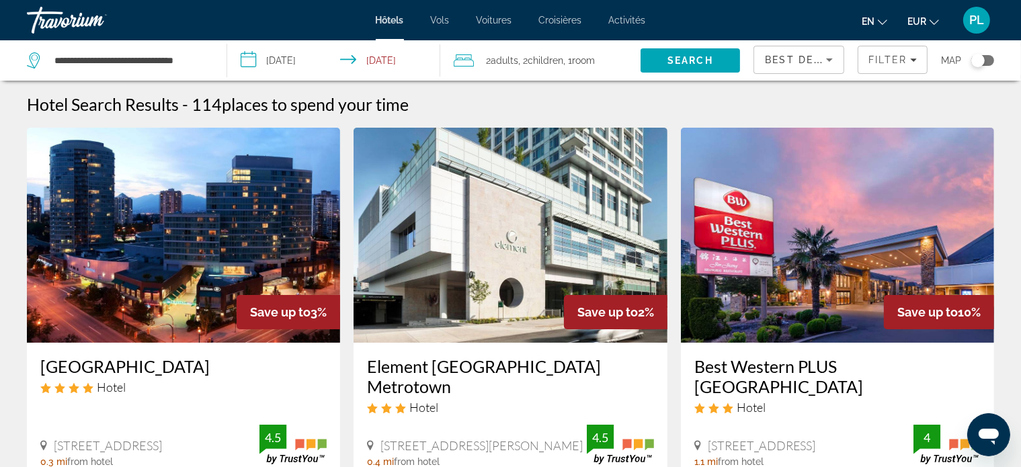
scroll to position [134, 0]
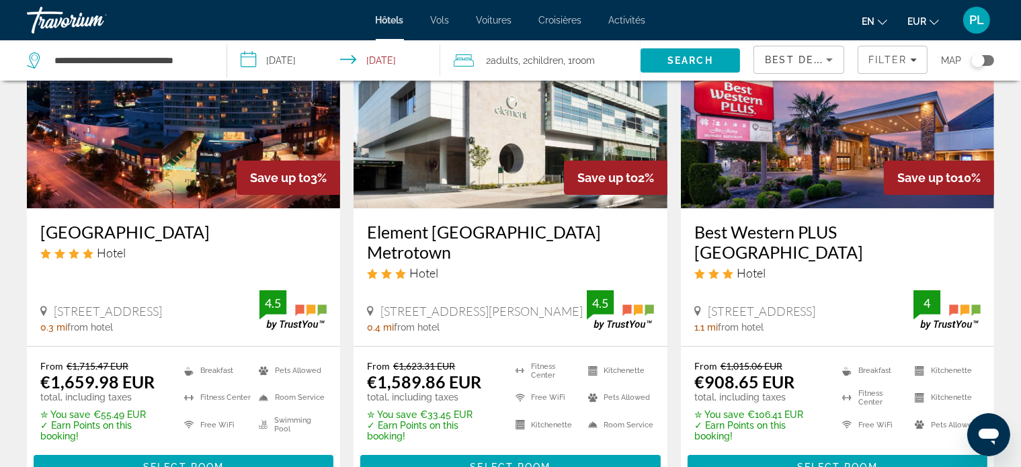
drag, startPoint x: 39, startPoint y: 232, endPoint x: 260, endPoint y: 237, distance: 221.3
click at [260, 237] on div "[GEOGRAPHIC_DATA] Hotel [STREET_ADDRESS] 0.3 mi from hotel 4.5" at bounding box center [183, 277] width 313 height 138
copy h3 "[GEOGRAPHIC_DATA]"
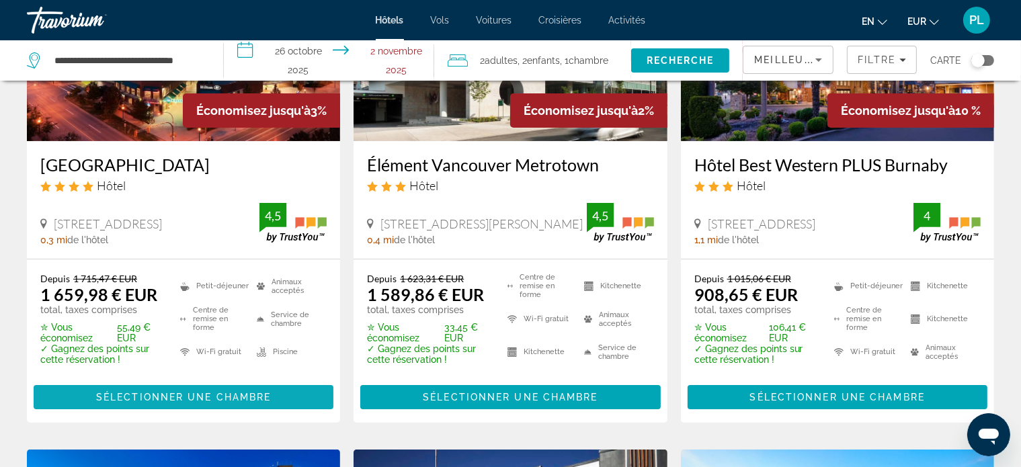
click at [296, 397] on span "Contenu principal" at bounding box center [184, 397] width 300 height 32
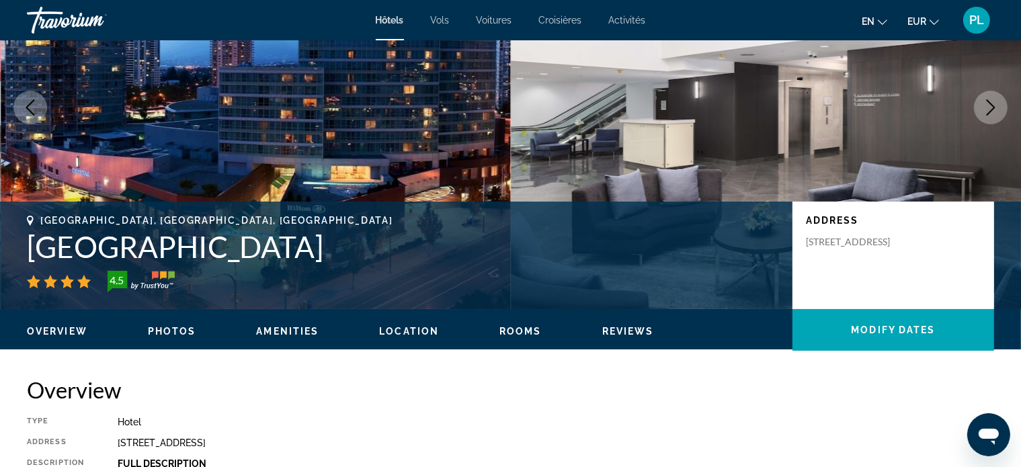
scroll to position [202, 0]
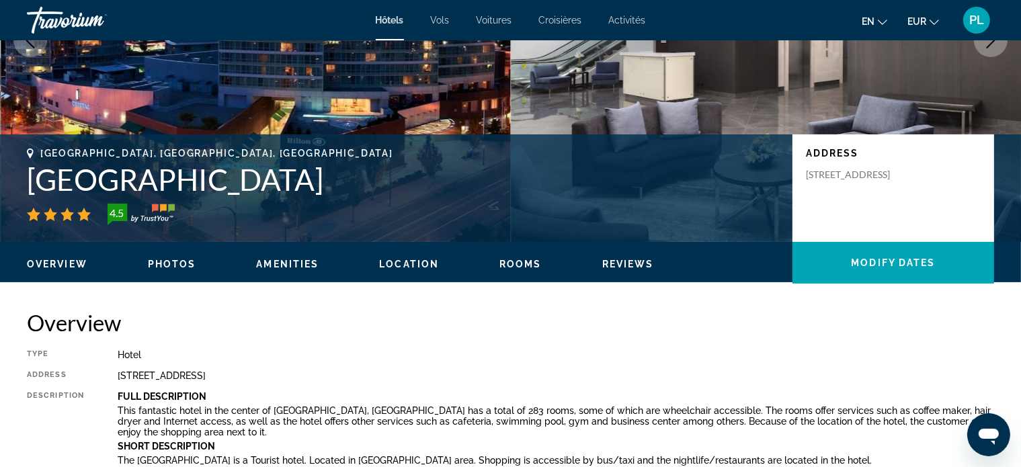
click at [518, 270] on div "Overview Photos Amenities Location Rooms Reviews Modify Dates" at bounding box center [510, 263] width 1021 height 42
click at [518, 265] on span "Rooms" at bounding box center [521, 264] width 42 height 11
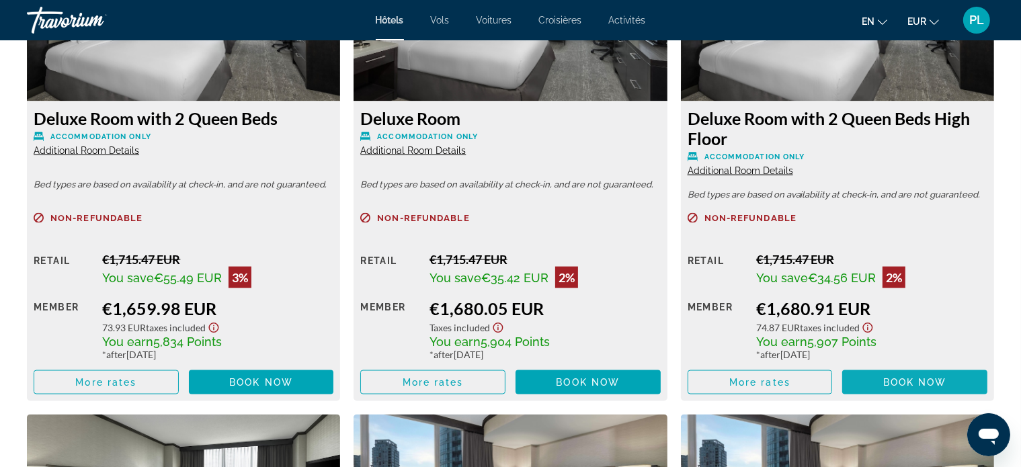
scroll to position [1903, 0]
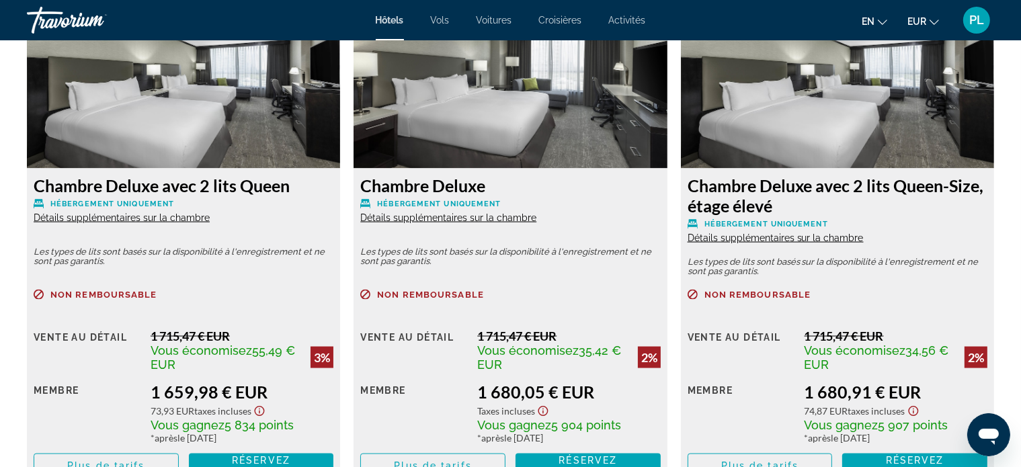
click at [966, 214] on h3 "Chambre Deluxe avec 2 lits Queen-Size, étage élevé" at bounding box center [838, 195] width 300 height 40
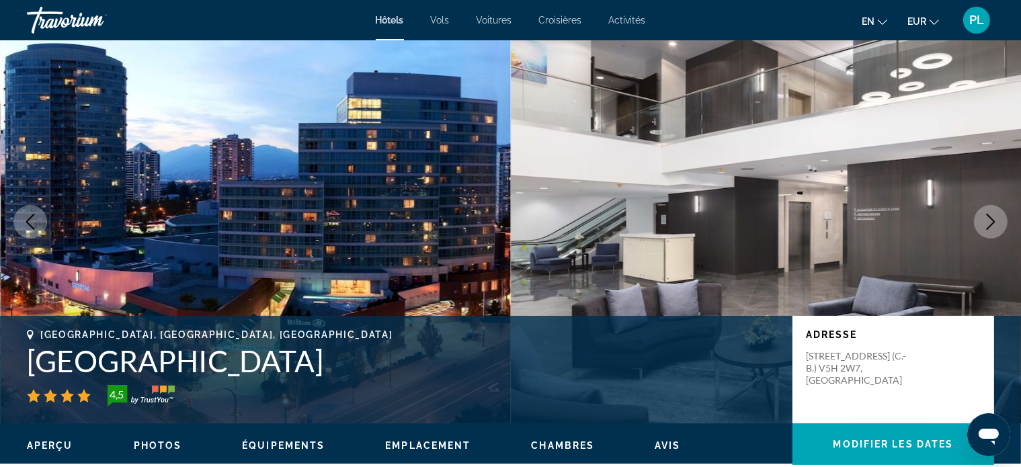
scroll to position [0, 0]
